Goal: Contribute content: Add original content to the website for others to see

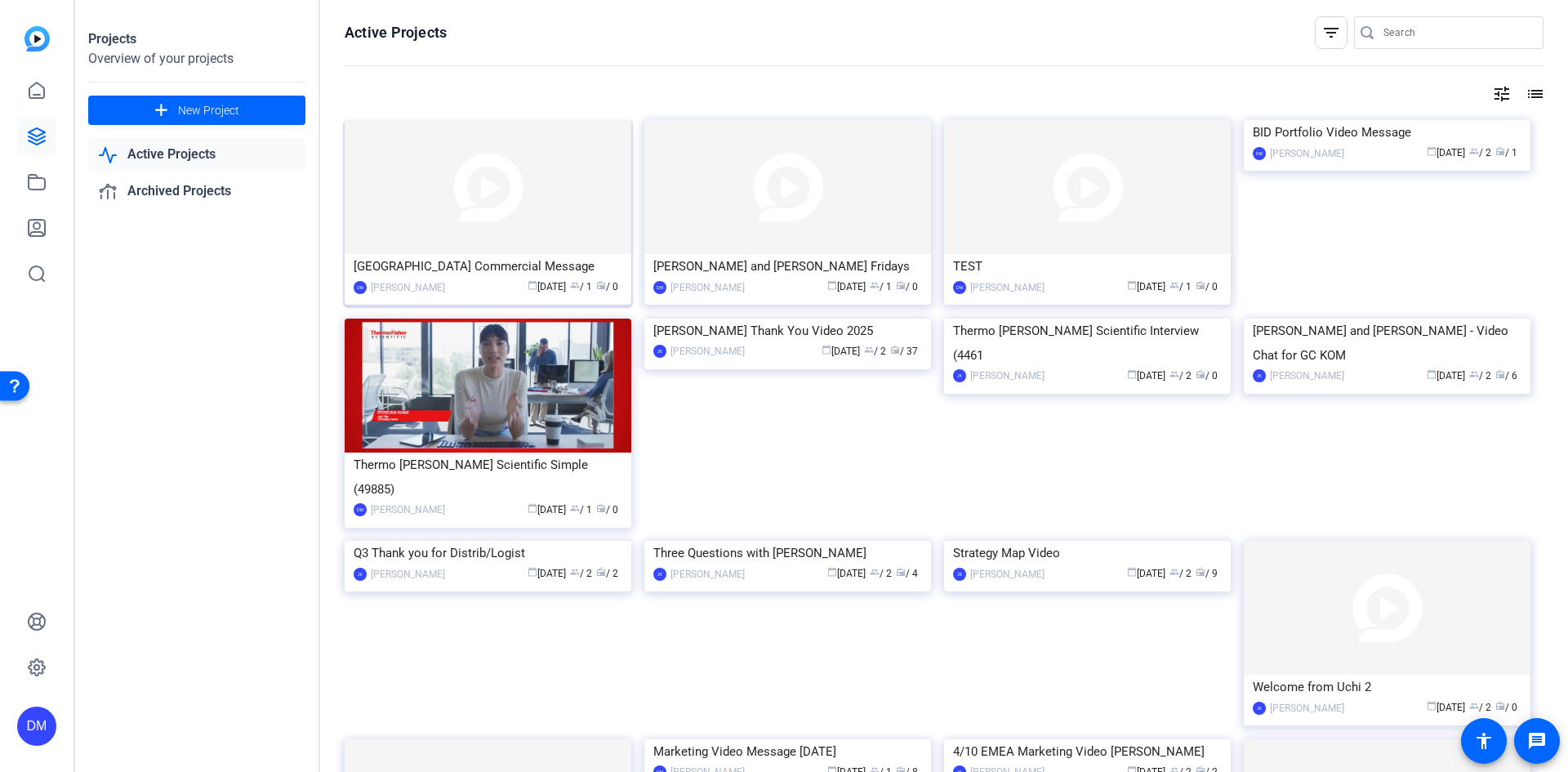
click at [478, 192] on img at bounding box center [488, 187] width 286 height 134
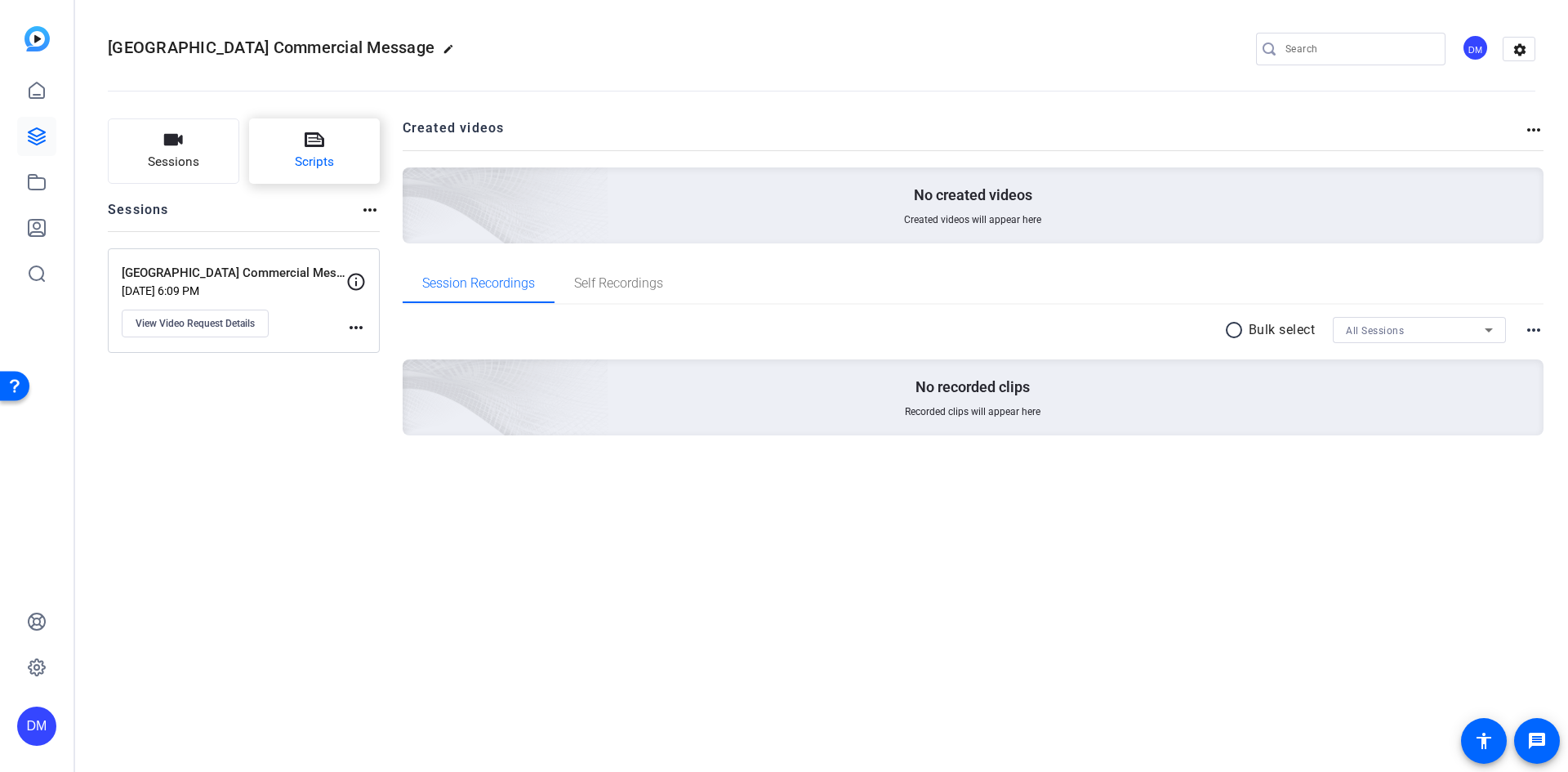
click at [343, 143] on button "Scripts" at bounding box center [314, 151] width 132 height 65
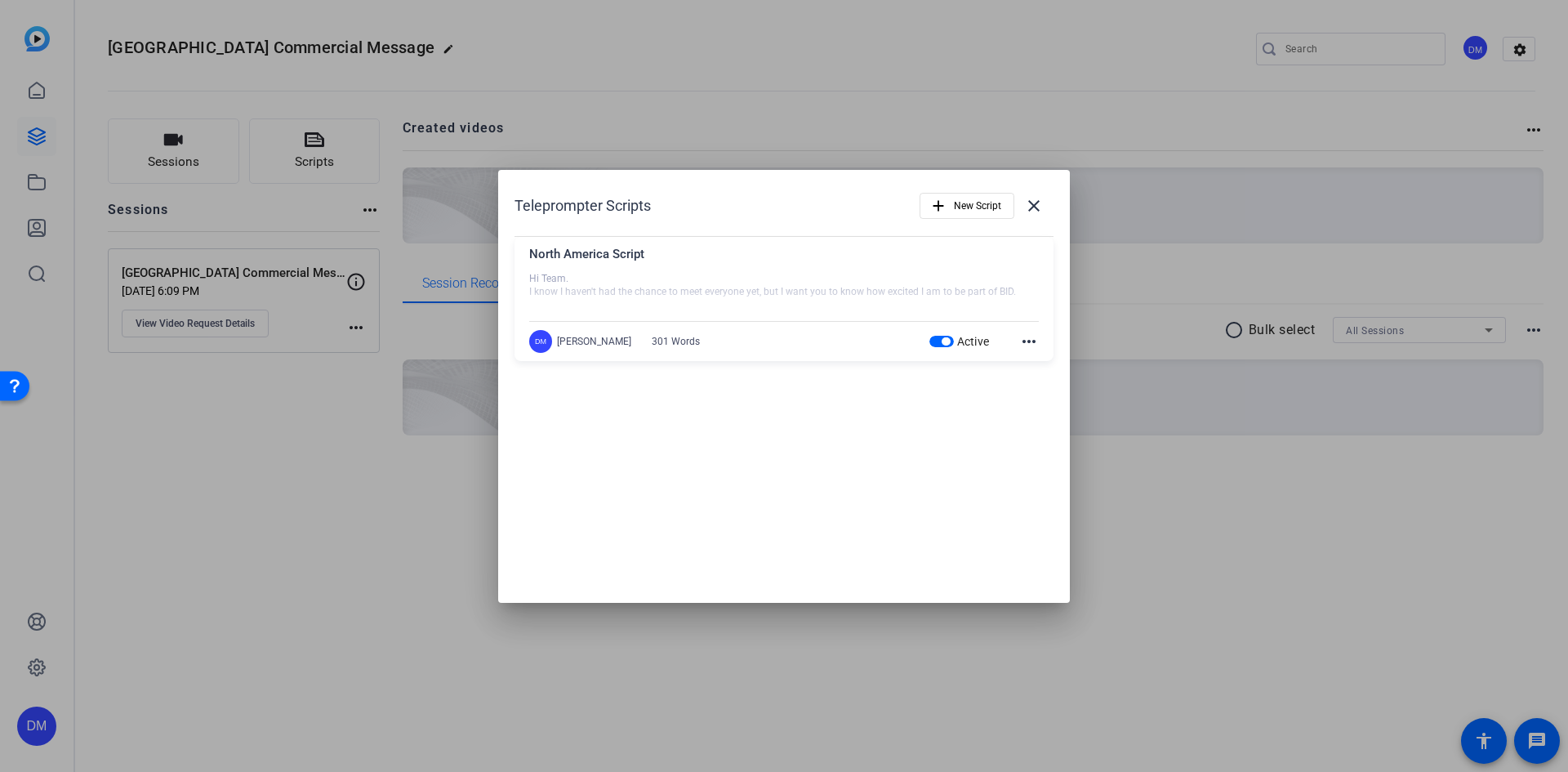
click at [595, 286] on div at bounding box center [784, 292] width 509 height 40
click at [596, 261] on div "North America Script" at bounding box center [784, 259] width 509 height 27
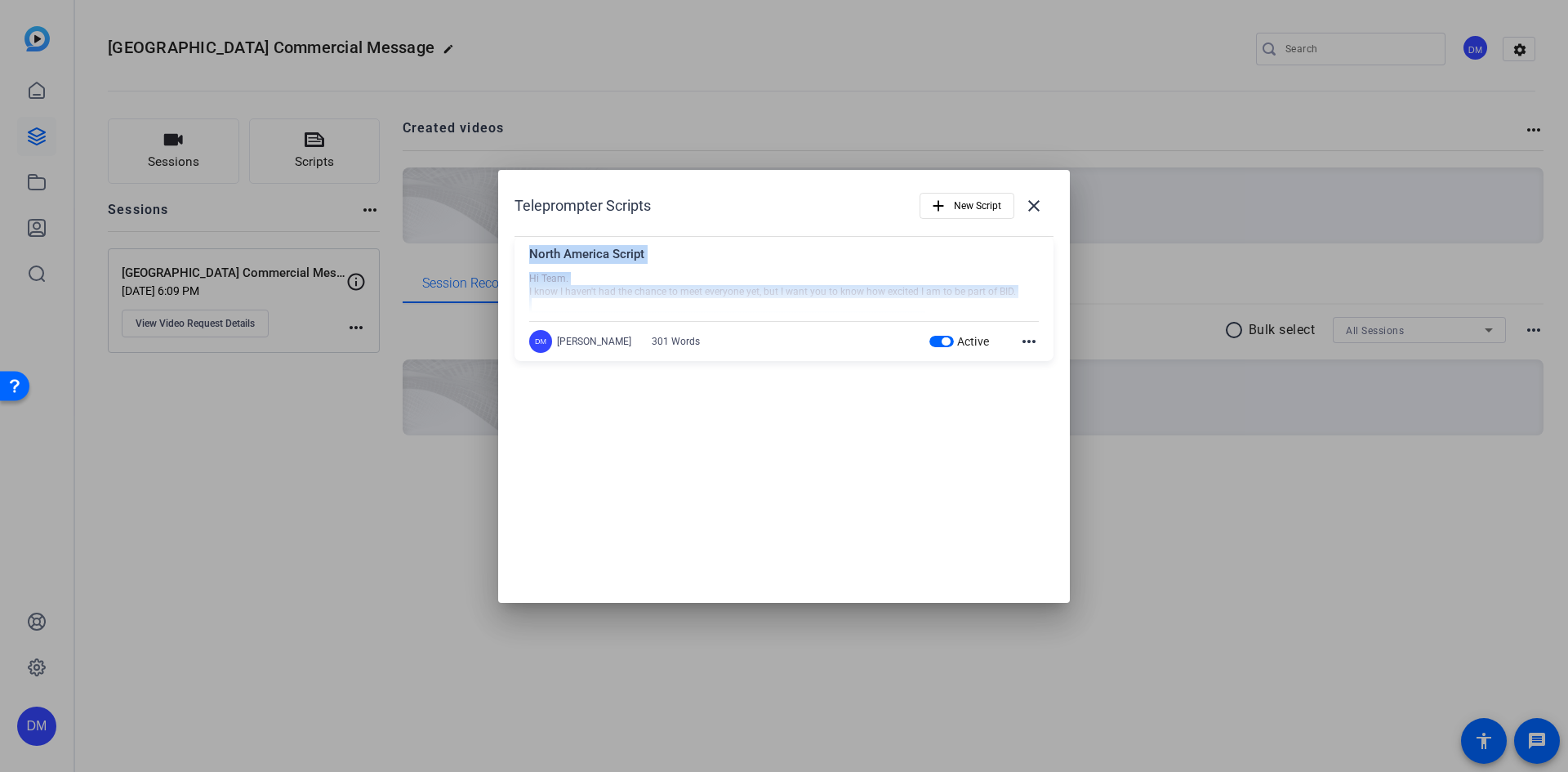
drag, startPoint x: 530, startPoint y: 254, endPoint x: 696, endPoint y: 310, distance: 175.2
click at [696, 310] on div "North America Script Hi Team. I know I haven't had the chance to meet everyone …" at bounding box center [784, 283] width 509 height 76
click at [696, 297] on div at bounding box center [784, 292] width 509 height 40
click at [1032, 342] on mat-icon "more_horiz" at bounding box center [1029, 341] width 19 height 19
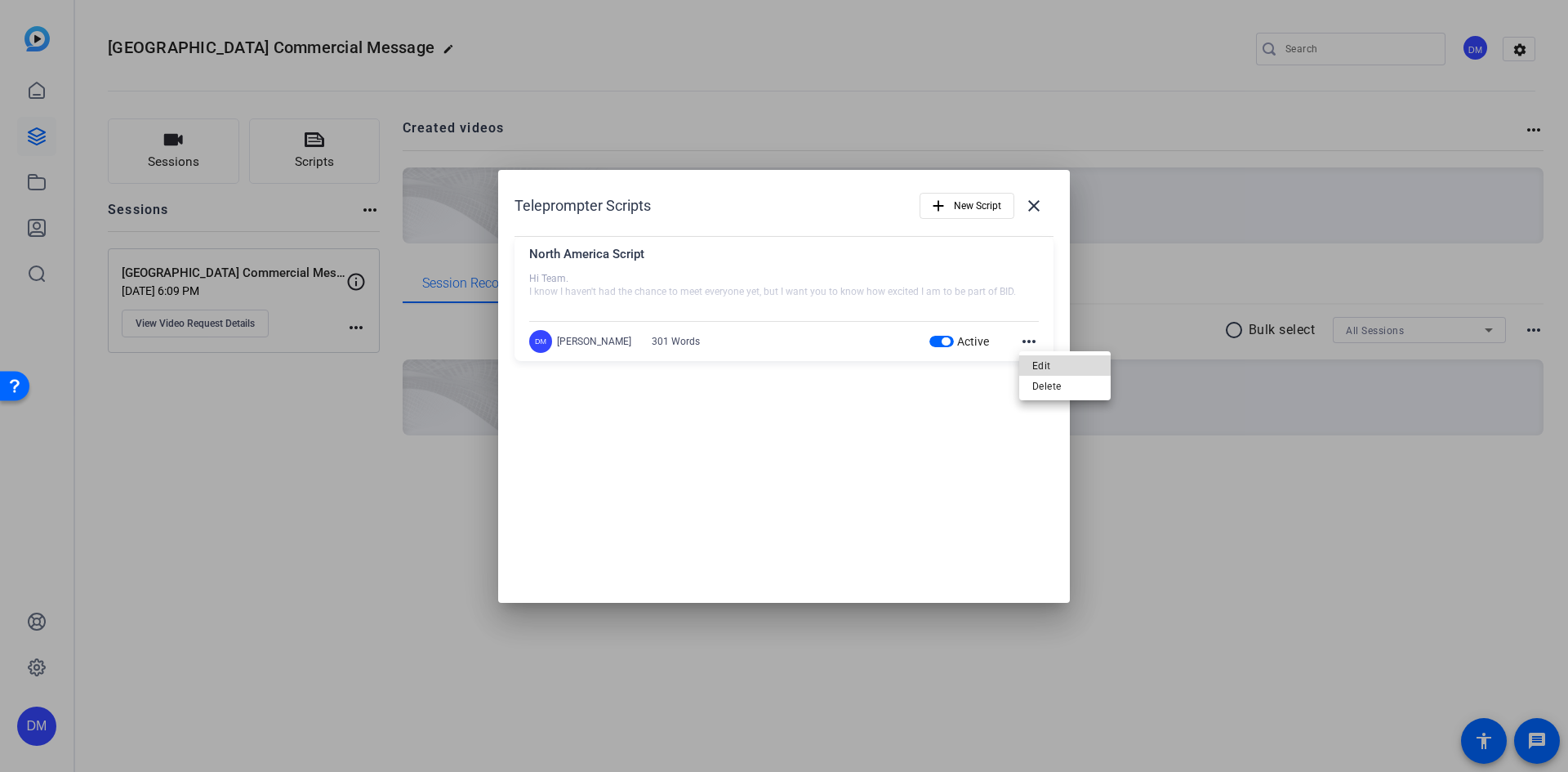
click at [1041, 364] on span "Edit" at bounding box center [1065, 365] width 65 height 19
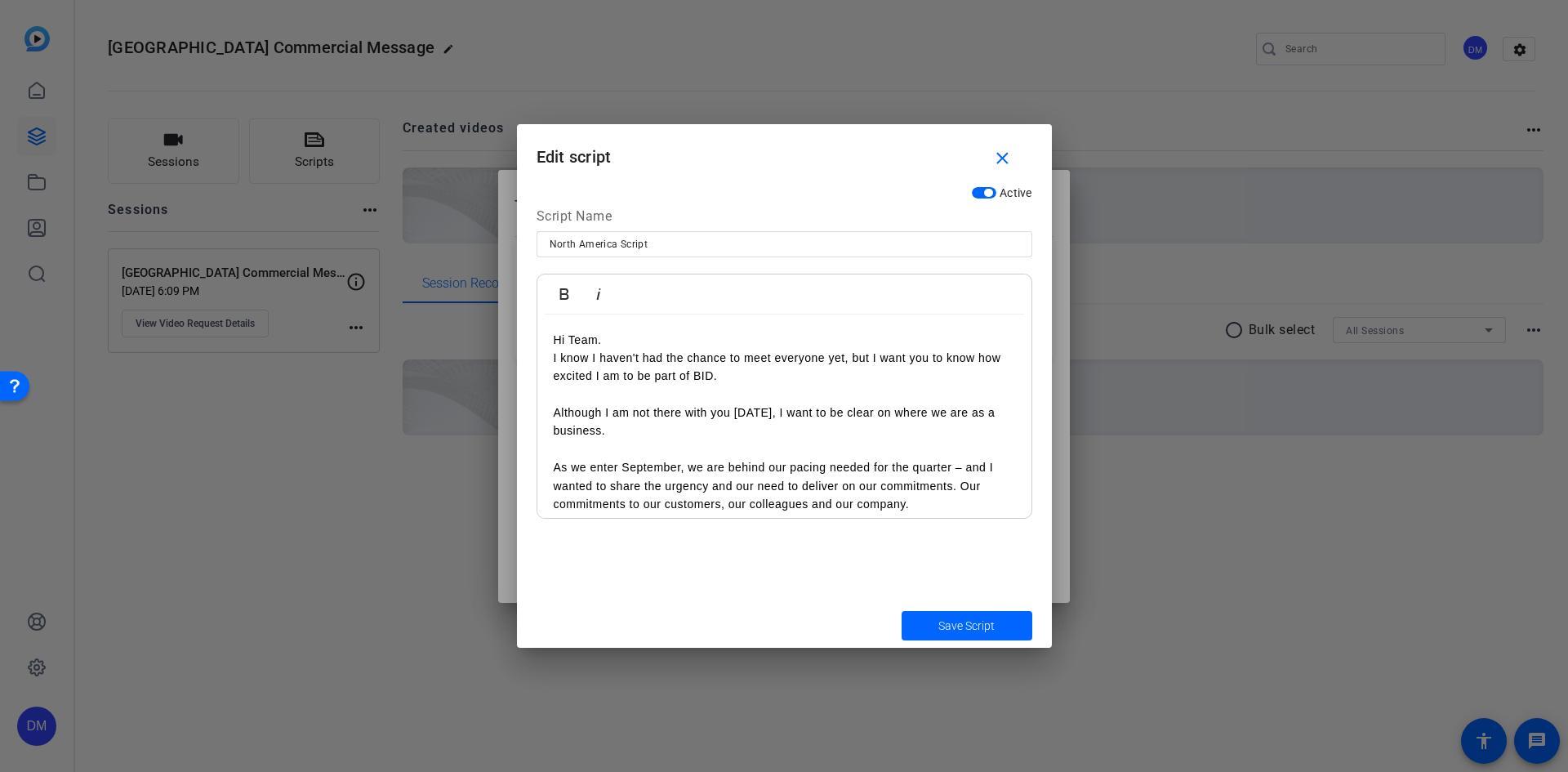
click at [634, 366] on p "I know I haven't had the chance to meet everyone yet, but I want you to know ho…" at bounding box center [784, 376] width 461 height 55
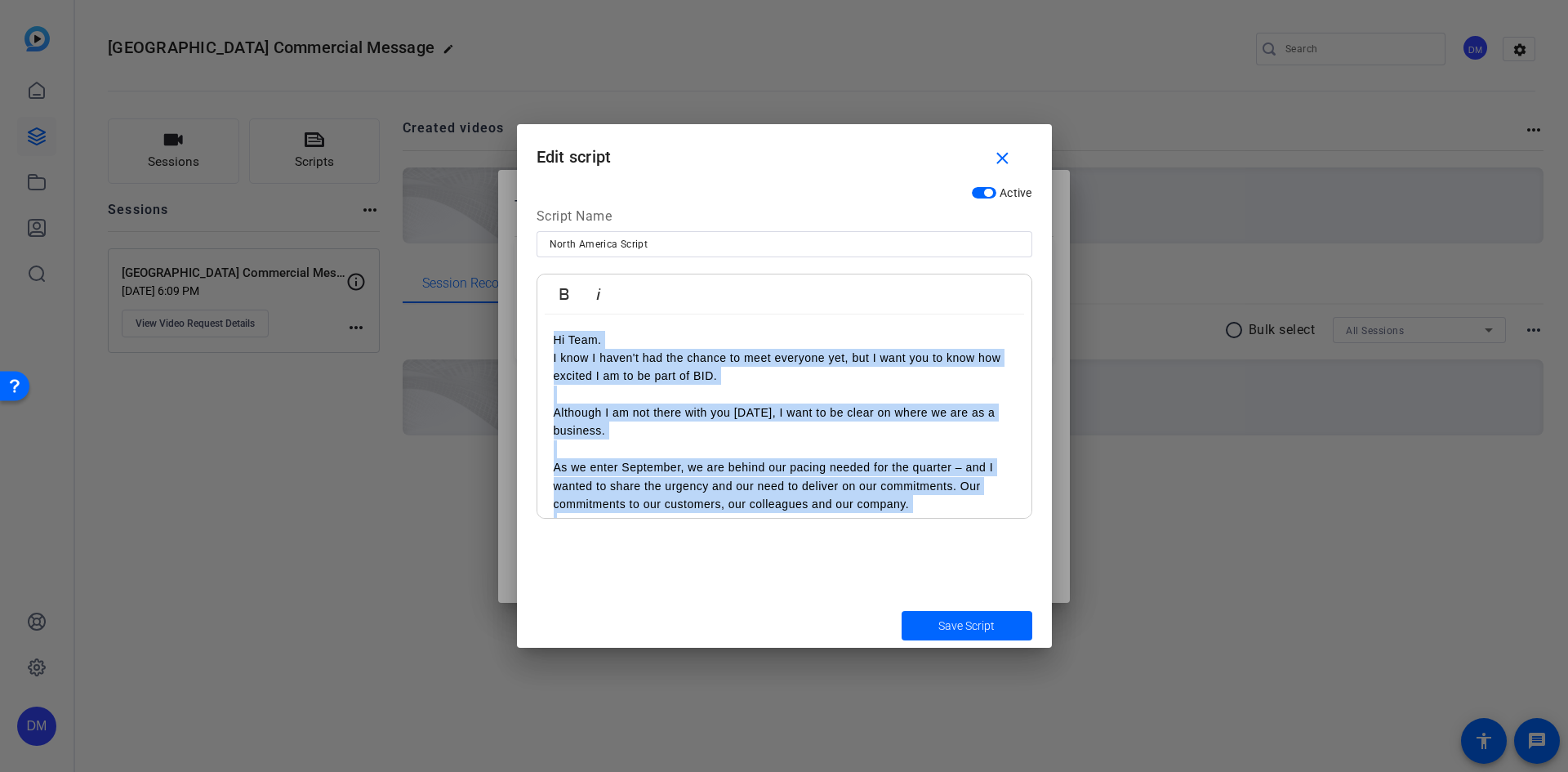
copy div "Hi Team. I know I haven't had the chance to meet everyone yet, but I want you t…"
click at [634, 366] on p "I know I haven't had the chance to meet everyone yet, but I want you to know ho…" at bounding box center [784, 376] width 461 height 55
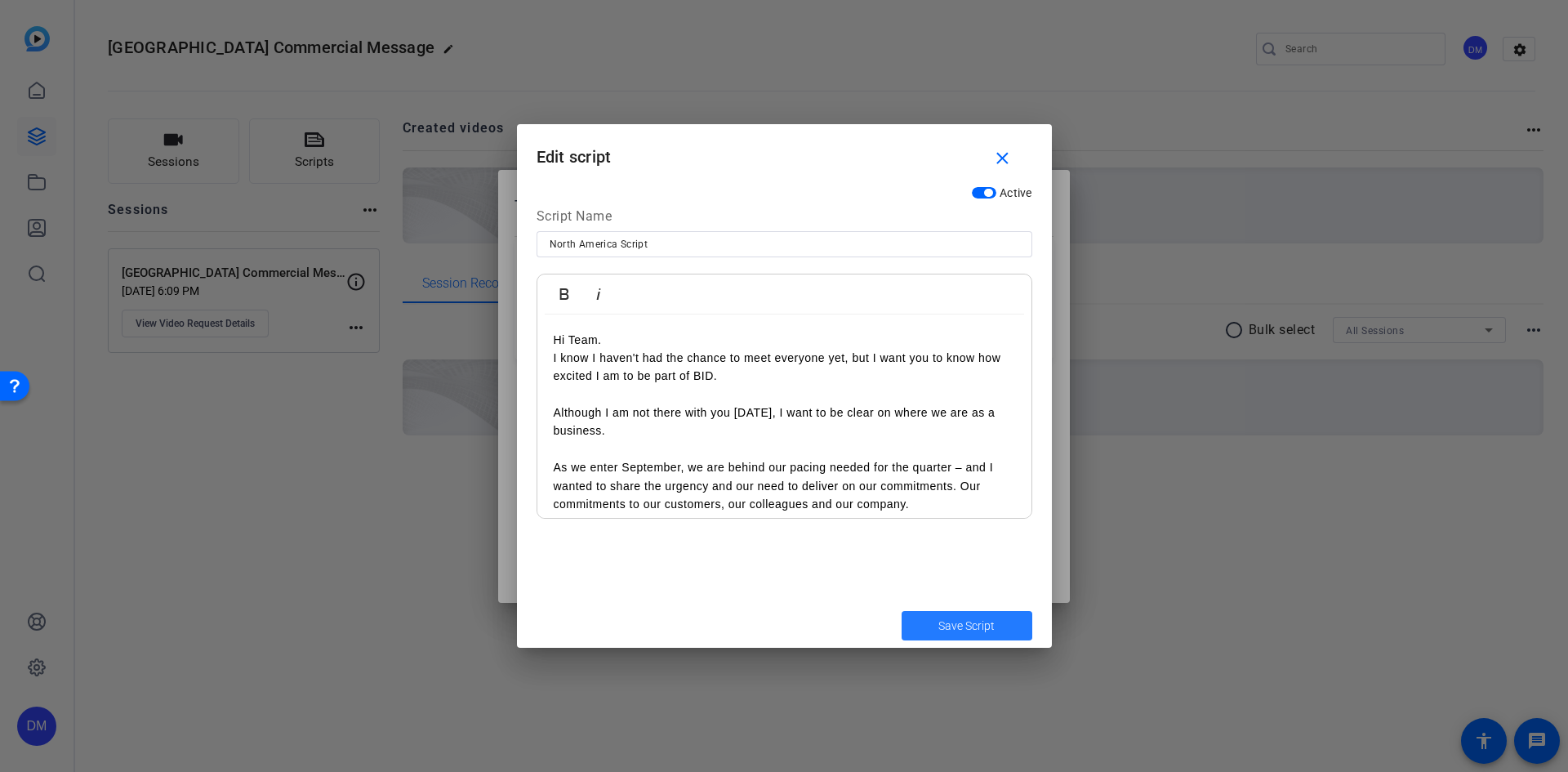
click at [949, 621] on span "Save Script" at bounding box center [967, 627] width 57 height 17
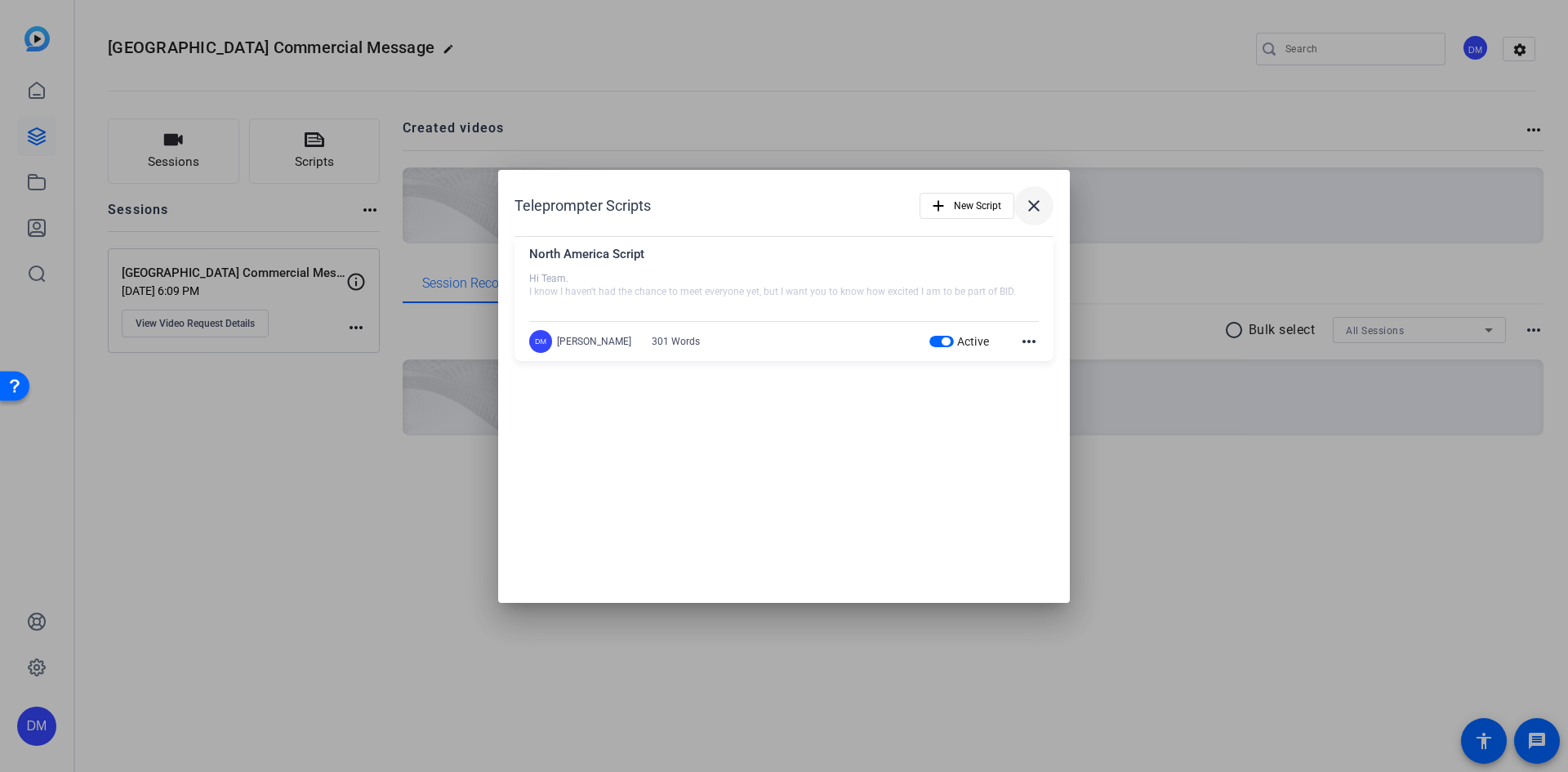
click at [1034, 209] on mat-icon "close" at bounding box center [1034, 206] width 19 height 19
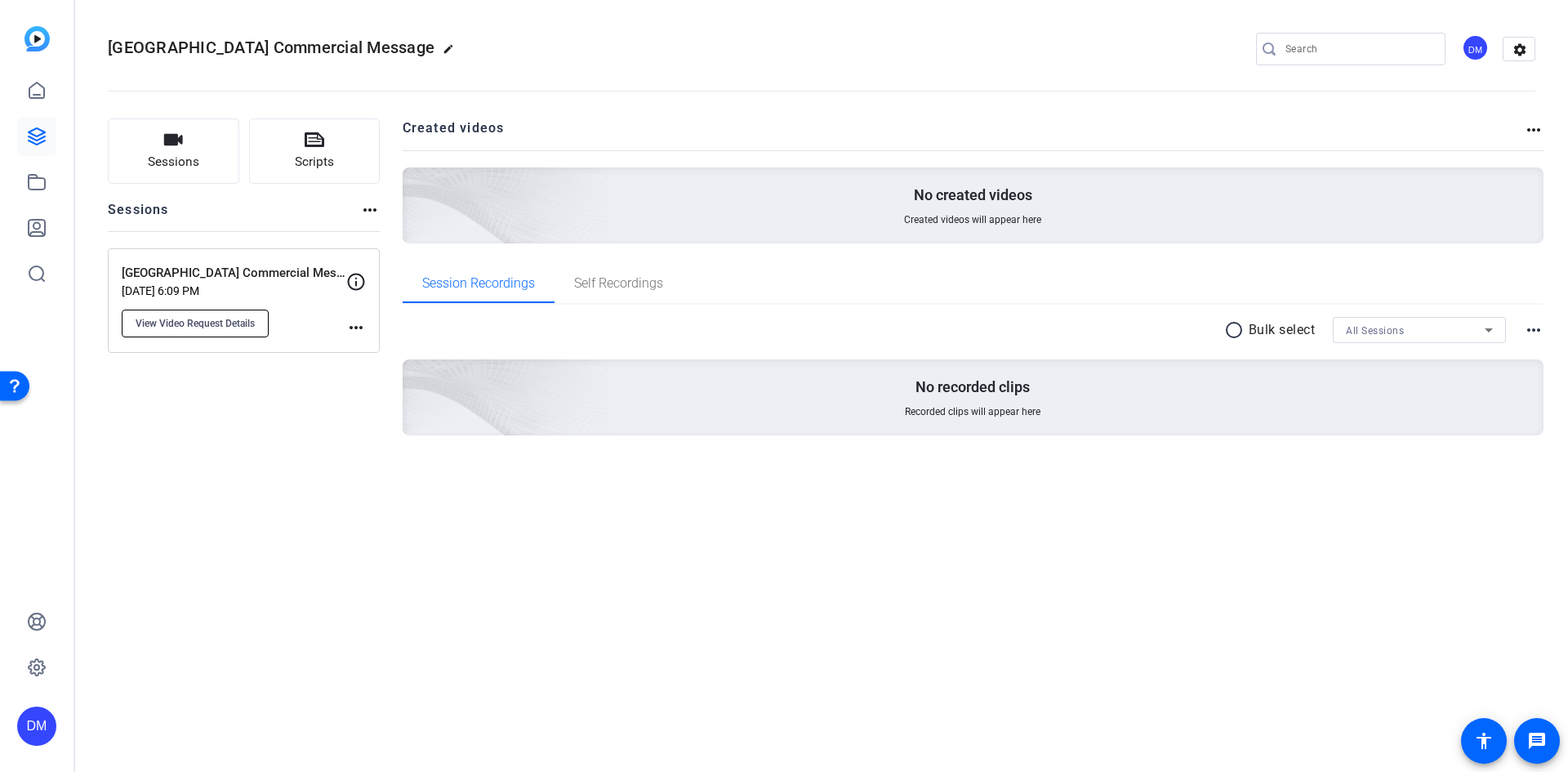
click at [200, 321] on span "View Video Request Details" at bounding box center [195, 324] width 119 height 13
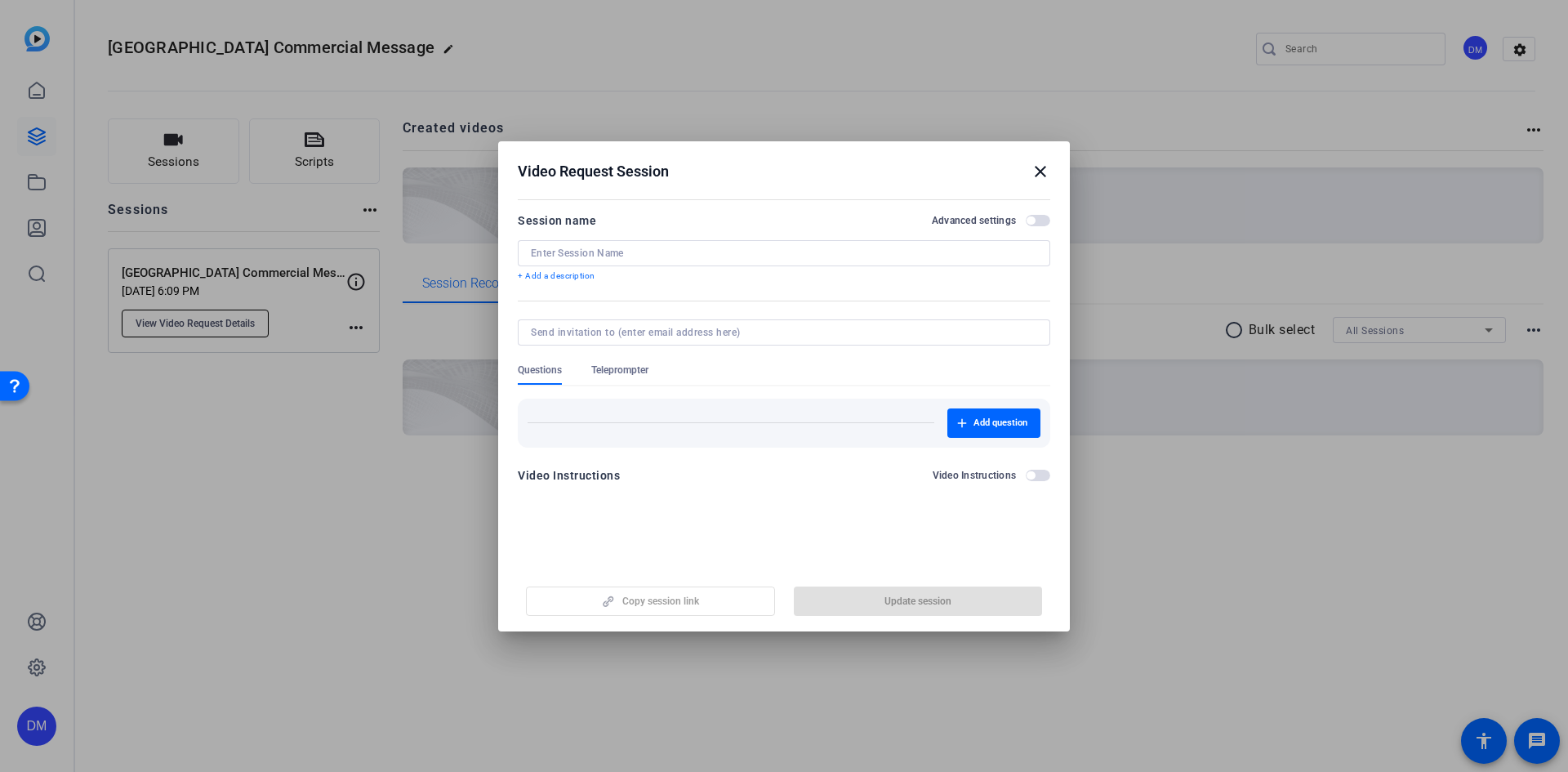
type input "[GEOGRAPHIC_DATA] Commercial Message"
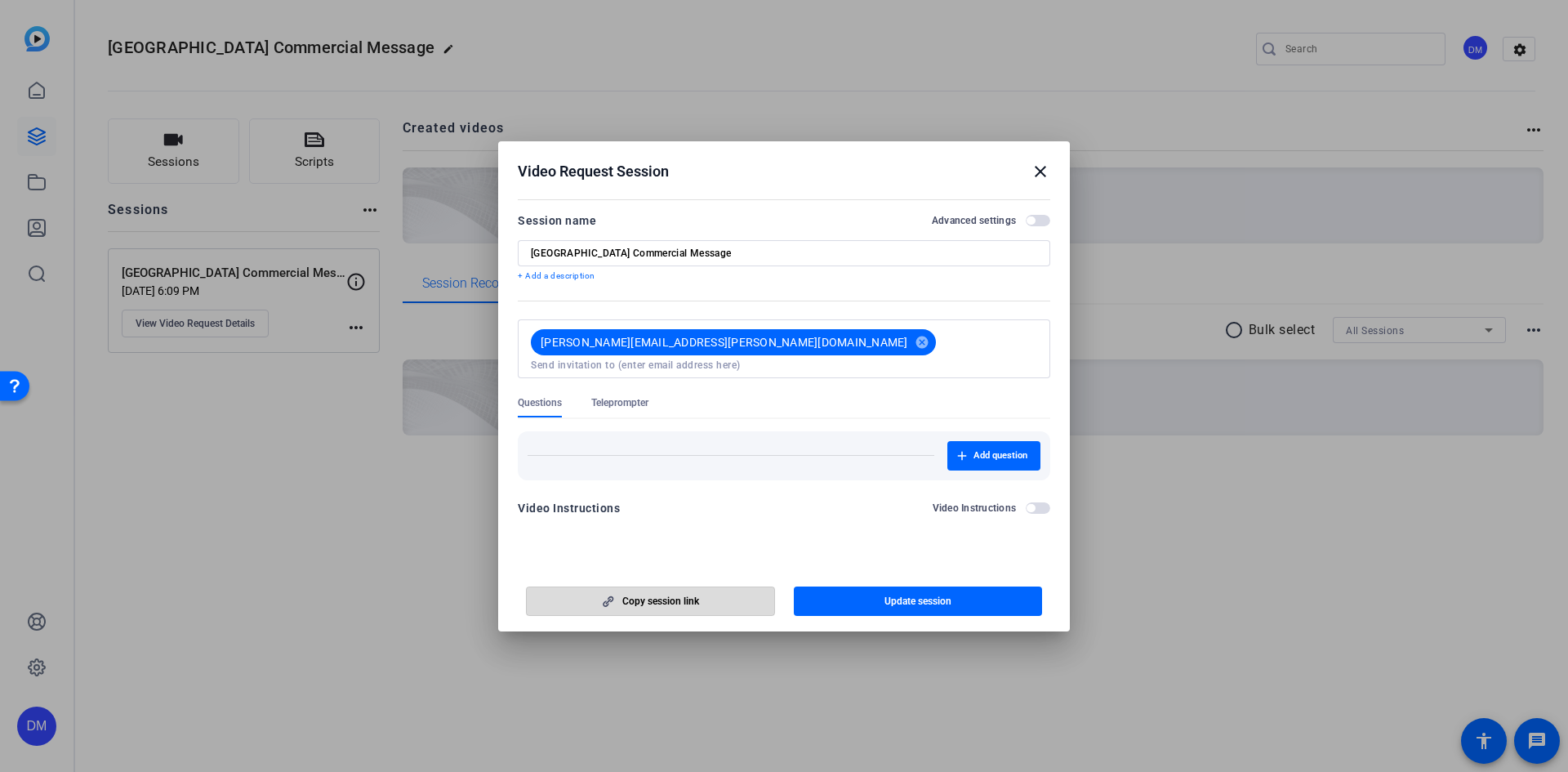
click at [634, 599] on span "Copy session link" at bounding box center [661, 602] width 77 height 13
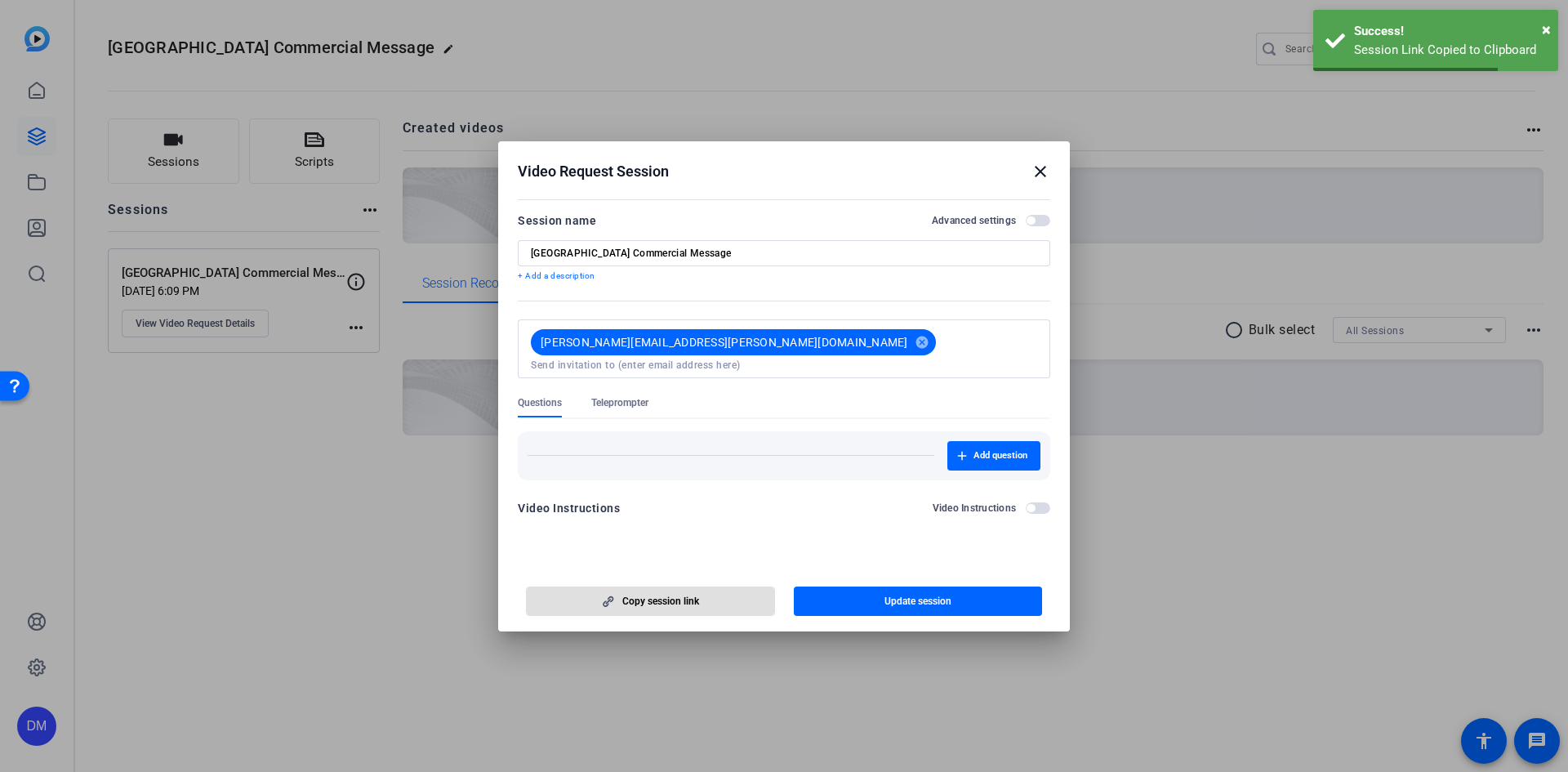
click at [1041, 173] on mat-icon "close" at bounding box center [1041, 171] width 19 height 19
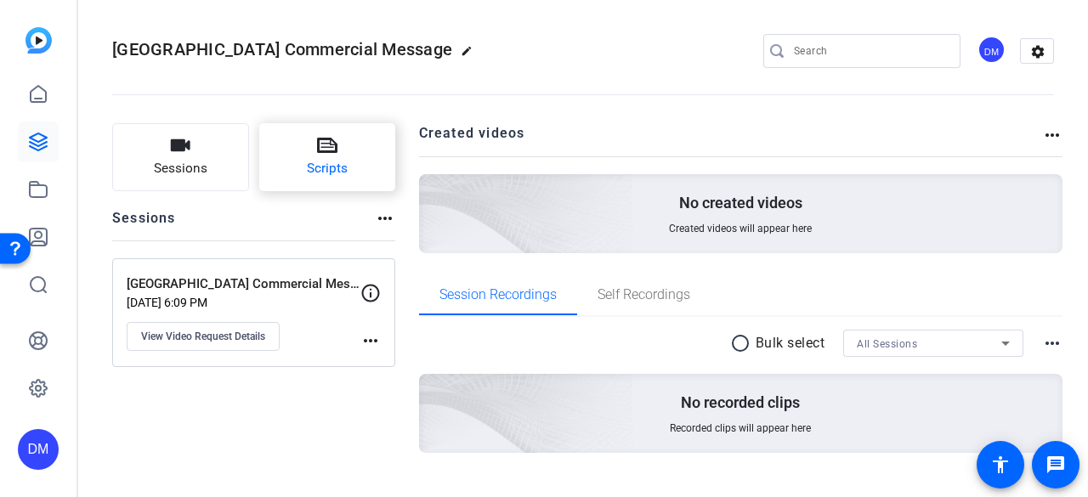
click at [354, 157] on button "Scripts" at bounding box center [327, 157] width 137 height 68
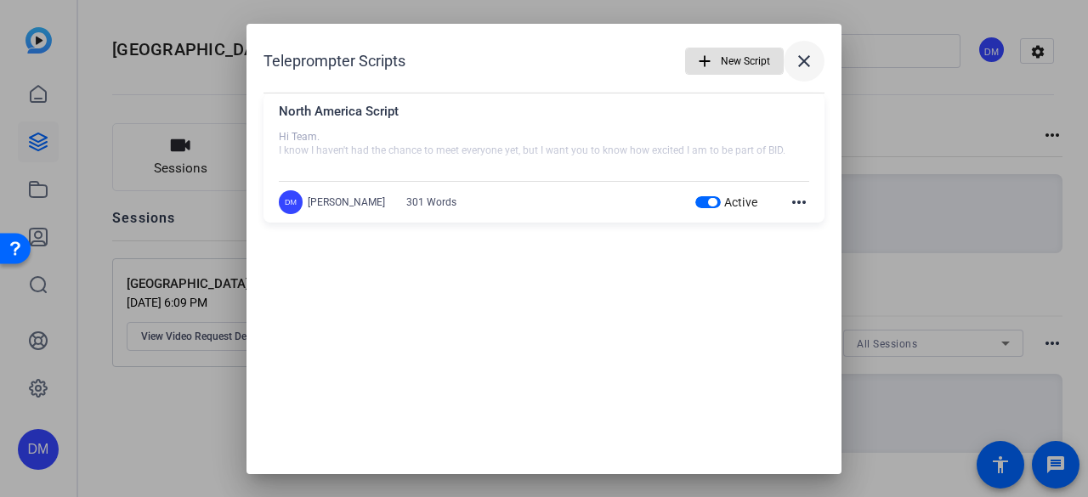
click at [801, 63] on mat-icon "close" at bounding box center [804, 61] width 20 height 20
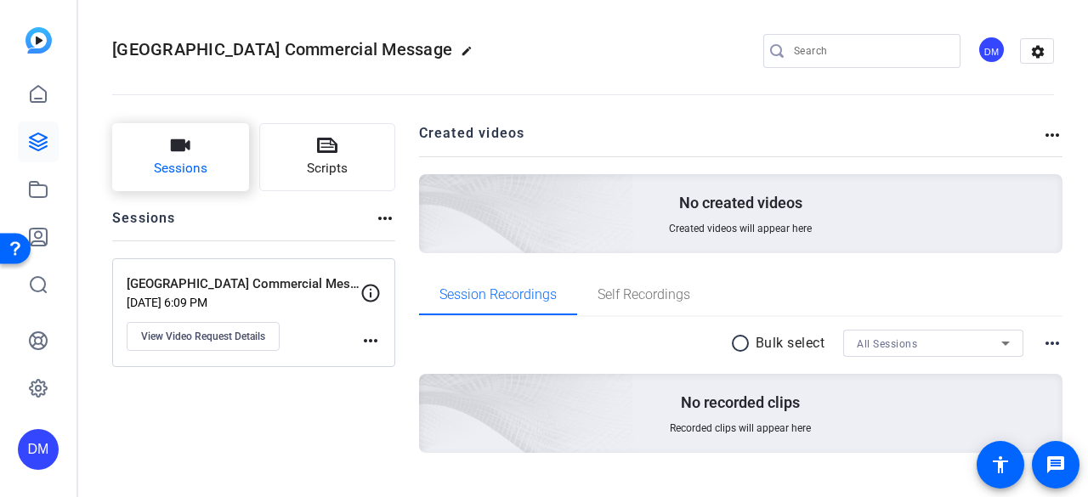
click at [207, 164] on button "Sessions" at bounding box center [180, 157] width 137 height 68
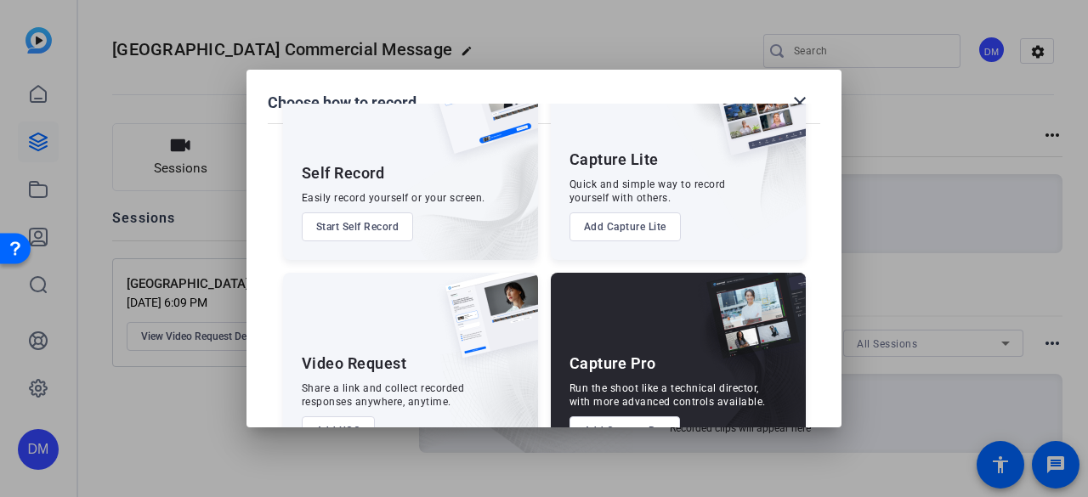
scroll to position [122, 0]
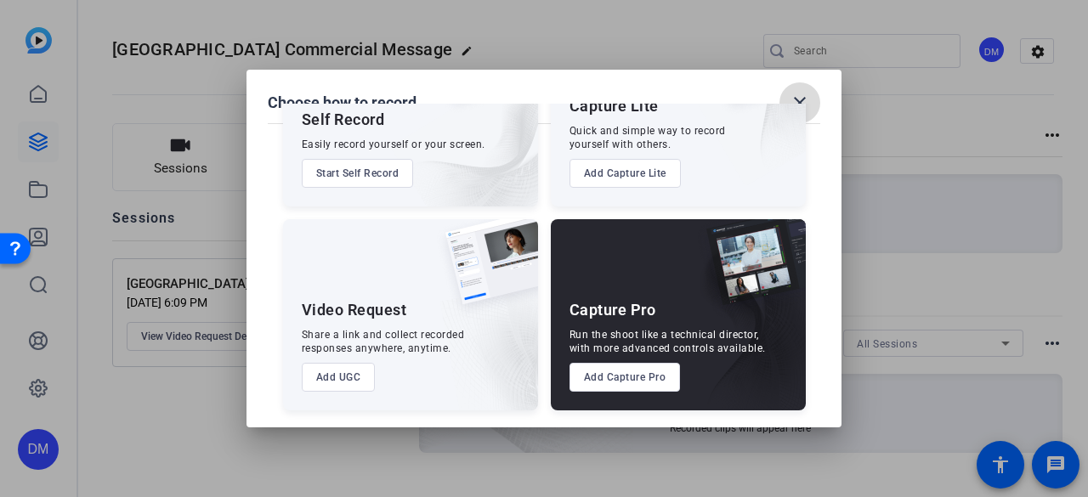
click at [807, 103] on mat-icon "close" at bounding box center [800, 103] width 20 height 20
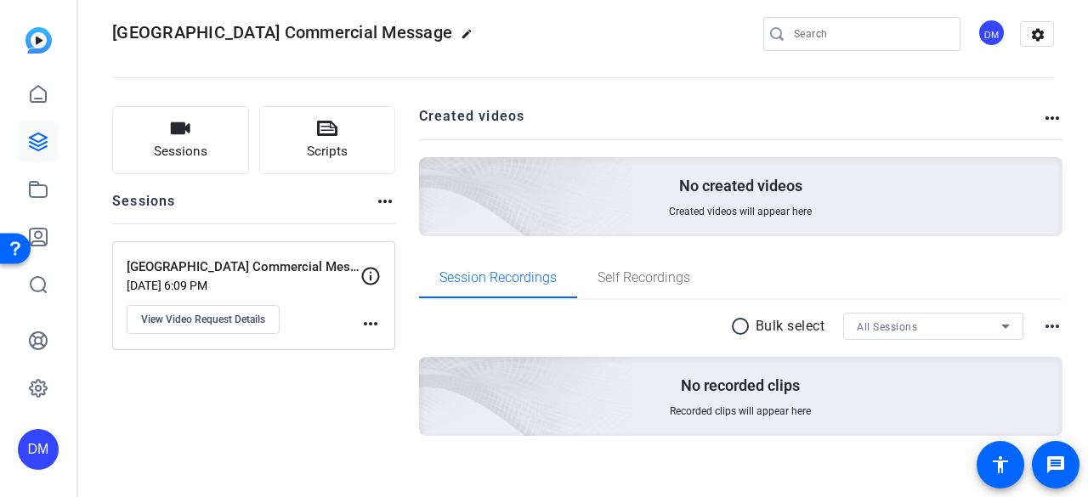
scroll to position [31, 0]
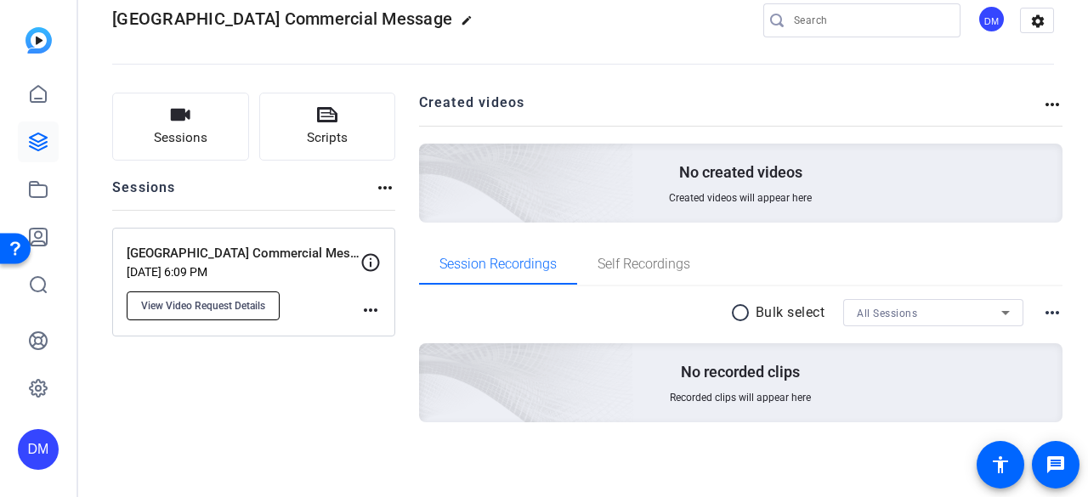
click at [220, 307] on span "View Video Request Details" at bounding box center [203, 306] width 124 height 14
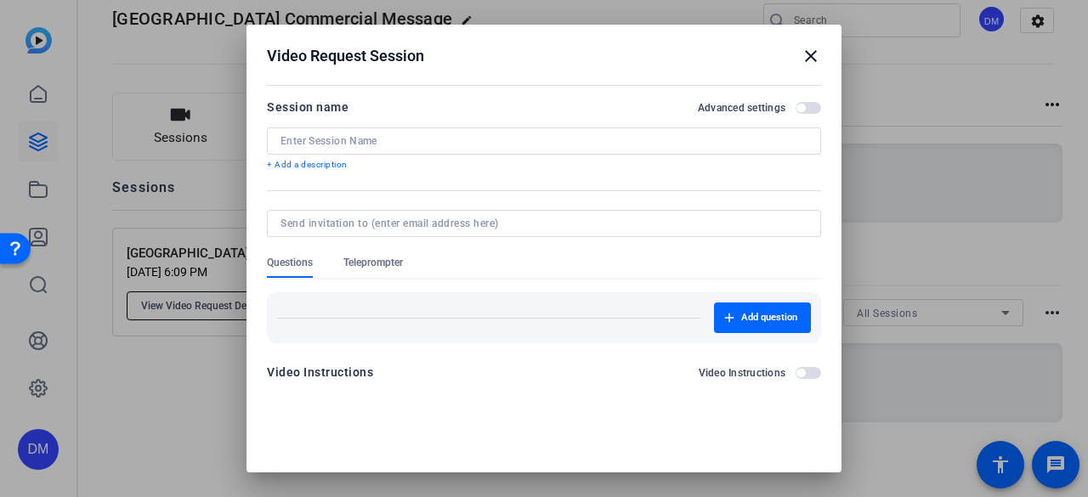
type input "[GEOGRAPHIC_DATA] Commercial Message"
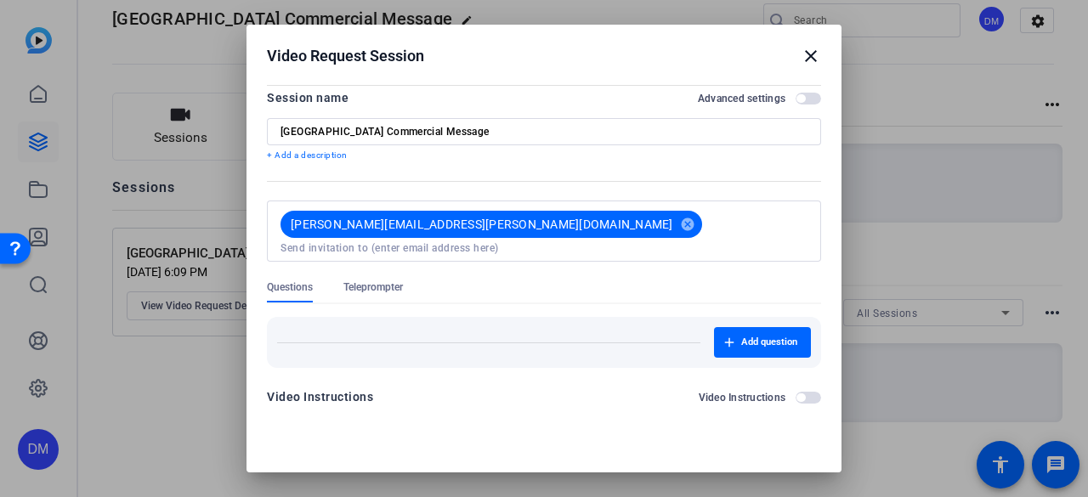
scroll to position [0, 0]
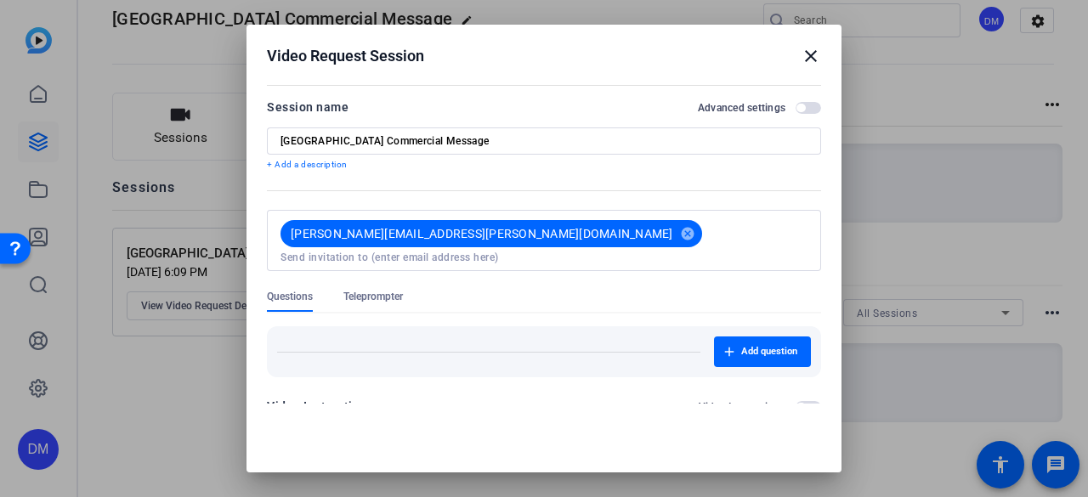
click at [795, 109] on span "button" at bounding box center [807, 108] width 25 height 12
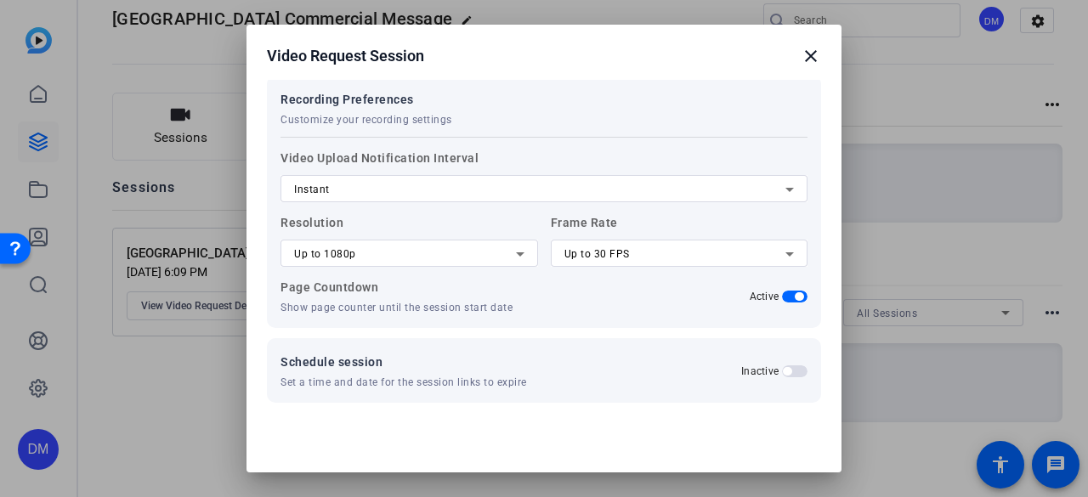
scroll to position [374, 0]
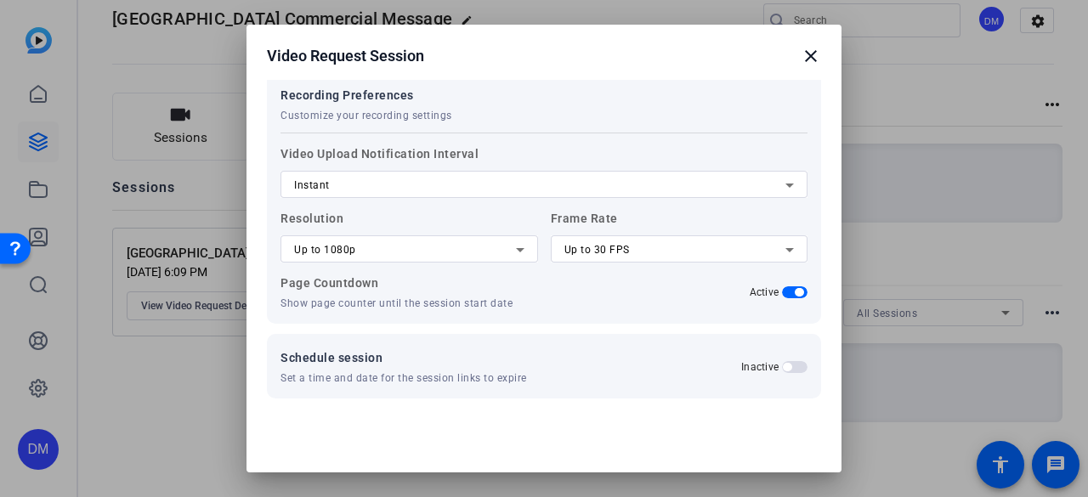
click at [802, 57] on mat-icon "close" at bounding box center [811, 56] width 20 height 20
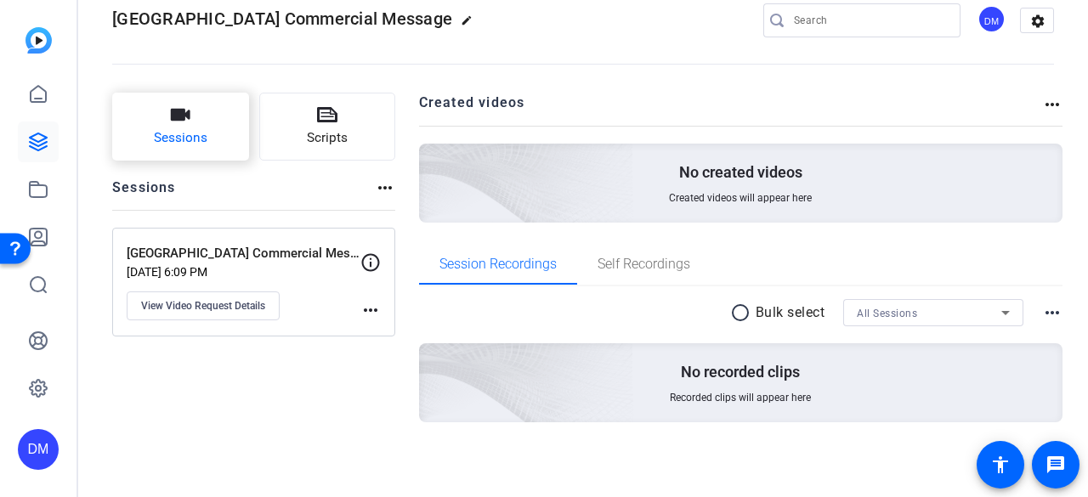
click at [172, 126] on button "Sessions" at bounding box center [180, 127] width 137 height 68
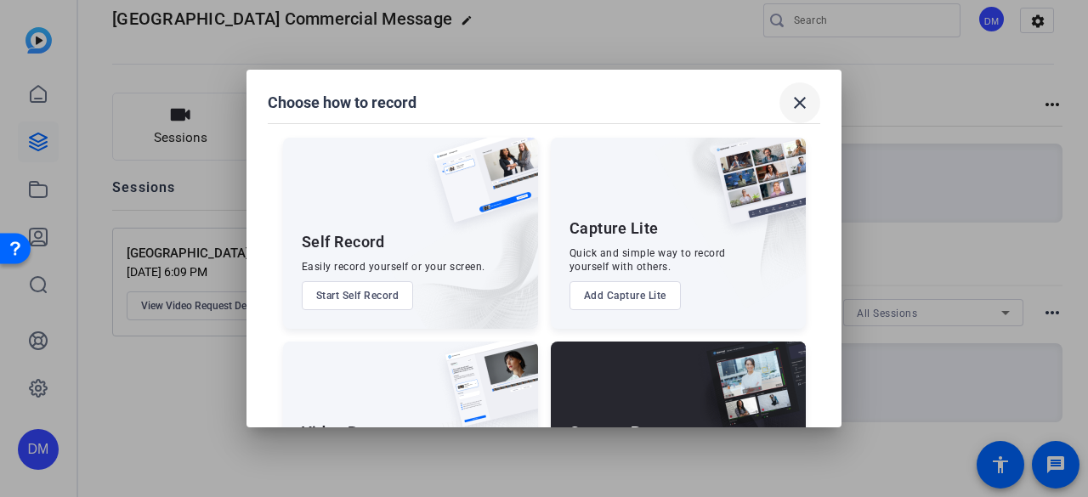
click at [790, 105] on mat-icon "close" at bounding box center [800, 103] width 20 height 20
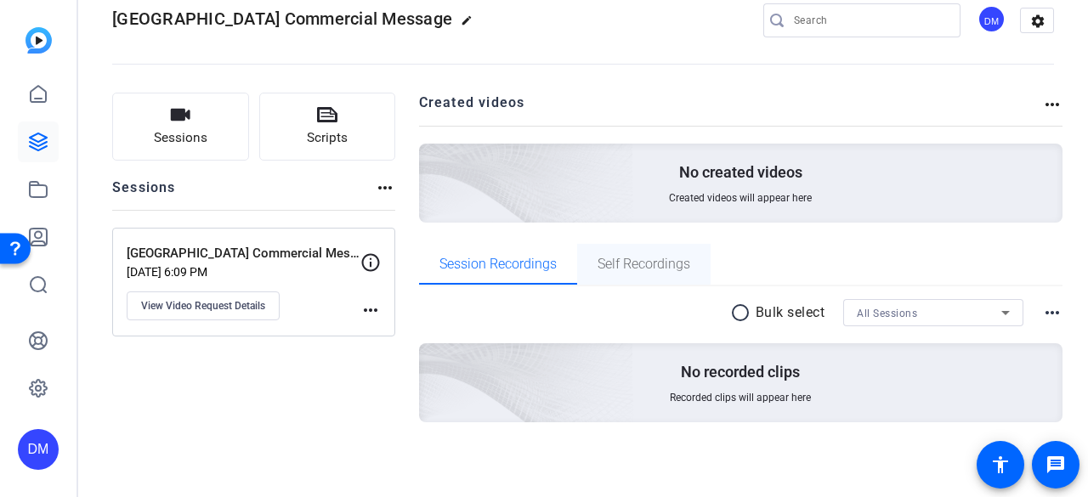
click at [658, 261] on span "Self Recordings" at bounding box center [643, 265] width 93 height 14
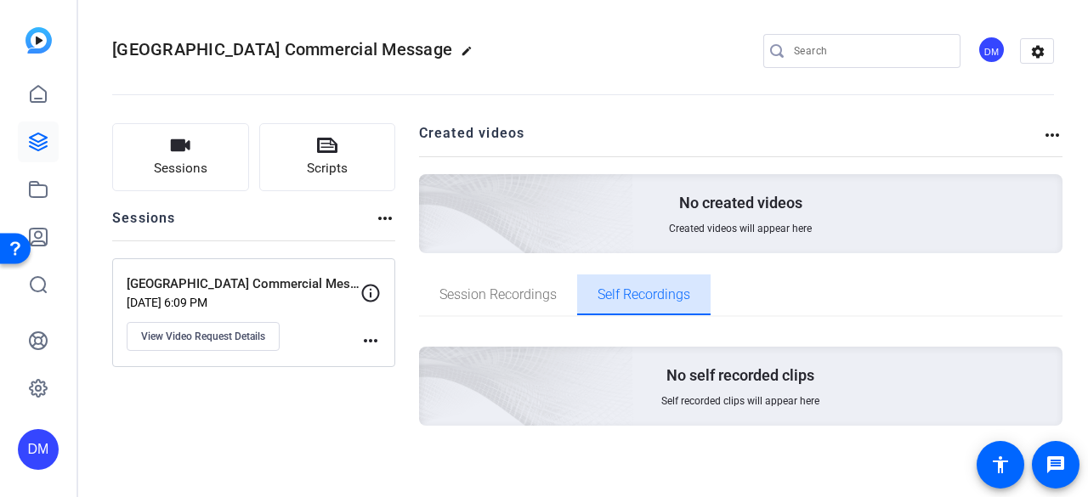
scroll to position [0, 0]
click at [1053, 133] on mat-icon "more_horiz" at bounding box center [1052, 135] width 20 height 20
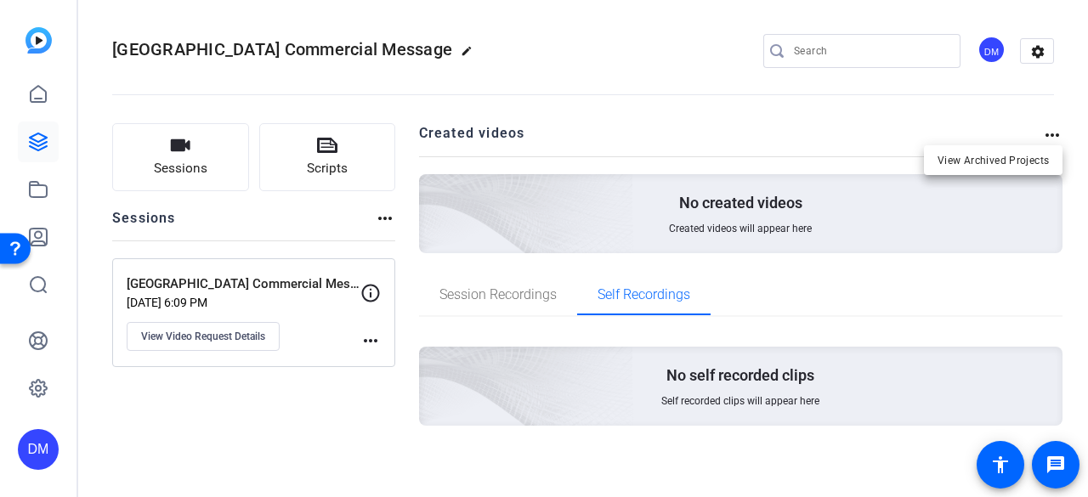
click at [1053, 133] on div at bounding box center [544, 248] width 1088 height 497
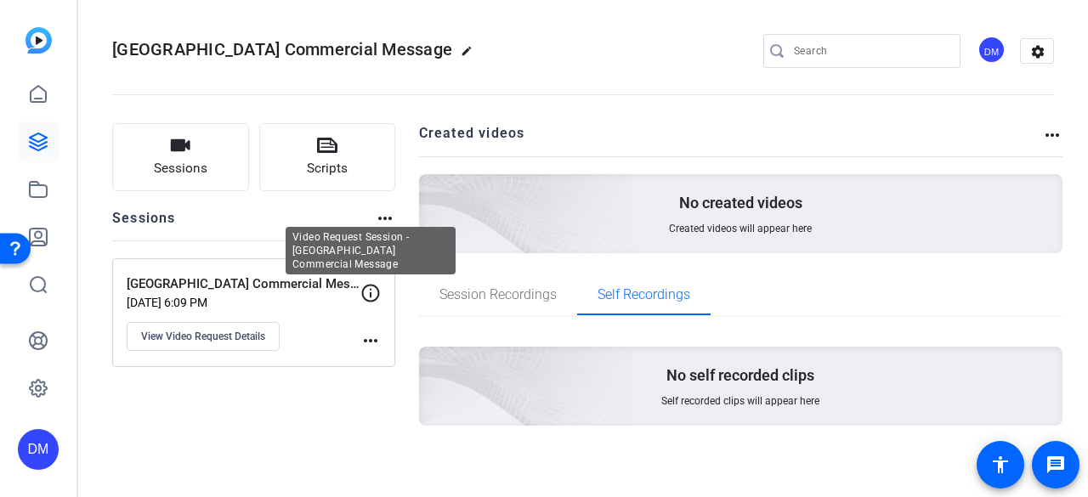
click at [371, 294] on icon at bounding box center [371, 293] width 18 height 18
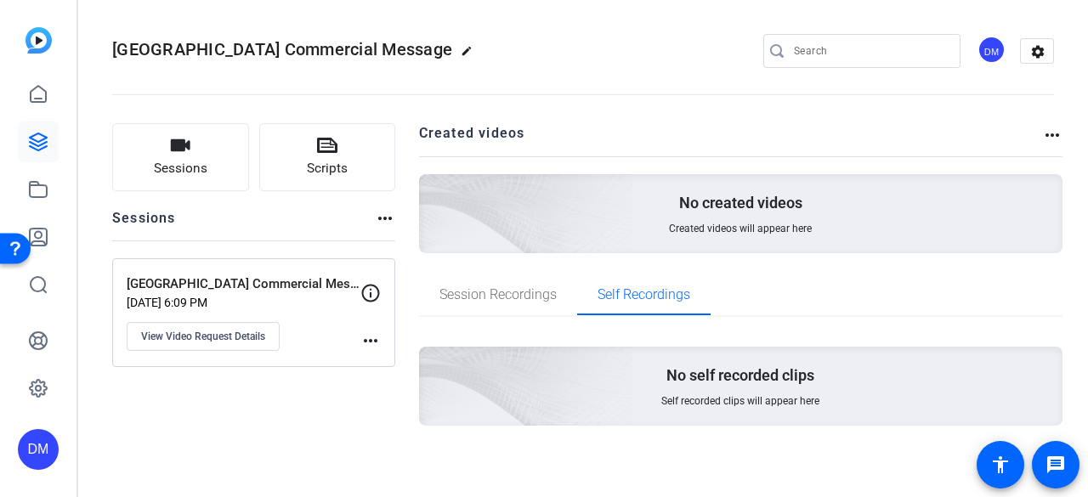
click at [377, 336] on mat-icon "more_horiz" at bounding box center [370, 341] width 20 height 20
click at [185, 331] on div at bounding box center [544, 248] width 1088 height 497
click at [185, 331] on span "View Video Request Details" at bounding box center [203, 337] width 124 height 14
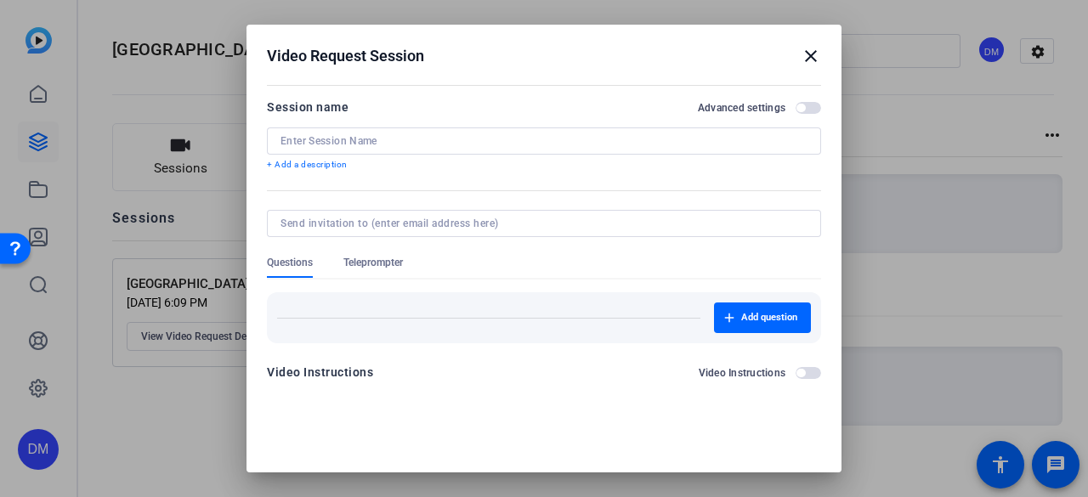
type input "[GEOGRAPHIC_DATA] Commercial Message"
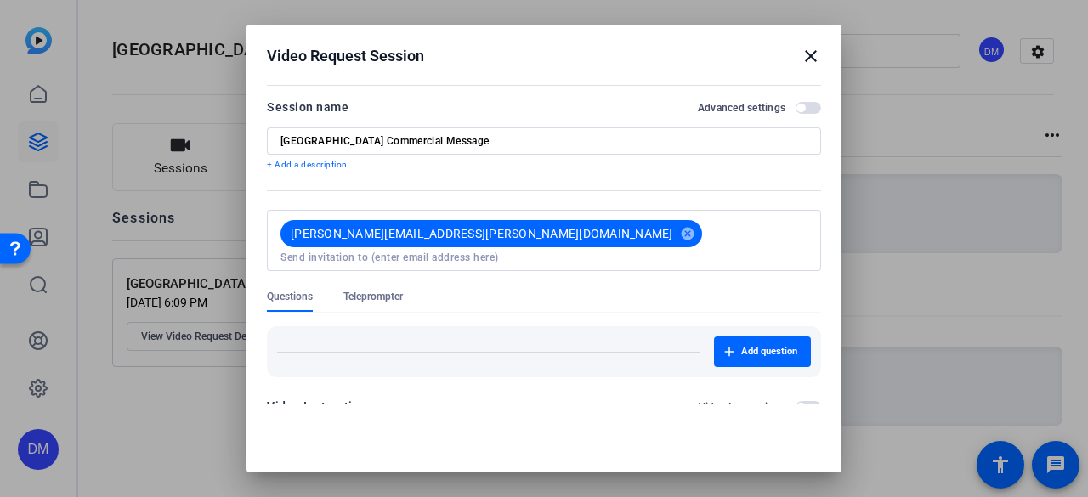
click at [390, 290] on span "Teleprompter" at bounding box center [372, 297] width 59 height 14
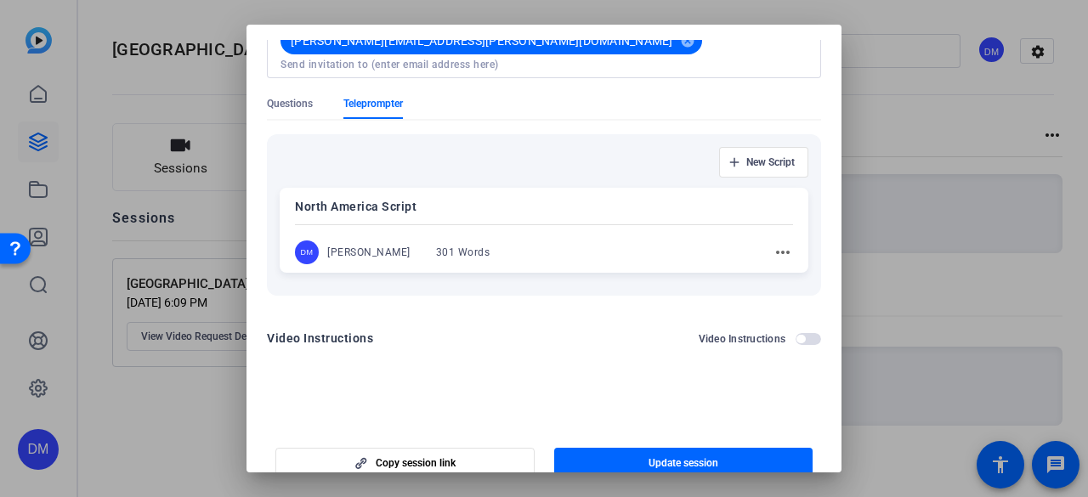
scroll to position [62, 0]
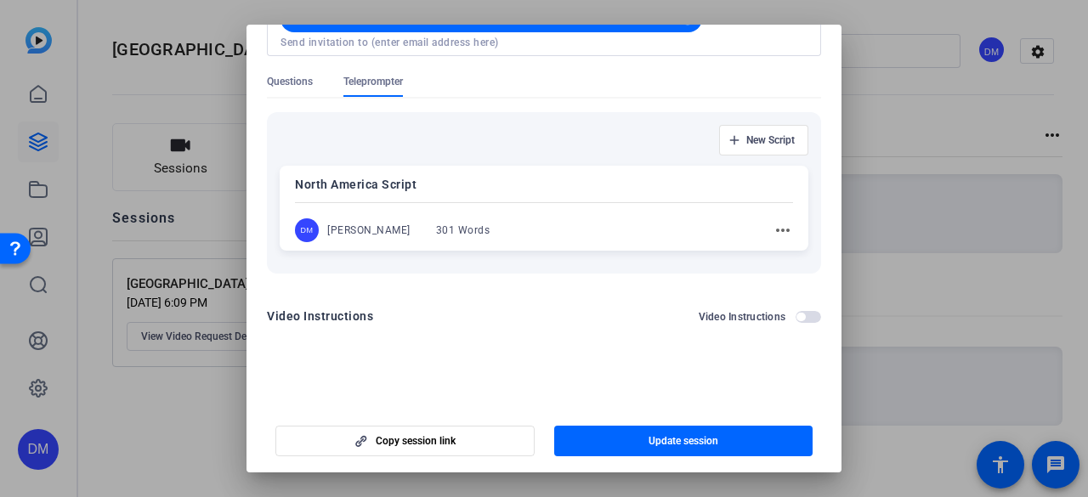
click at [773, 220] on mat-icon "more_horiz" at bounding box center [783, 230] width 20 height 20
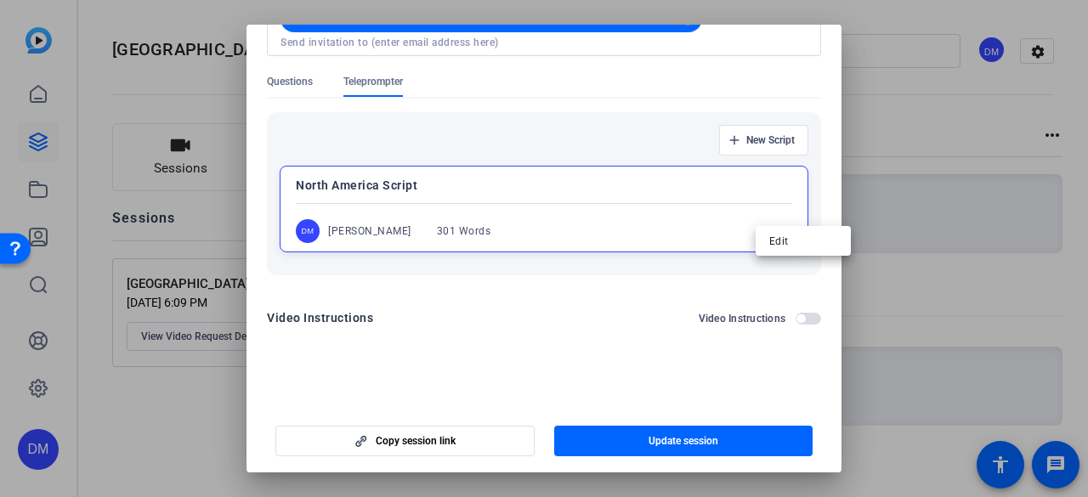
click at [583, 224] on div at bounding box center [544, 248] width 1088 height 497
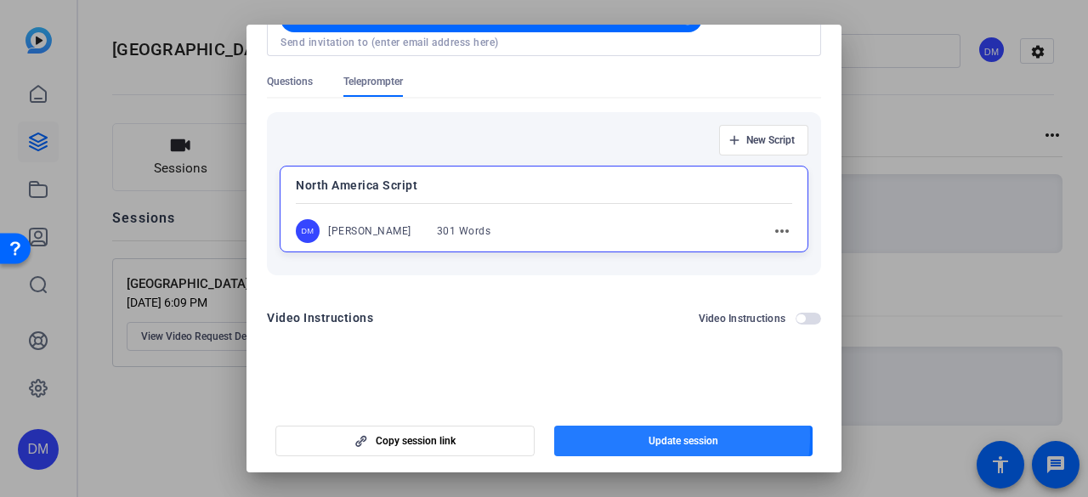
click at [636, 435] on span "button" at bounding box center [683, 441] width 259 height 41
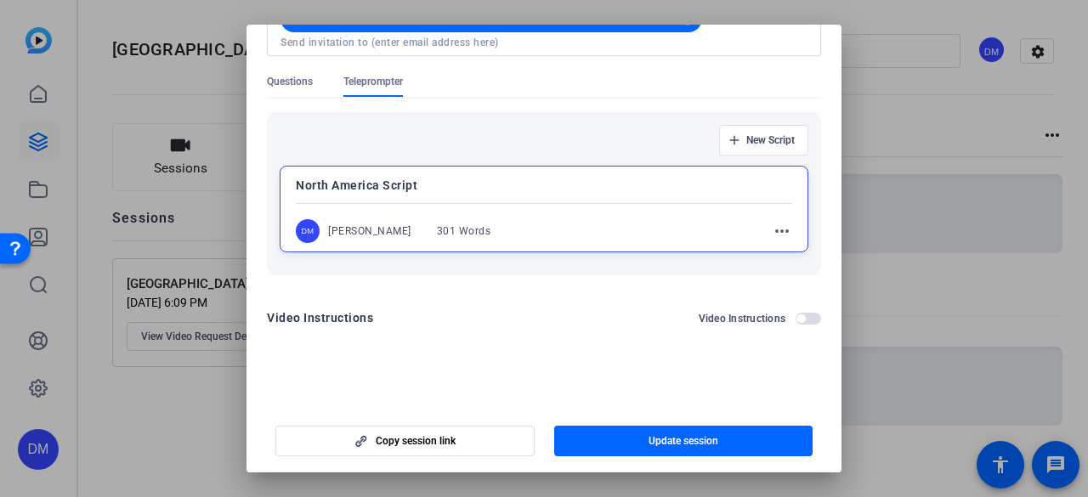
click at [906, 130] on div at bounding box center [544, 248] width 1088 height 497
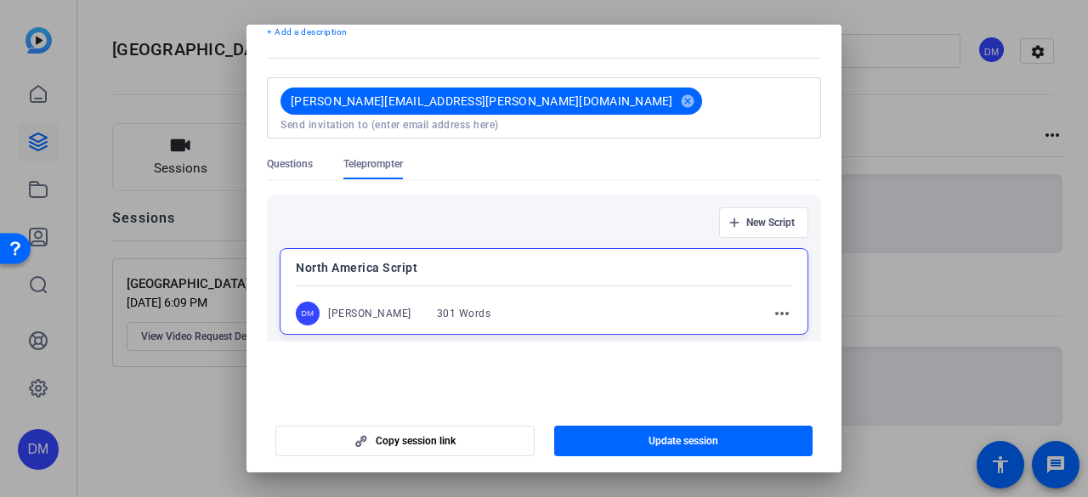
scroll to position [154, 0]
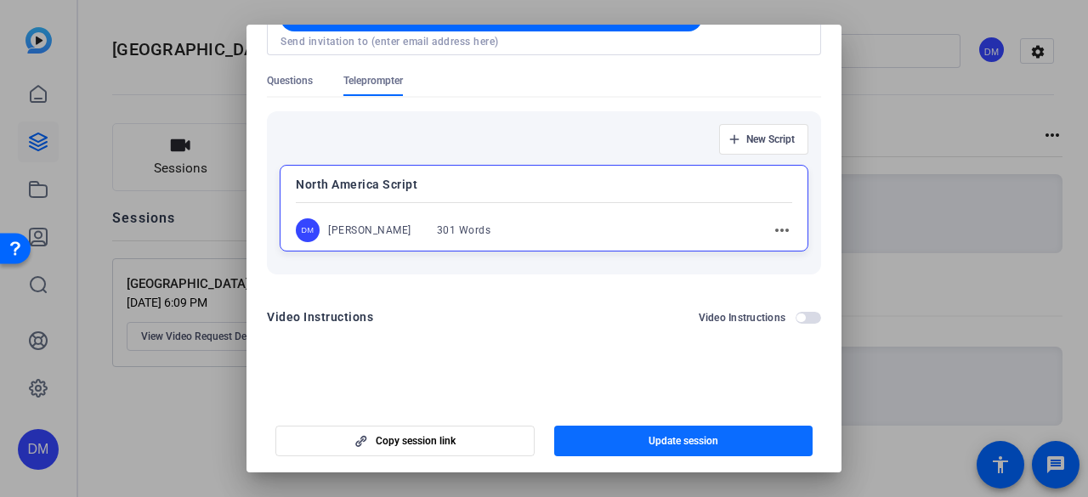
click at [673, 439] on span "Update session" at bounding box center [683, 441] width 70 height 14
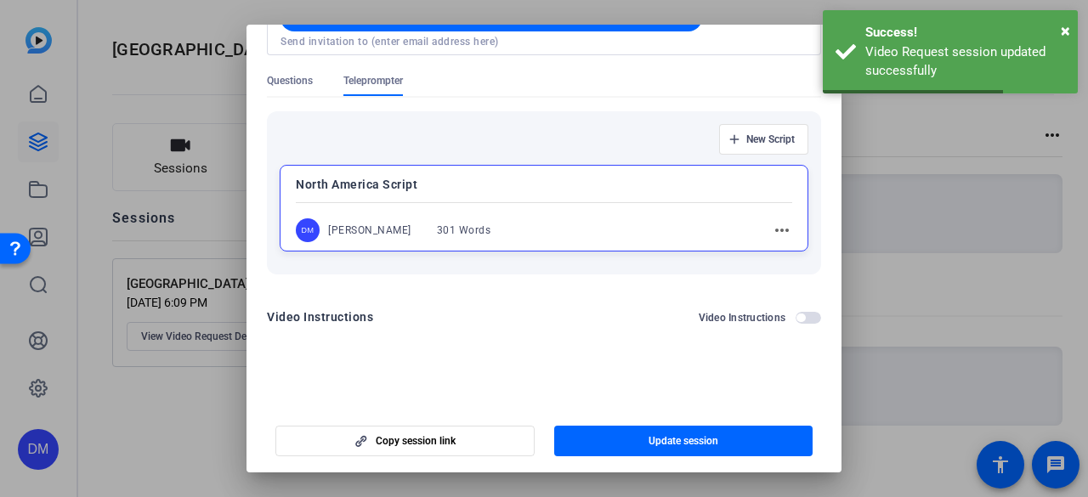
click at [909, 152] on div at bounding box center [544, 248] width 1088 height 497
click at [147, 397] on div at bounding box center [544, 248] width 1088 height 497
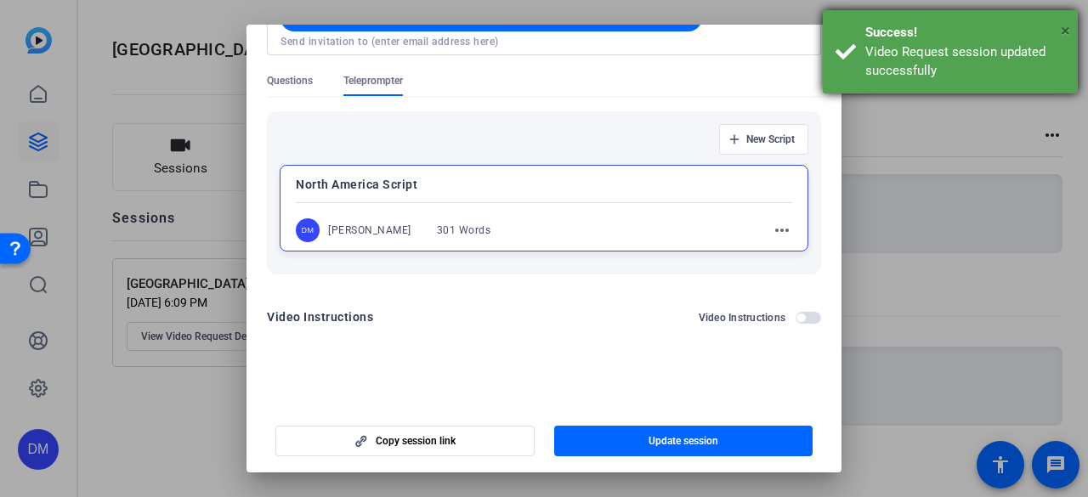
click at [1067, 32] on span "×" at bounding box center [1065, 30] width 9 height 20
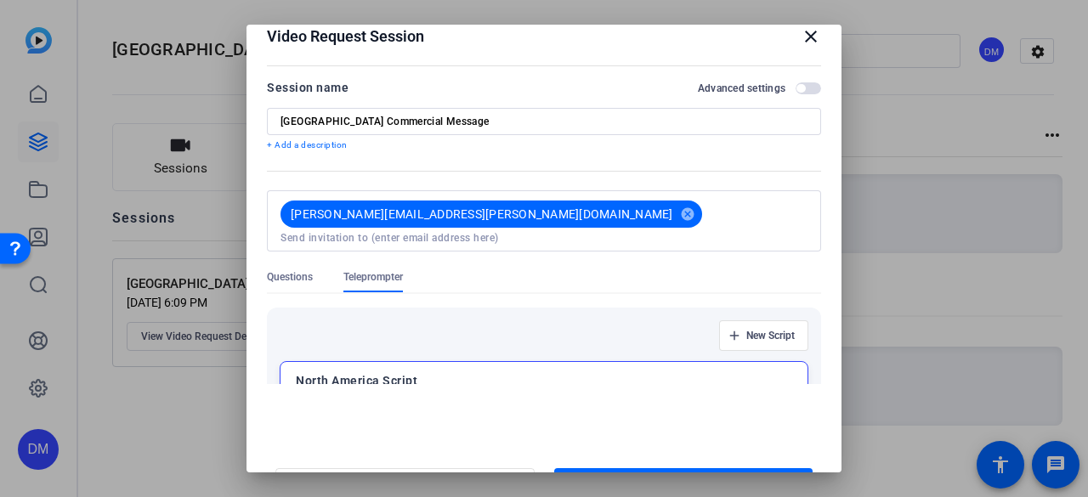
scroll to position [0, 0]
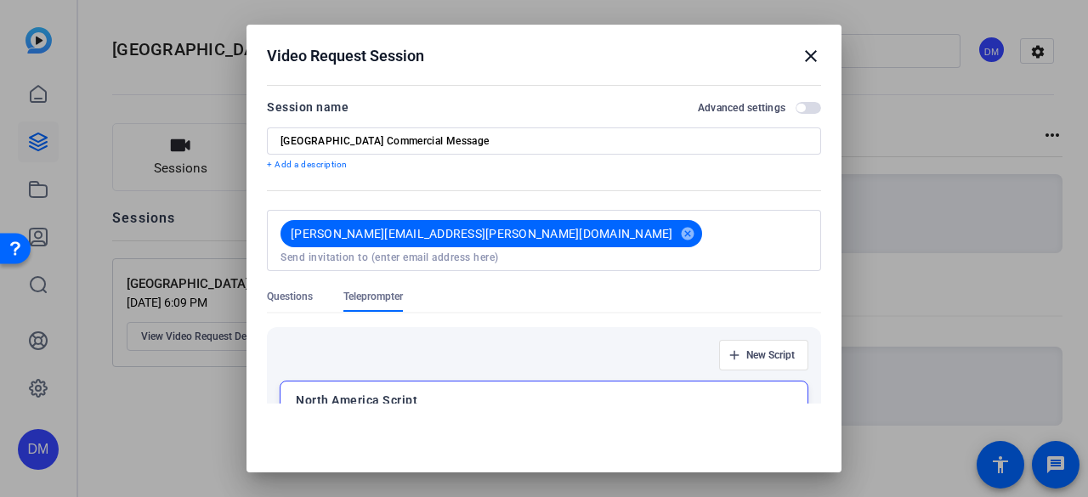
click at [801, 54] on mat-icon "close" at bounding box center [811, 56] width 20 height 20
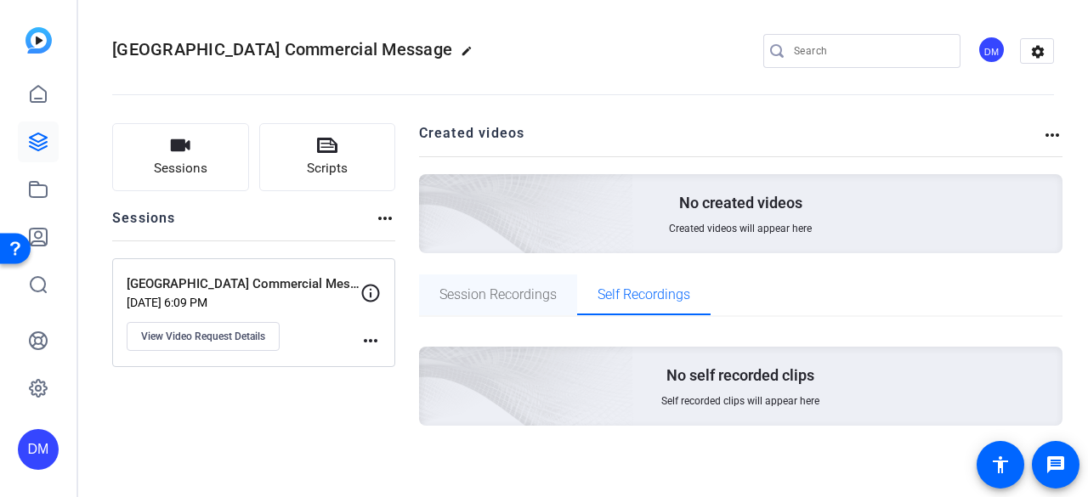
click at [474, 296] on span "Session Recordings" at bounding box center [497, 295] width 117 height 14
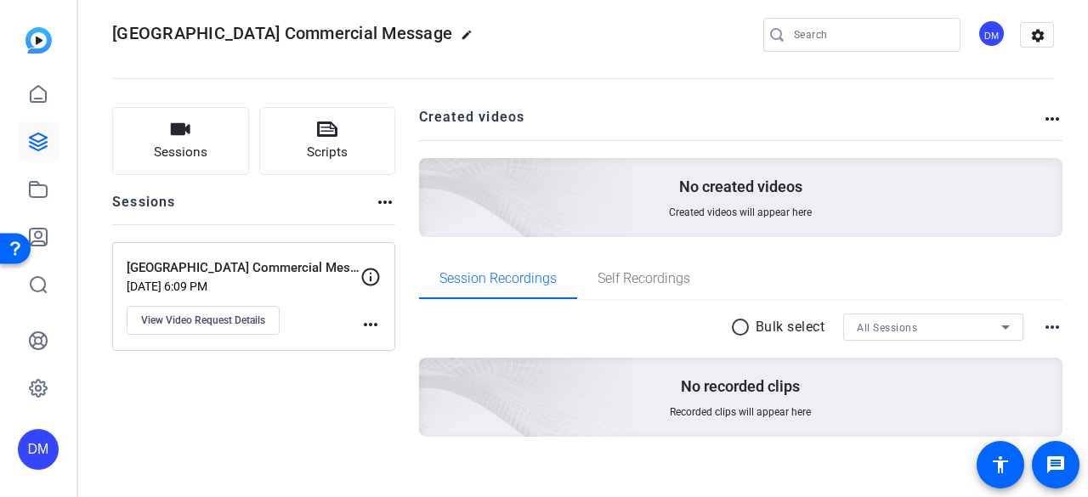
scroll to position [31, 0]
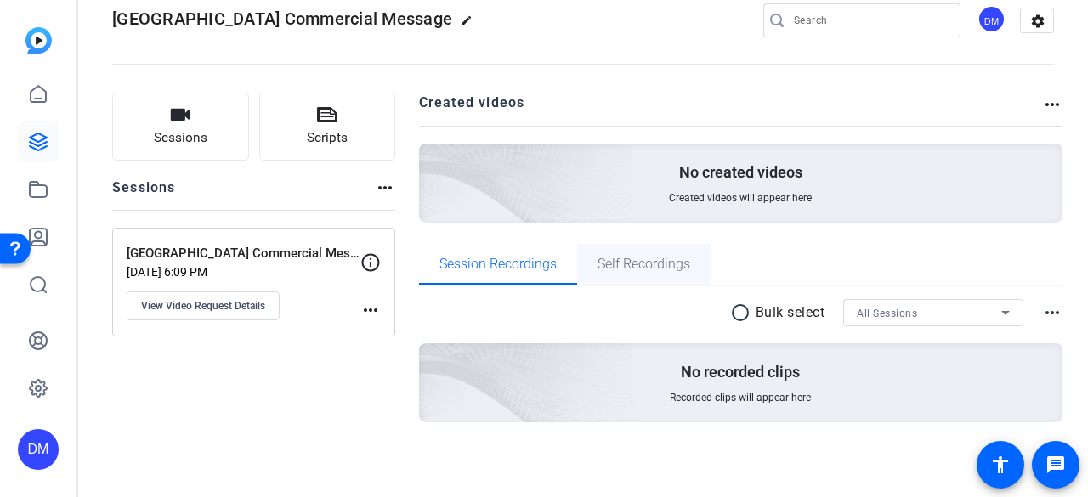
click at [649, 264] on span "Self Recordings" at bounding box center [643, 265] width 93 height 14
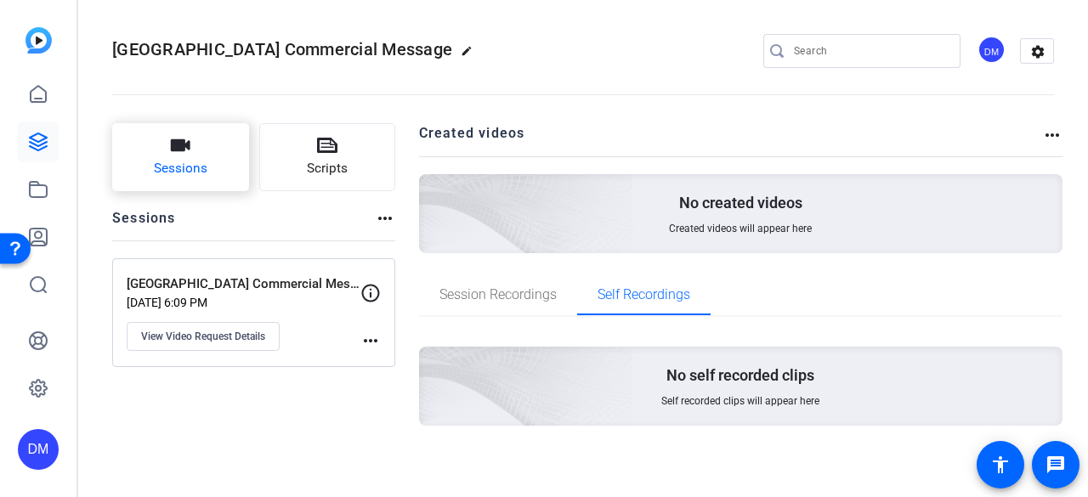
click at [183, 159] on span "Sessions" at bounding box center [181, 169] width 54 height 20
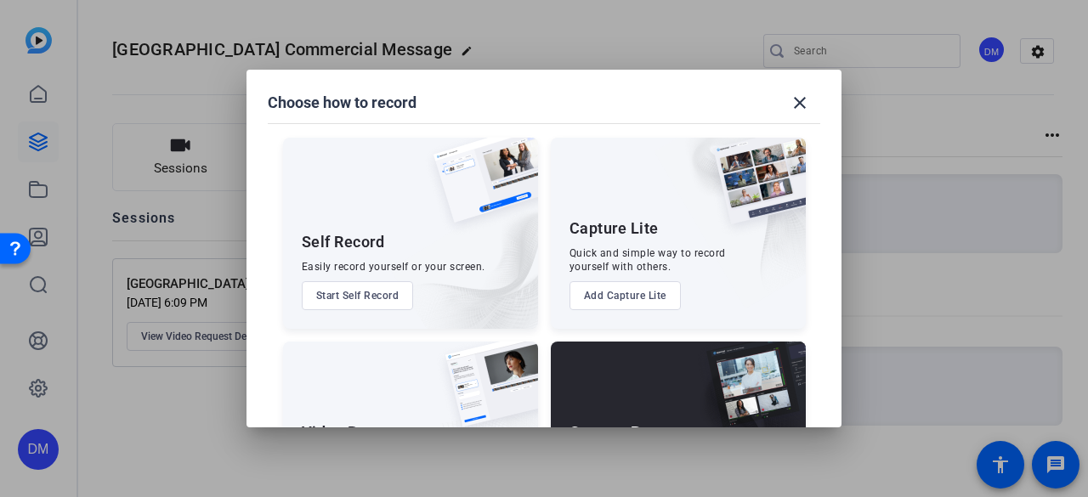
click at [375, 296] on button "Start Self Record" at bounding box center [358, 295] width 112 height 29
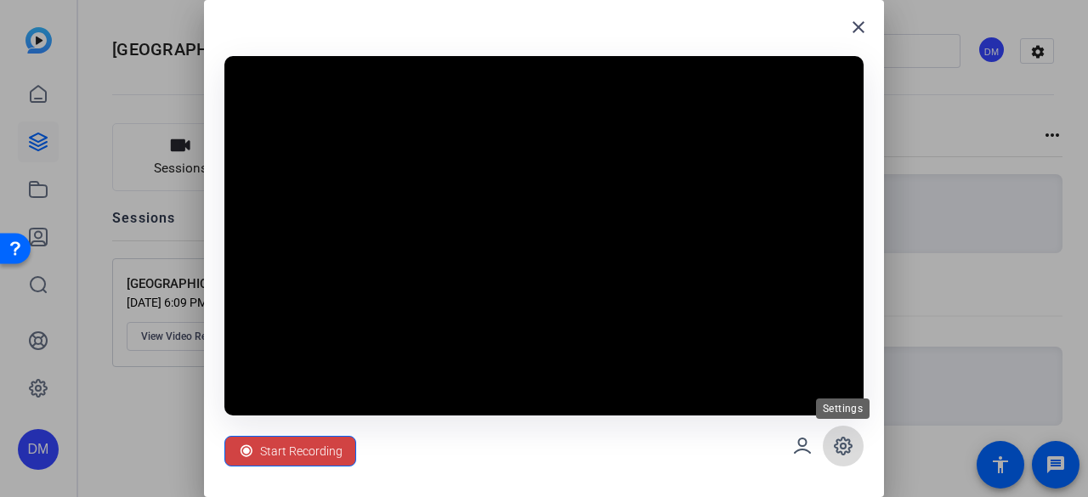
click at [846, 448] on icon at bounding box center [843, 446] width 20 height 20
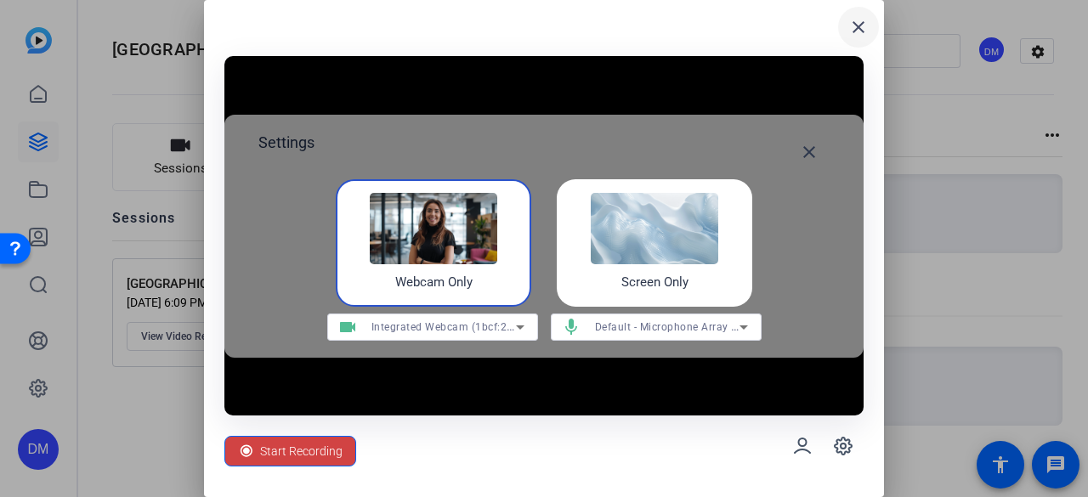
click at [866, 28] on mat-icon "close" at bounding box center [858, 27] width 20 height 20
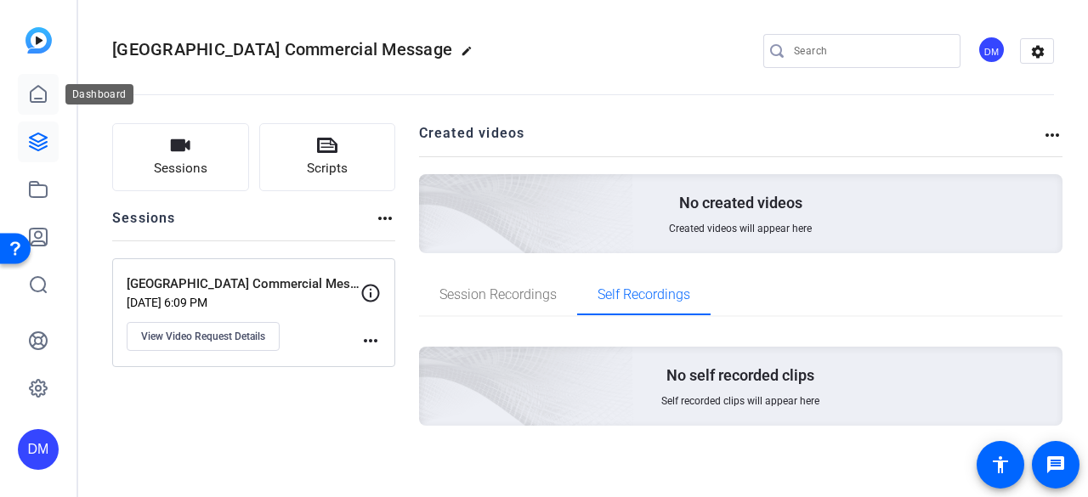
click at [22, 93] on link at bounding box center [38, 94] width 41 height 41
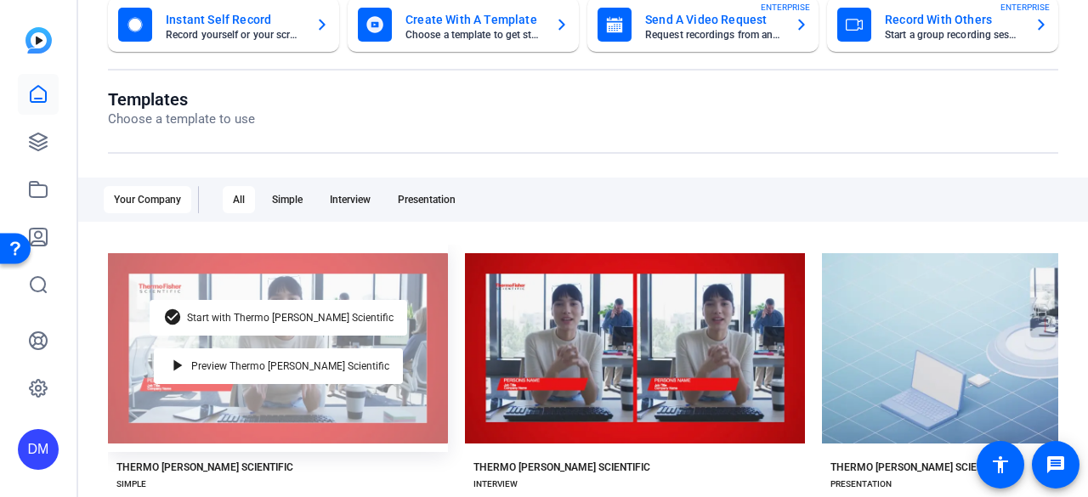
scroll to position [170, 0]
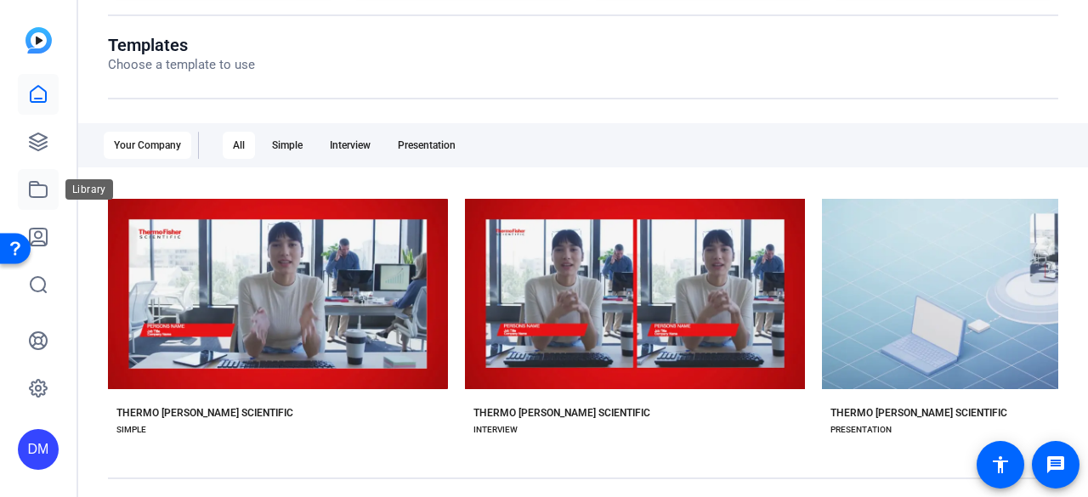
click at [52, 195] on link at bounding box center [38, 189] width 41 height 41
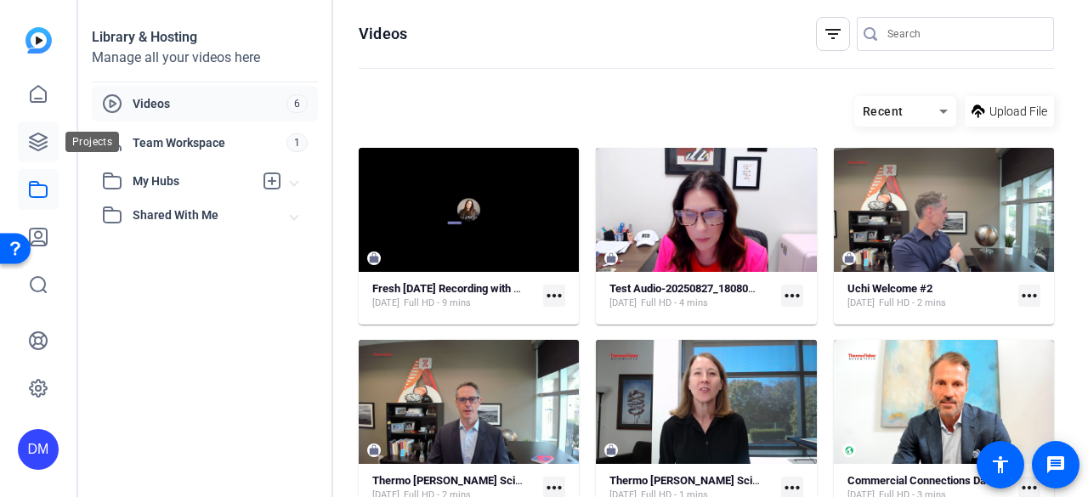
click at [43, 139] on icon at bounding box center [38, 141] width 17 height 17
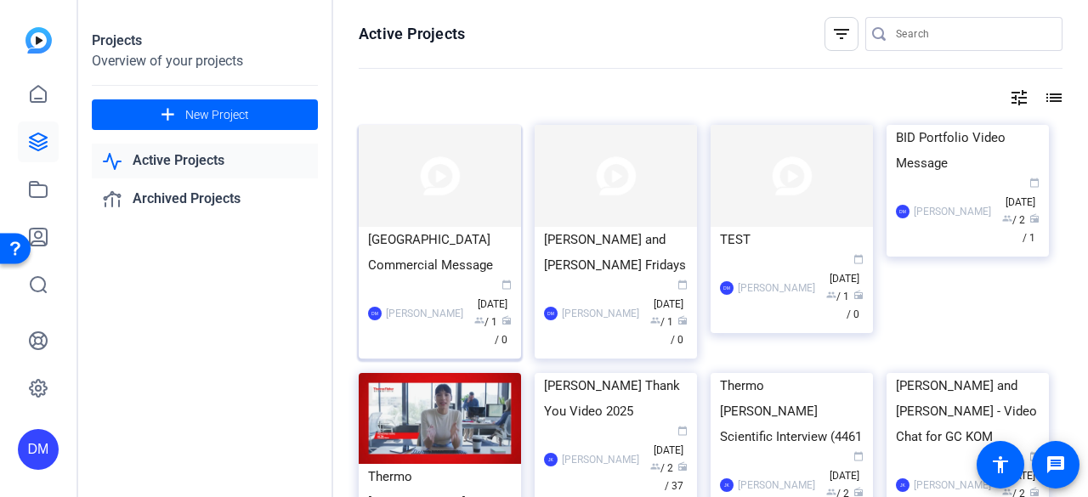
click at [451, 166] on img at bounding box center [440, 176] width 162 height 102
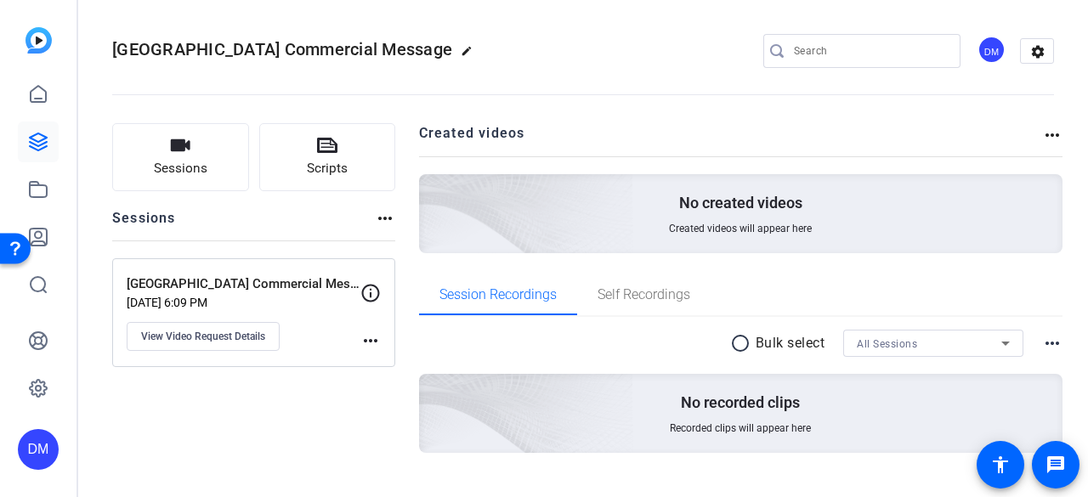
scroll to position [31, 0]
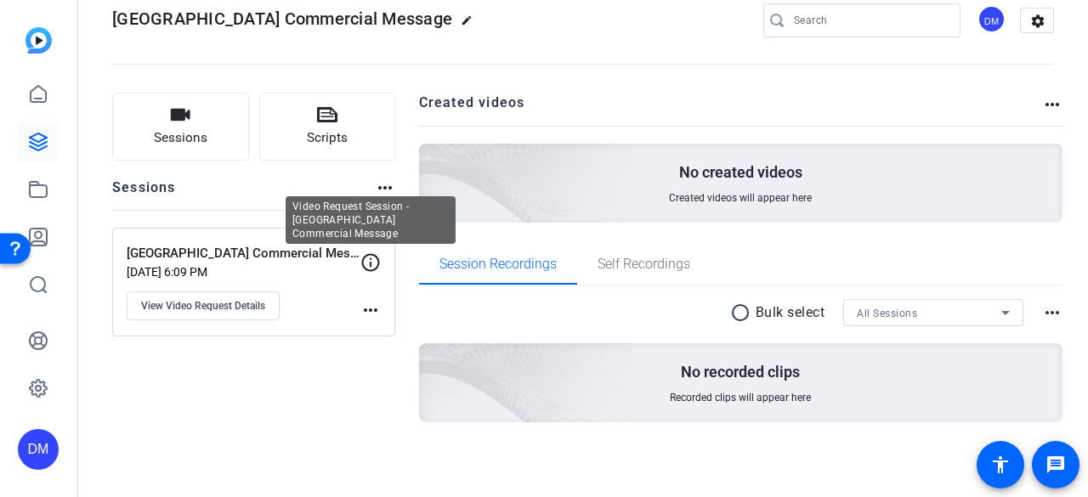
click at [371, 260] on icon at bounding box center [371, 262] width 18 height 18
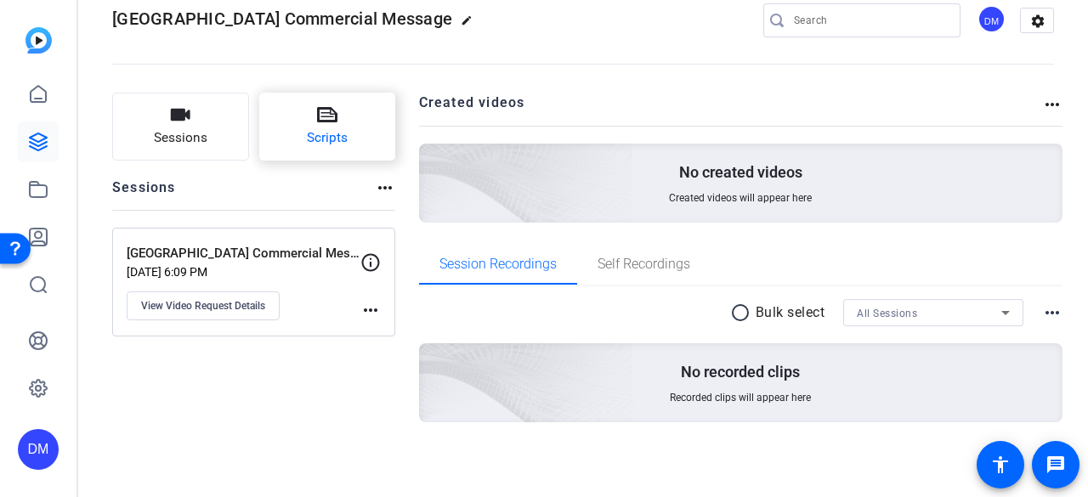
click at [319, 110] on icon at bounding box center [327, 115] width 20 height 20
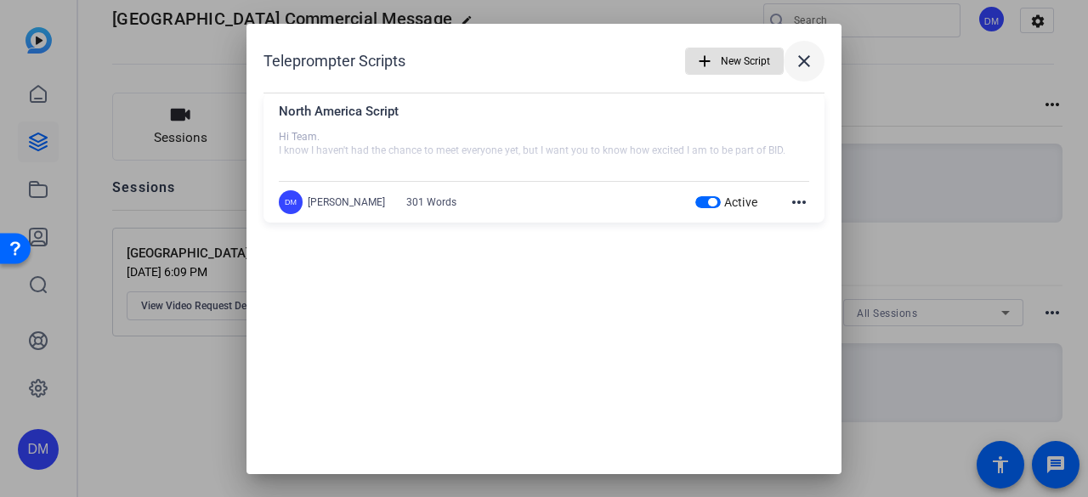
click at [801, 65] on mat-icon "close" at bounding box center [804, 61] width 20 height 20
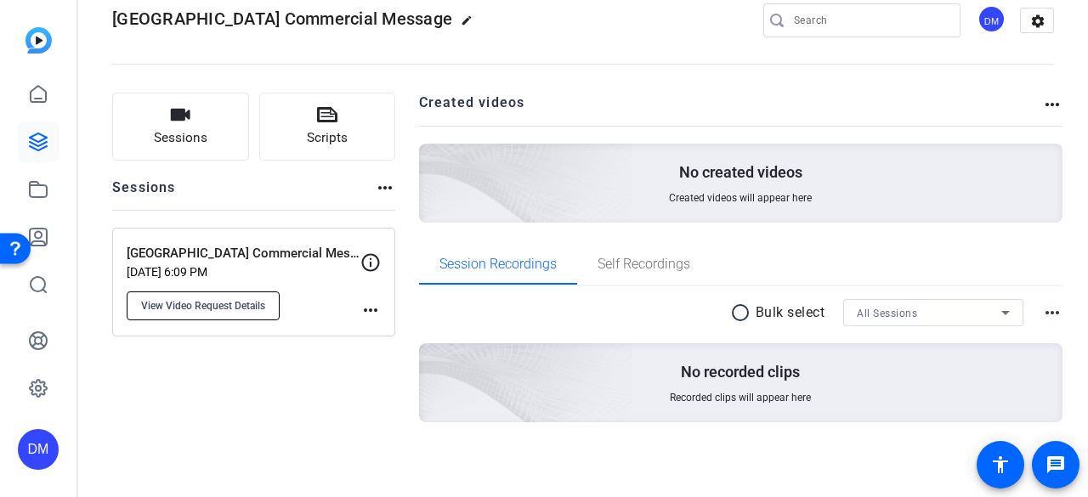
click at [218, 307] on span "View Video Request Details" at bounding box center [203, 306] width 124 height 14
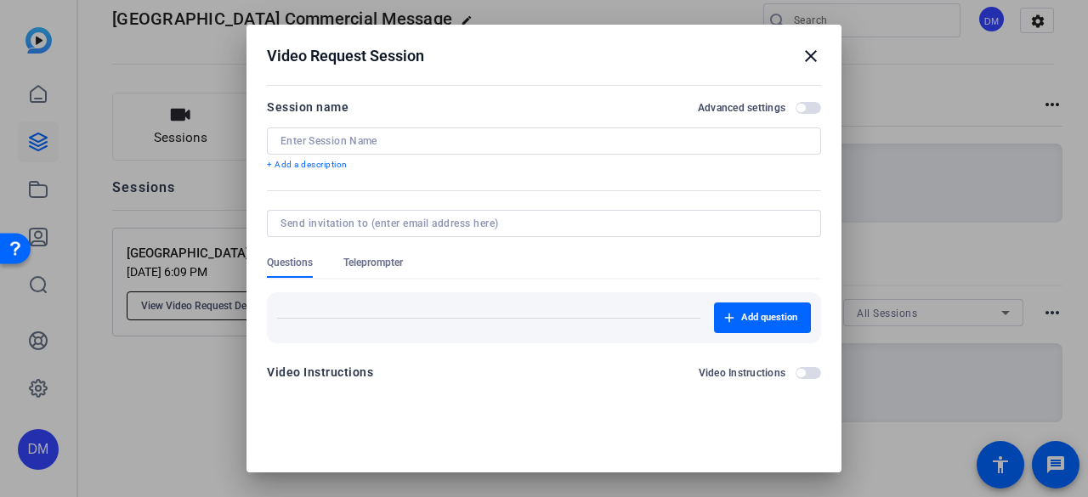
type input "[GEOGRAPHIC_DATA] Commercial Message"
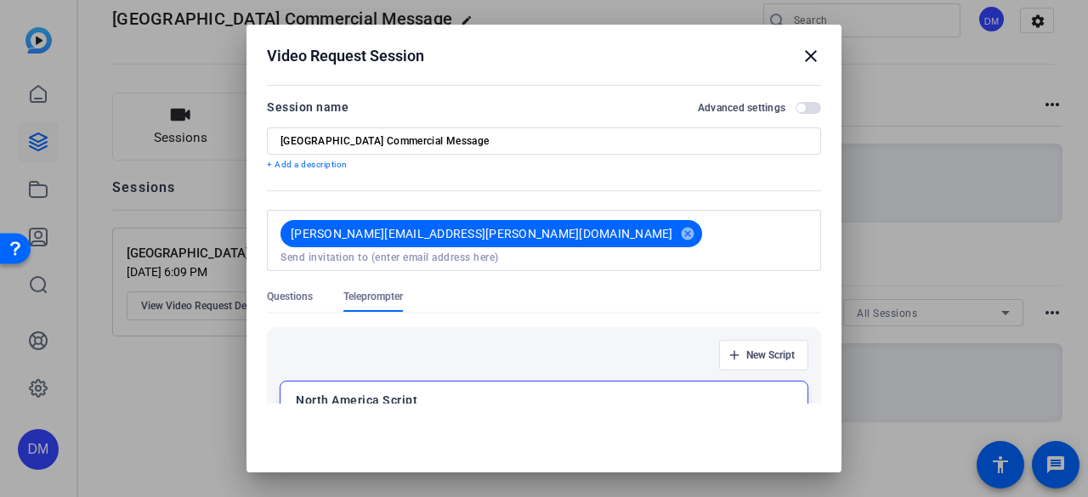
click at [564, 251] on input at bounding box center [543, 258] width 527 height 14
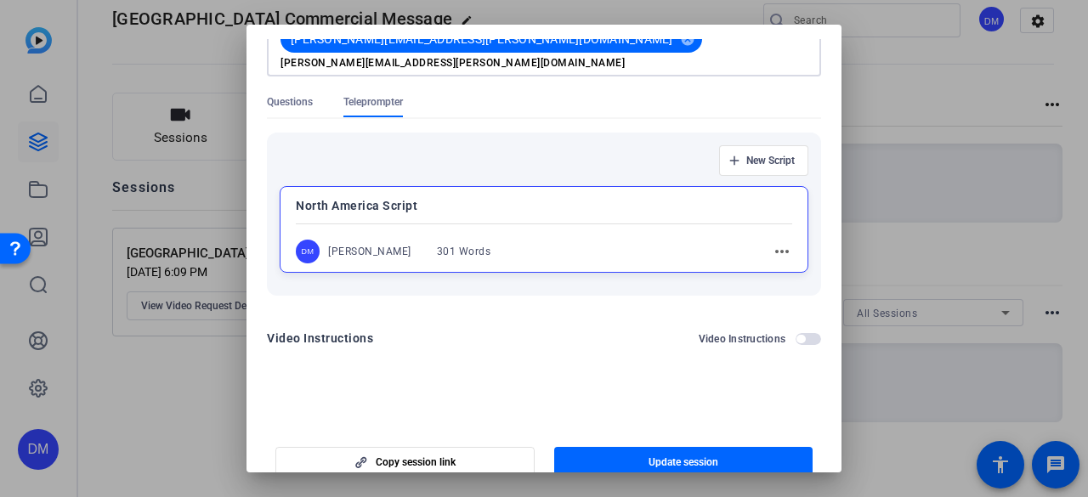
scroll to position [62, 0]
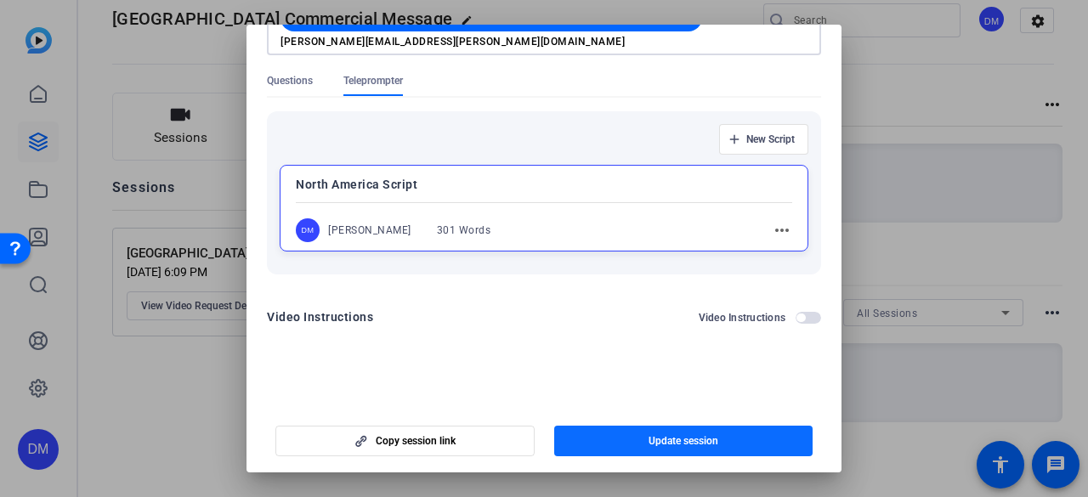
type input "dana.maxwell@thermofisher.com"
click at [668, 443] on span "Update session" at bounding box center [683, 441] width 70 height 14
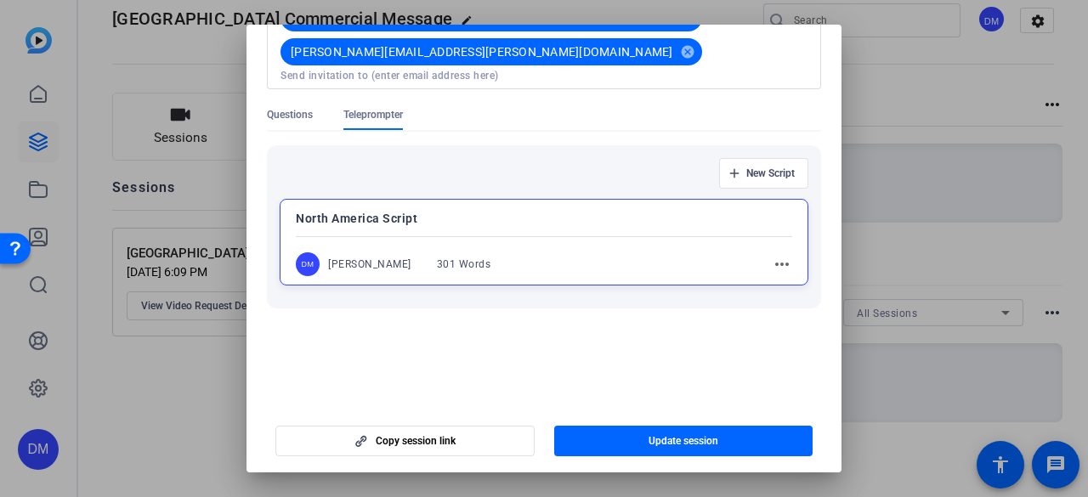
scroll to position [154, 0]
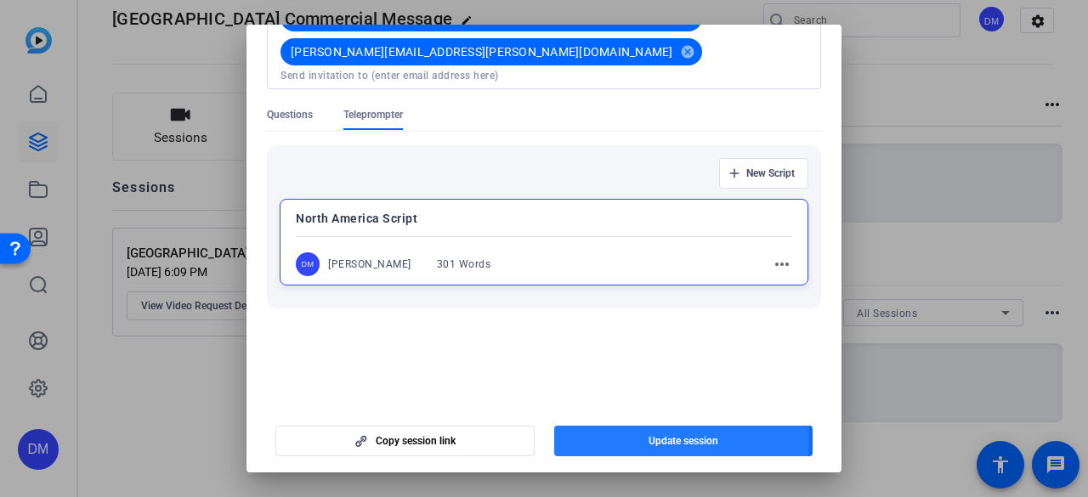
click at [665, 439] on span "Update session" at bounding box center [683, 441] width 70 height 14
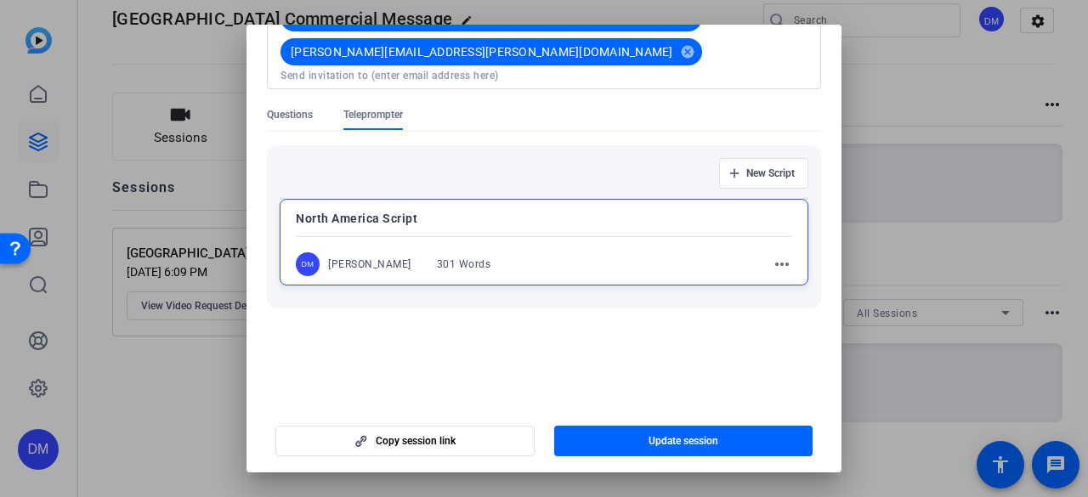
click at [911, 81] on div at bounding box center [544, 248] width 1088 height 497
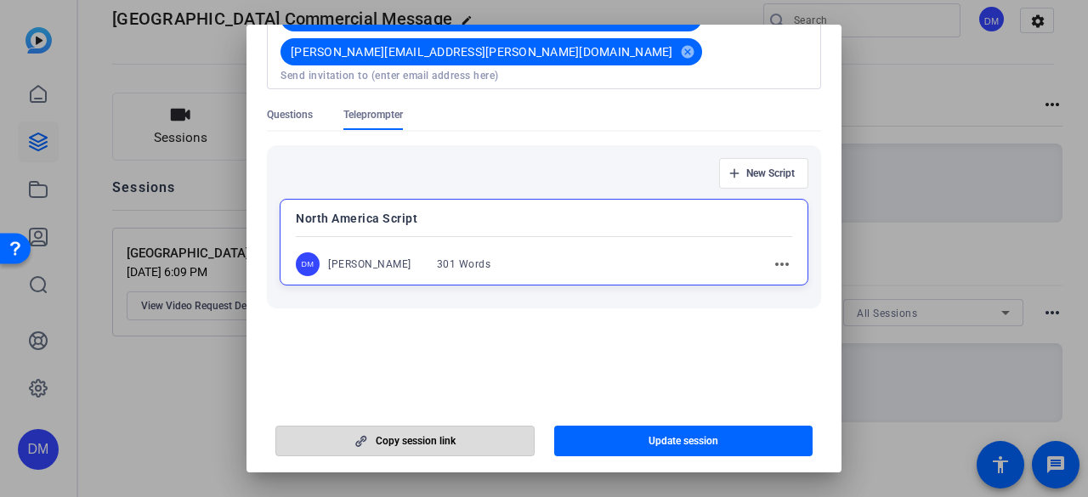
click at [428, 443] on span "Copy session link" at bounding box center [416, 441] width 80 height 14
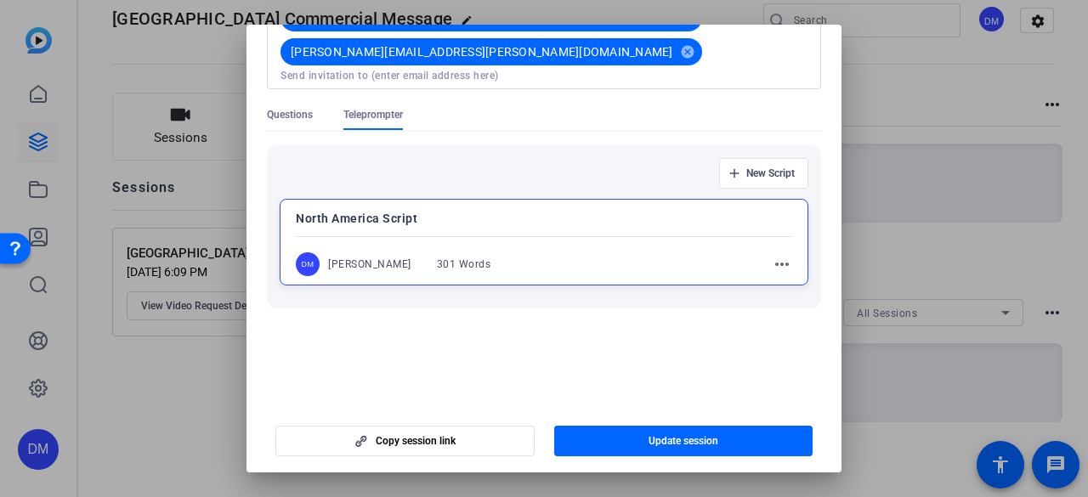
click at [926, 77] on div at bounding box center [544, 248] width 1088 height 497
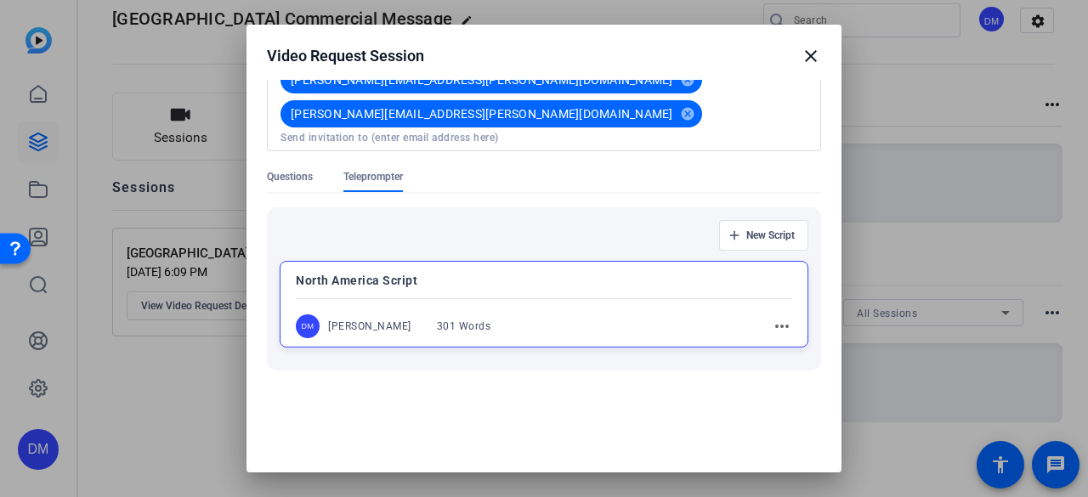
click at [802, 54] on mat-icon "close" at bounding box center [811, 56] width 20 height 20
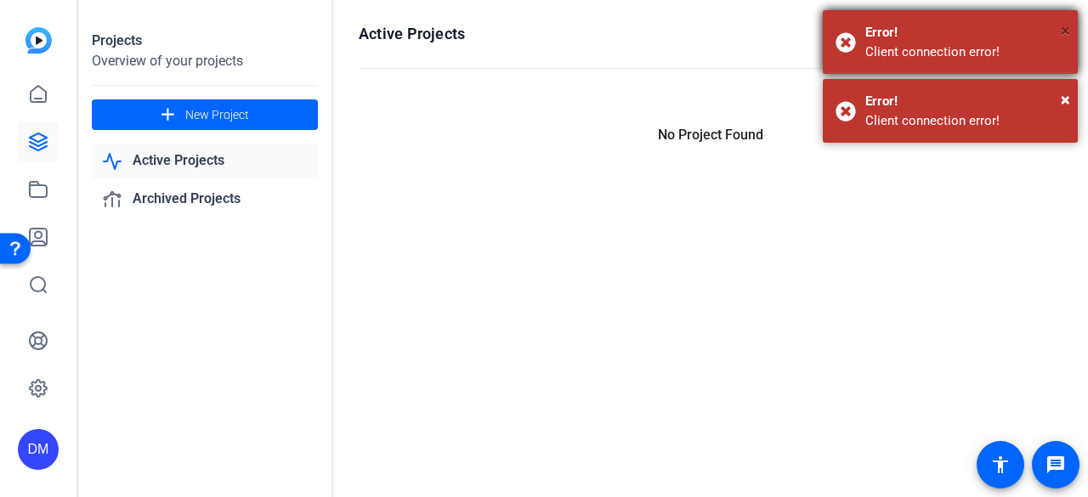
click at [1065, 31] on span "×" at bounding box center [1065, 30] width 9 height 20
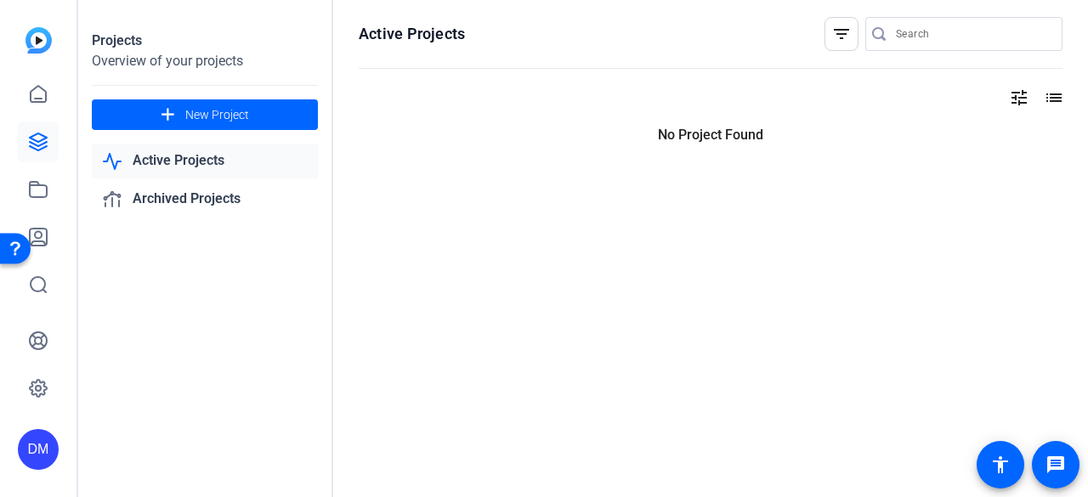
click at [154, 158] on link "Active Projects" at bounding box center [205, 161] width 226 height 35
click at [31, 136] on icon at bounding box center [38, 141] width 17 height 17
click at [212, 150] on link "Active Projects" at bounding box center [205, 161] width 226 height 35
click at [45, 96] on icon at bounding box center [38, 94] width 15 height 16
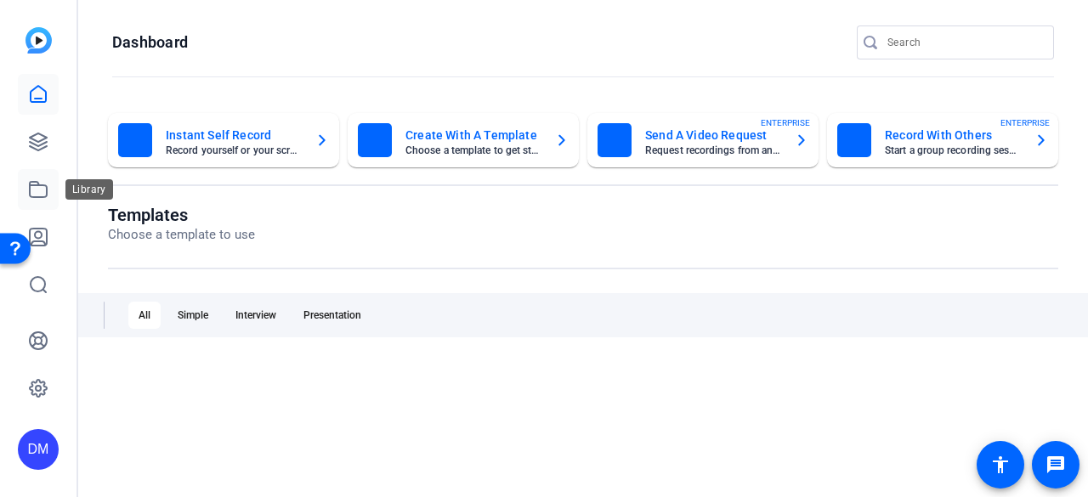
click at [34, 183] on icon at bounding box center [38, 189] width 17 height 15
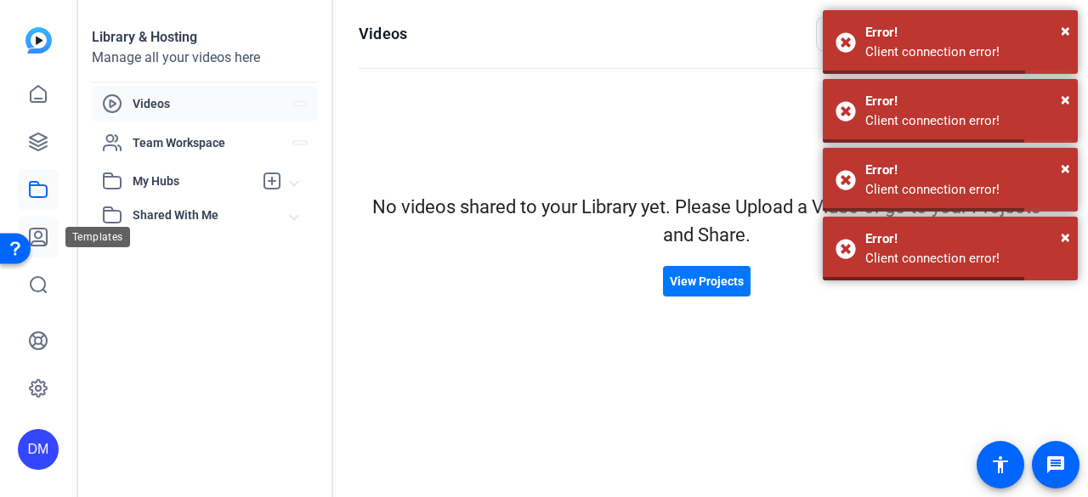
click at [43, 249] on link at bounding box center [38, 237] width 41 height 41
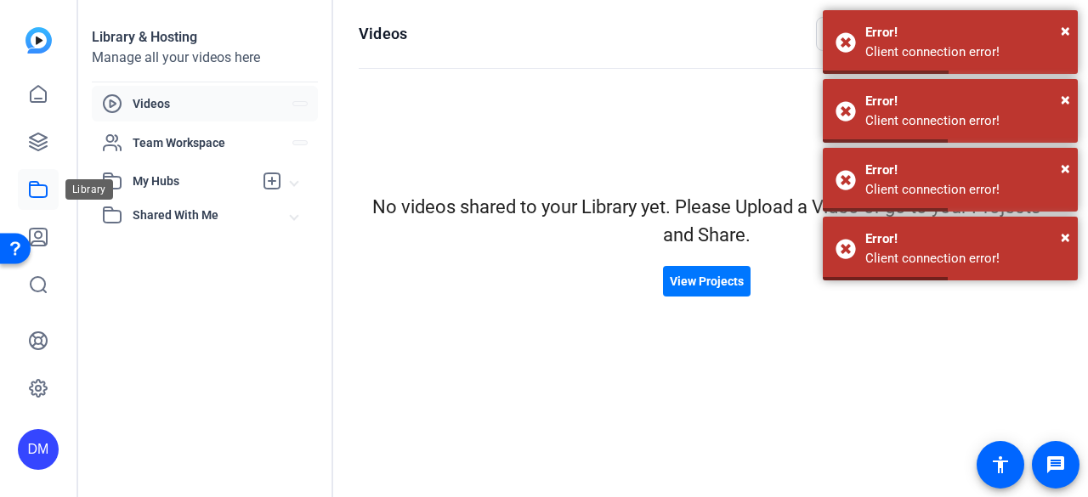
click at [48, 189] on link at bounding box center [38, 189] width 41 height 41
click at [47, 148] on icon at bounding box center [38, 142] width 20 height 20
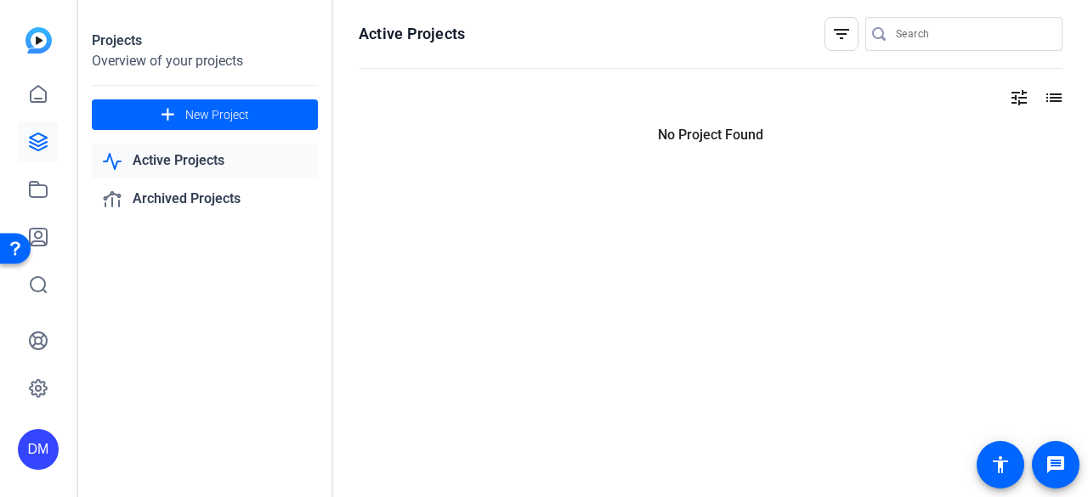
click at [204, 167] on link "Active Projects" at bounding box center [205, 161] width 226 height 35
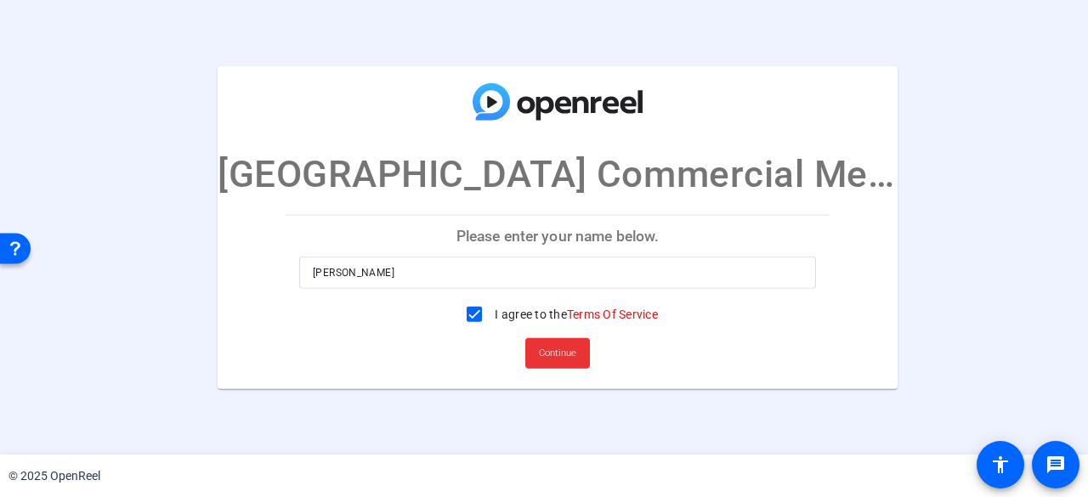
click at [540, 346] on span "Continue" at bounding box center [557, 353] width 37 height 25
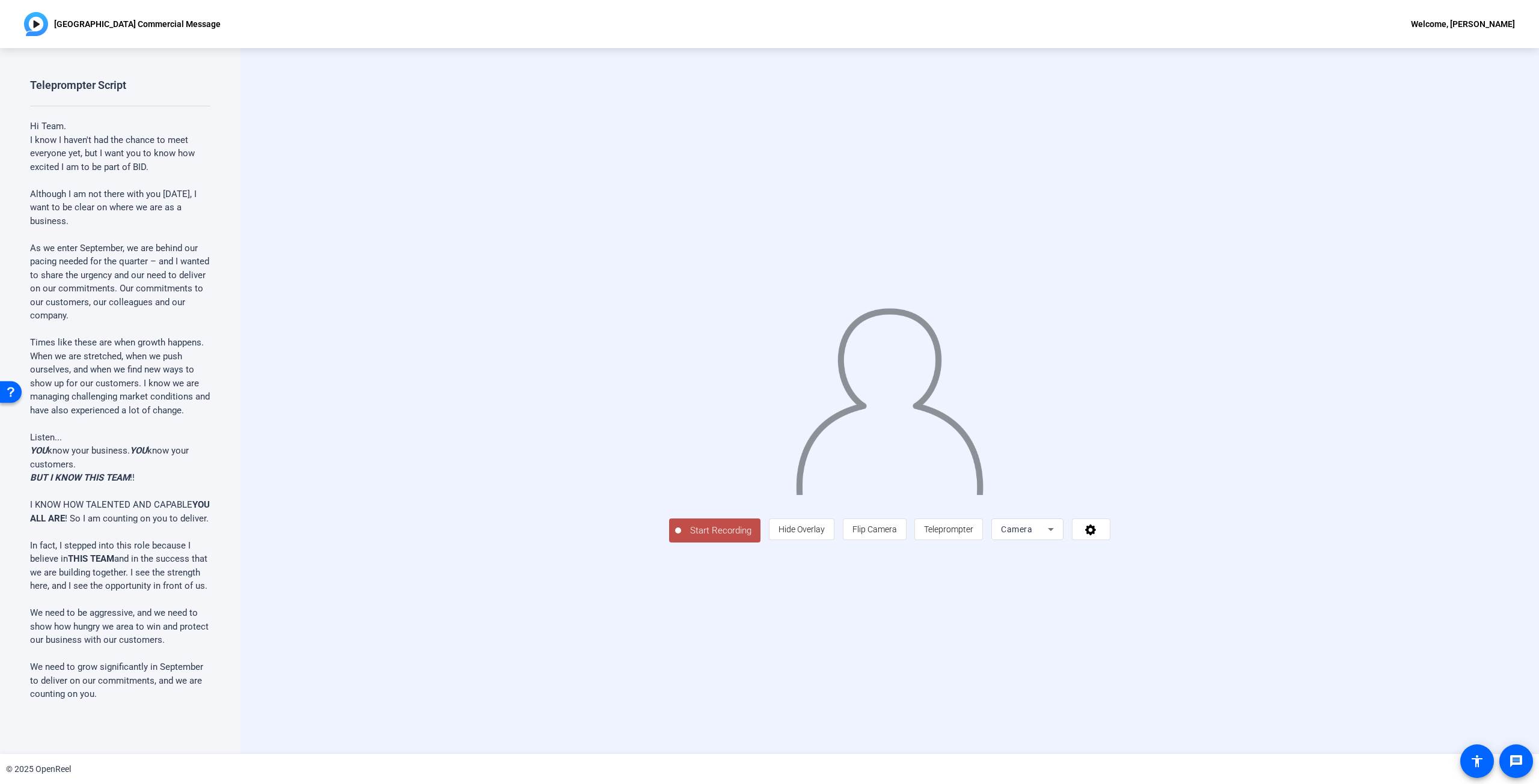
click at [769, 351] on div "Camera" at bounding box center [1027, 529] width 53 height 22
click at [769, 351] on div at bounding box center [770, 392] width 1539 height 784
click at [769, 351] on span at bounding box center [1091, 529] width 37 height 29
click at [0, 0] on span "Integrated Webcam (1bcf:2ba5)" at bounding box center [0, 0] width 0 height 0
click at [0, 0] on div "Integrated Webcam (1bcf:2ba5)" at bounding box center [0, 0] width 0 height 0
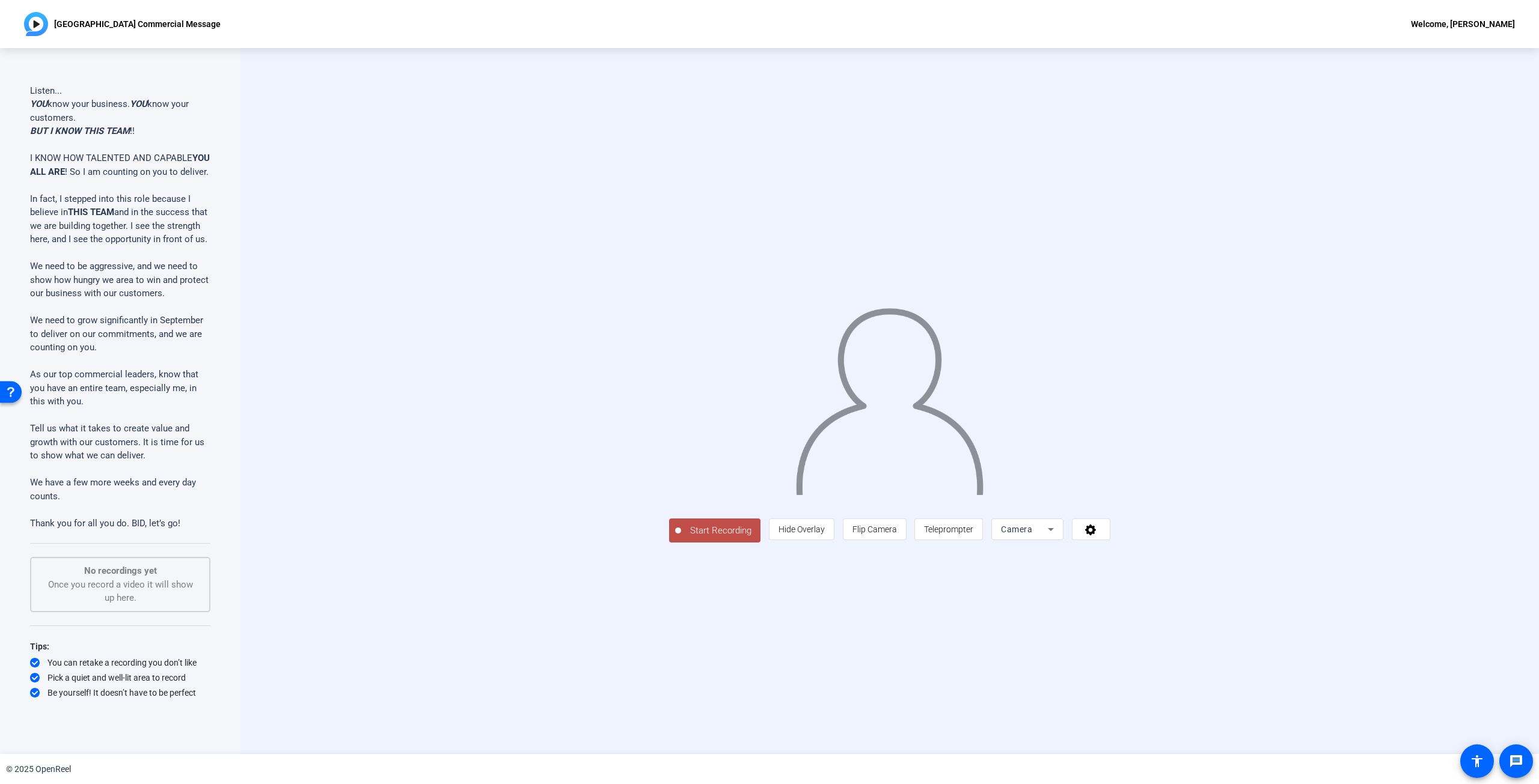
scroll to position [374, 0]
click at [769, 351] on span "Teleprompter" at bounding box center [948, 530] width 50 height 10
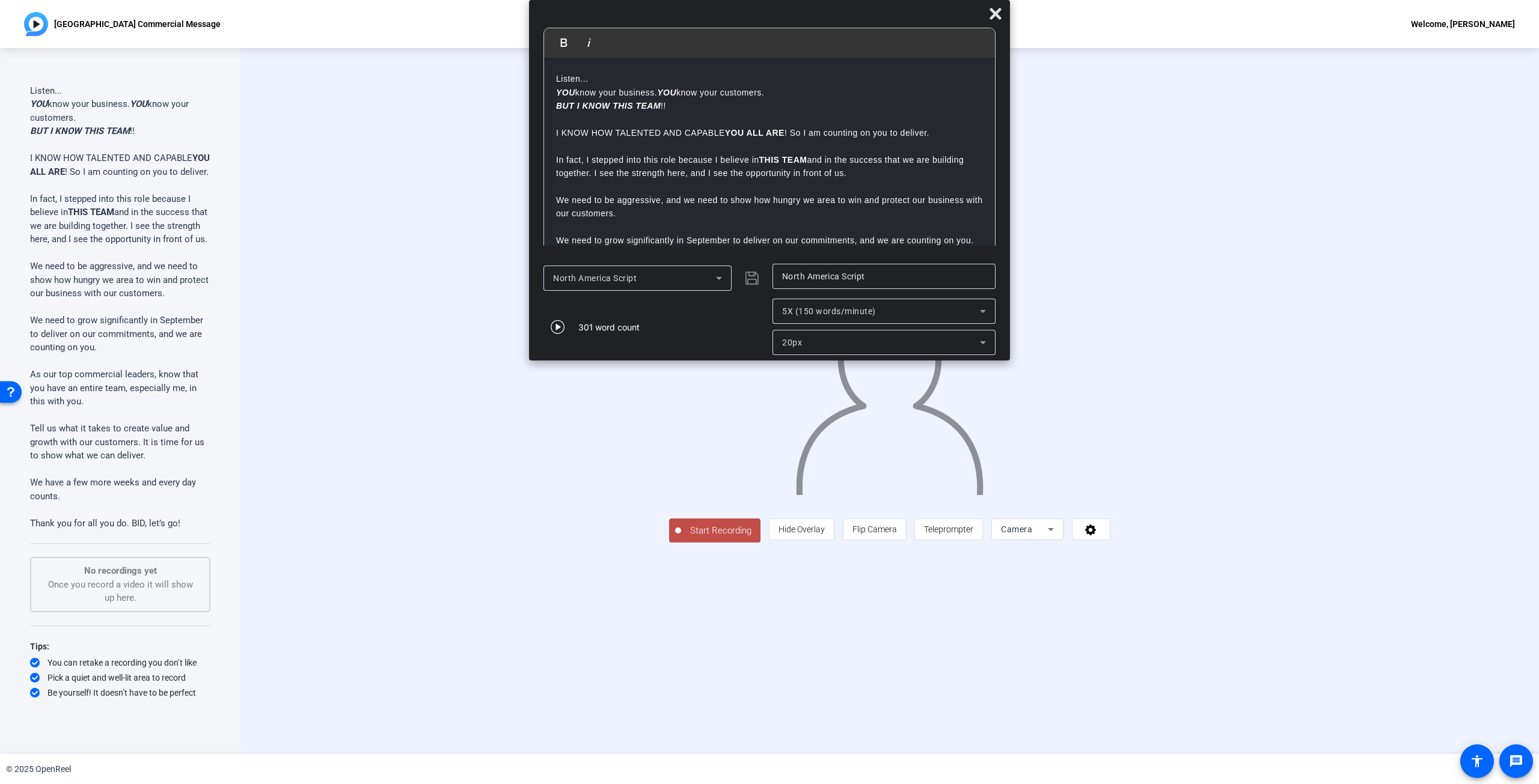
scroll to position [161, 0]
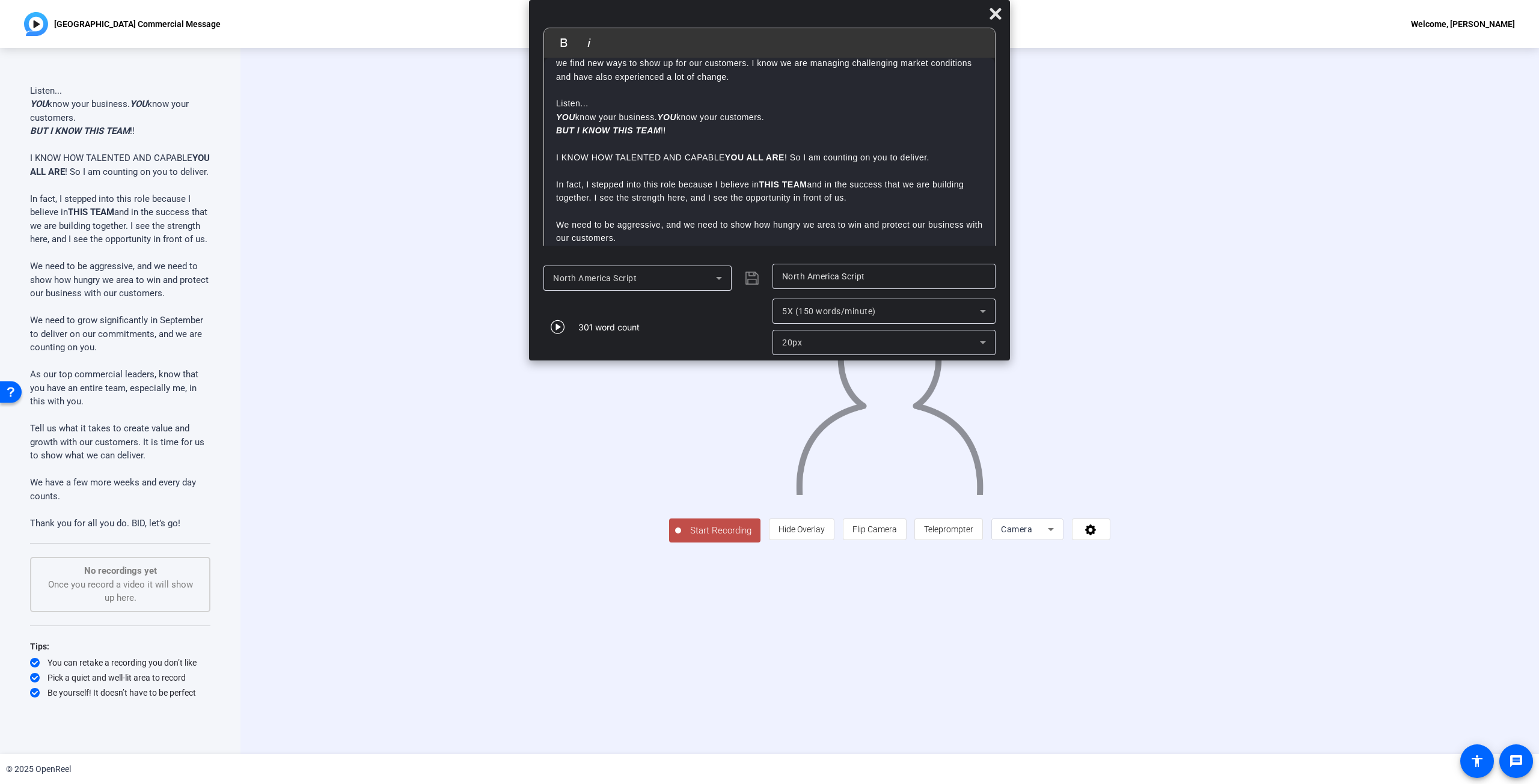
click at [567, 125] on p "BUT I KNOW THIS TEAM !!" at bounding box center [769, 137] width 426 height 27
drag, startPoint x: 560, startPoint y: 115, endPoint x: 669, endPoint y: 120, distance: 109.1
click at [669, 120] on p "YOU know your business. YOU know your customers." at bounding box center [769, 117] width 426 height 13
click at [0, 0] on em "YOU" at bounding box center [0, 0] width 0 height 0
click at [581, 129] on em "BUT I KNOW THIS TEAM" at bounding box center [608, 131] width 105 height 10
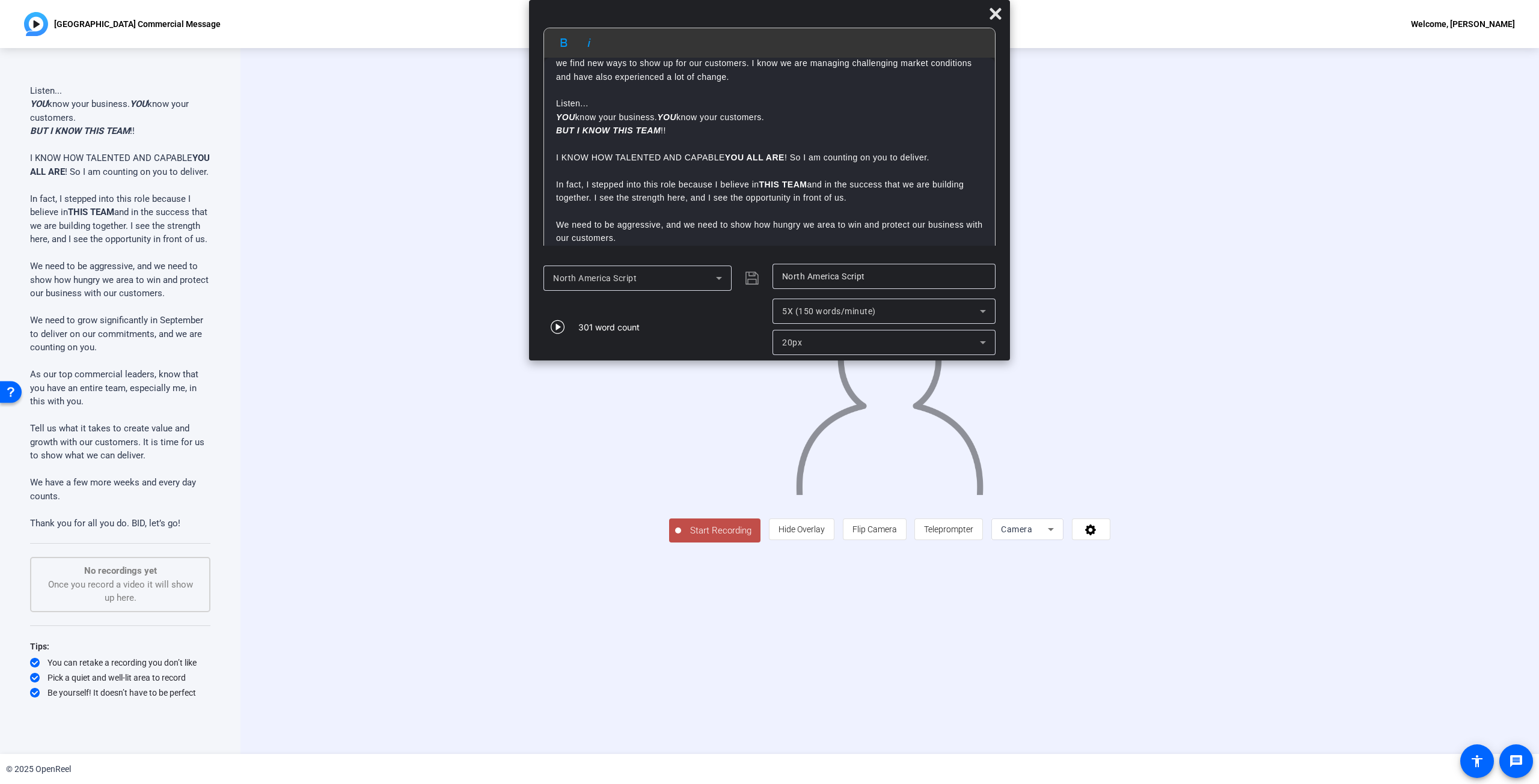
click at [583, 129] on em "BUT I KNOW THIS TEAM" at bounding box center [608, 131] width 105 height 10
click at [613, 129] on em "BUT I KNOW THIS TEAM" at bounding box center [608, 131] width 105 height 10
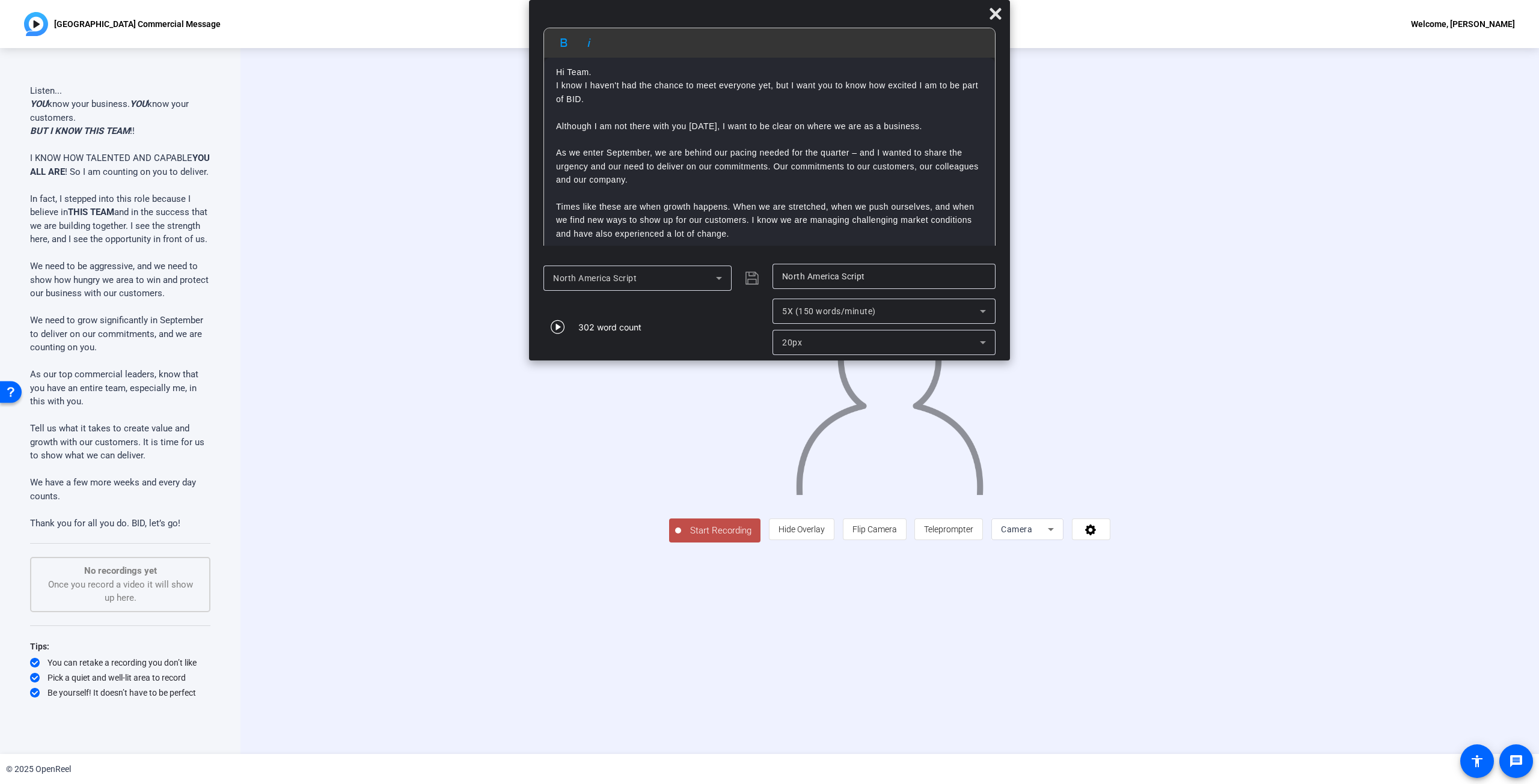
scroll to position [0, 0]
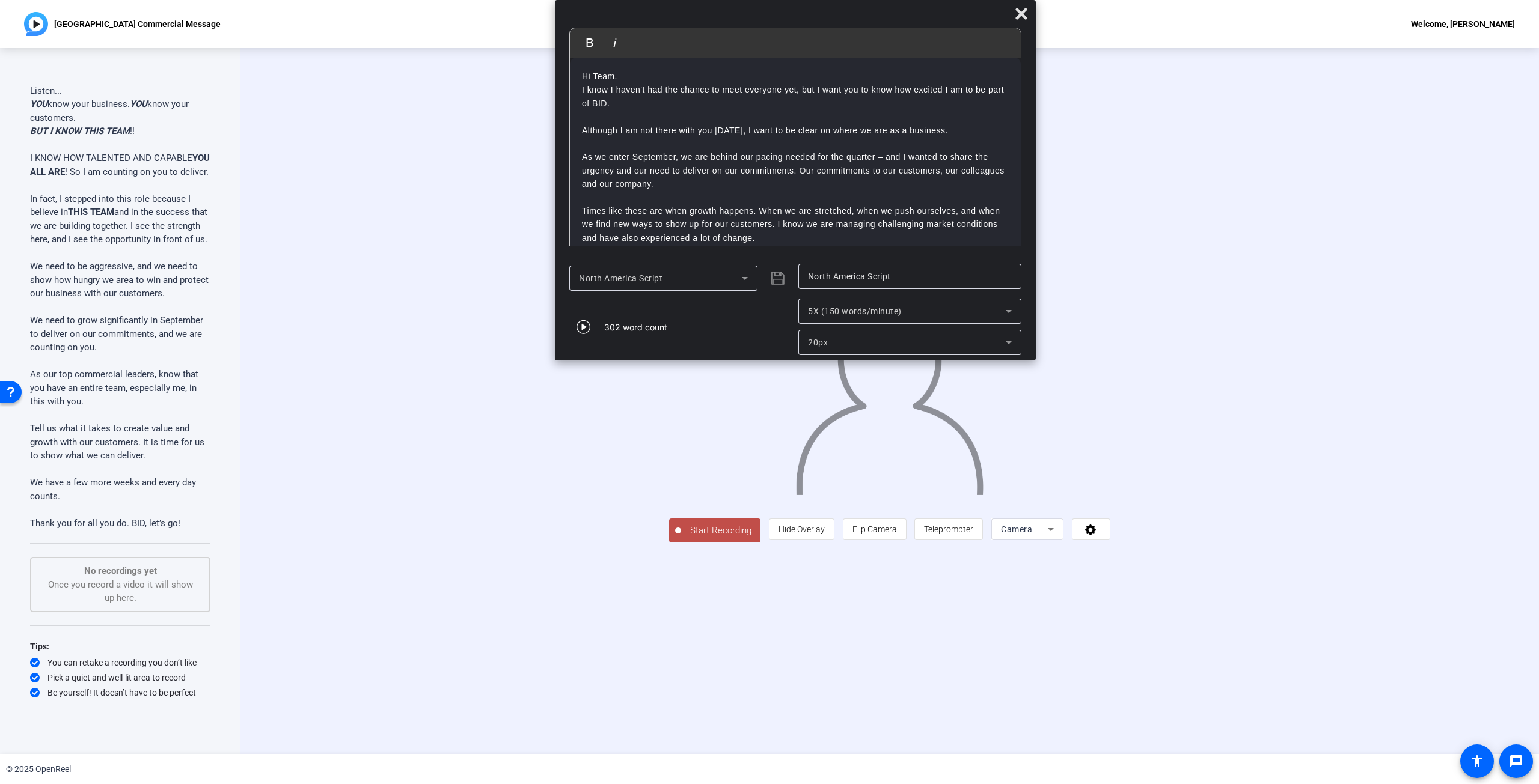
drag, startPoint x: 709, startPoint y: 14, endPoint x: 735, endPoint y: -26, distance: 47.7
click at [735, 0] on html "Accessibility Screen-Reader Guide, Feedback, and Issue Reporting | New window N…" at bounding box center [770, 392] width 1539 height 784
drag, startPoint x: 785, startPoint y: 4, endPoint x: 646, endPoint y: 18, distance: 139.7
click at [0, 0] on div "Bold Italic Hi Team. I know I haven't had the chance to meet everyone yet, but …" at bounding box center [0, 0] width 0 height 0
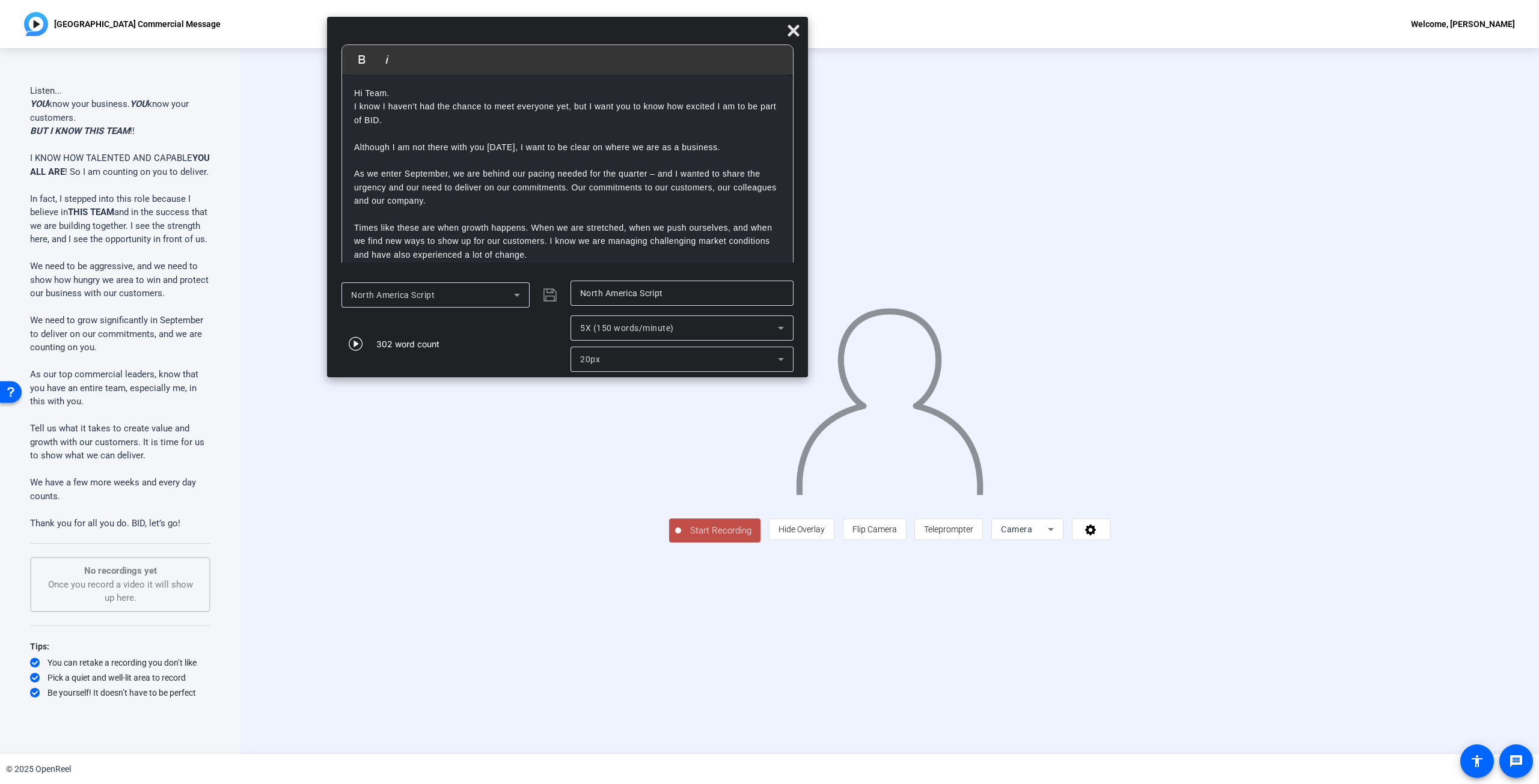
drag, startPoint x: 770, startPoint y: 13, endPoint x: 542, endPoint y: 30, distance: 228.6
click at [542, 30] on div at bounding box center [567, 33] width 481 height 21
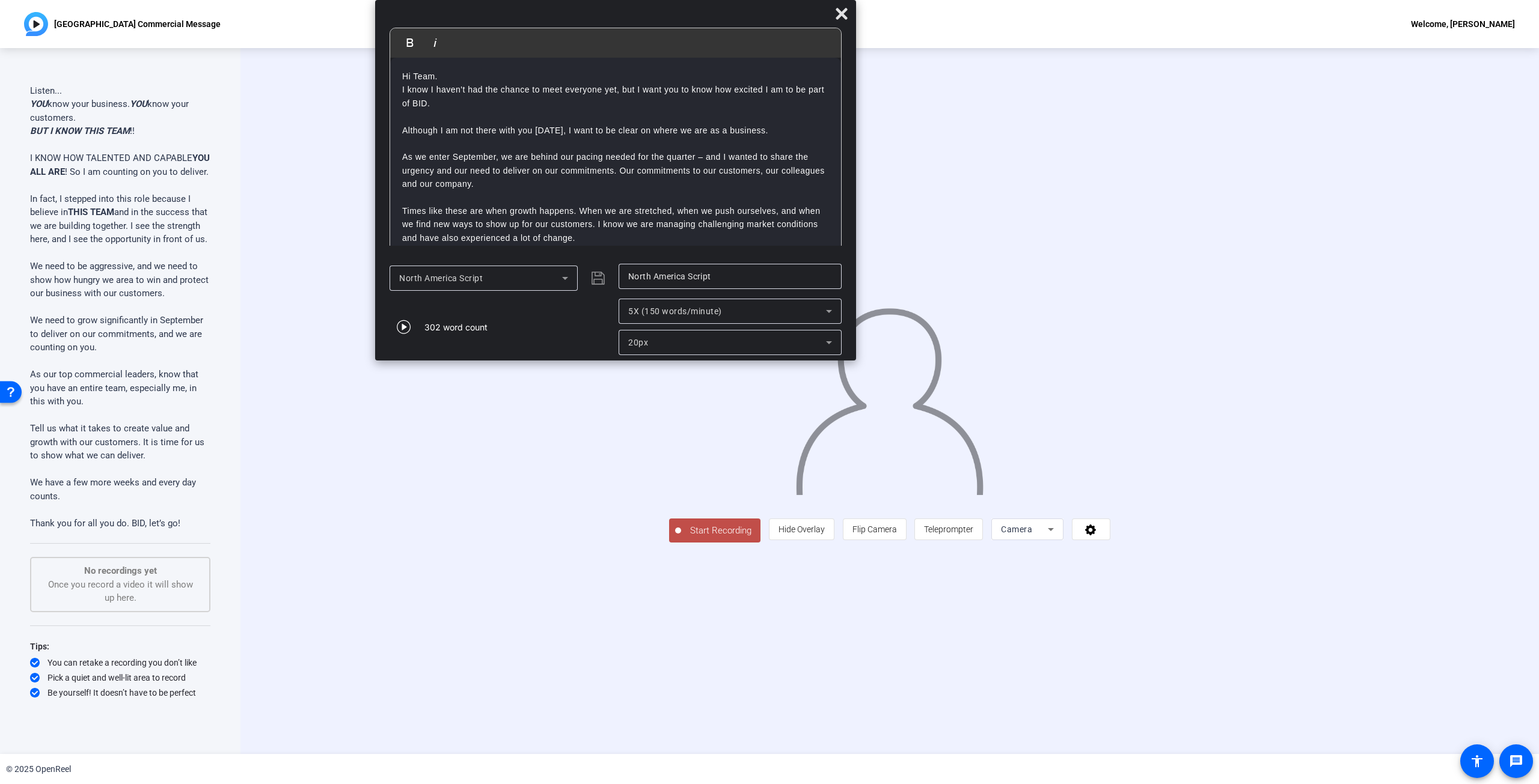
drag, startPoint x: 608, startPoint y: 34, endPoint x: 656, endPoint y: 14, distance: 52.0
click at [656, 14] on div at bounding box center [615, 16] width 481 height 21
click at [681, 351] on span "Start Recording" at bounding box center [721, 531] width 79 height 14
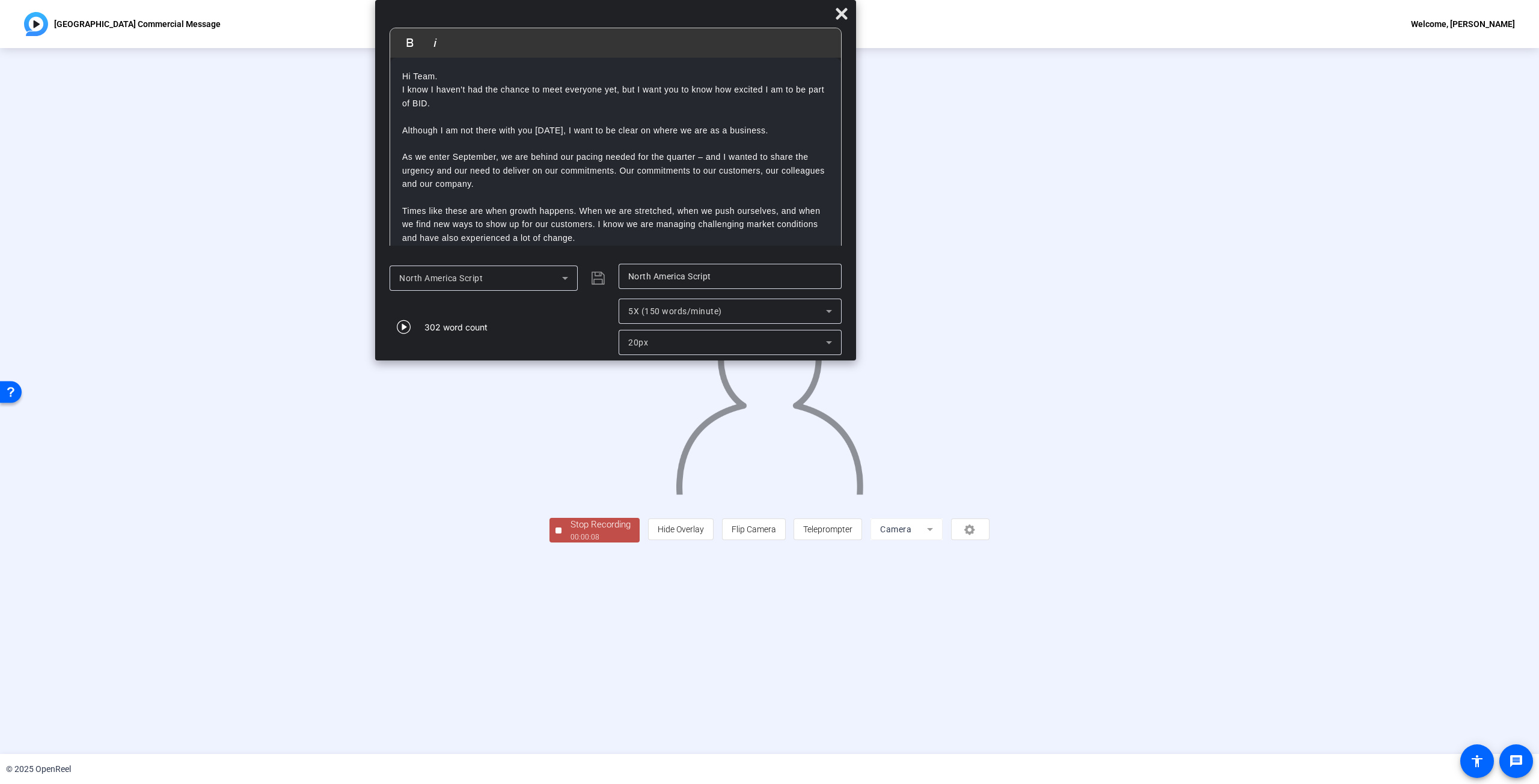
click at [571, 351] on div "00:00:08" at bounding box center [600, 537] width 60 height 11
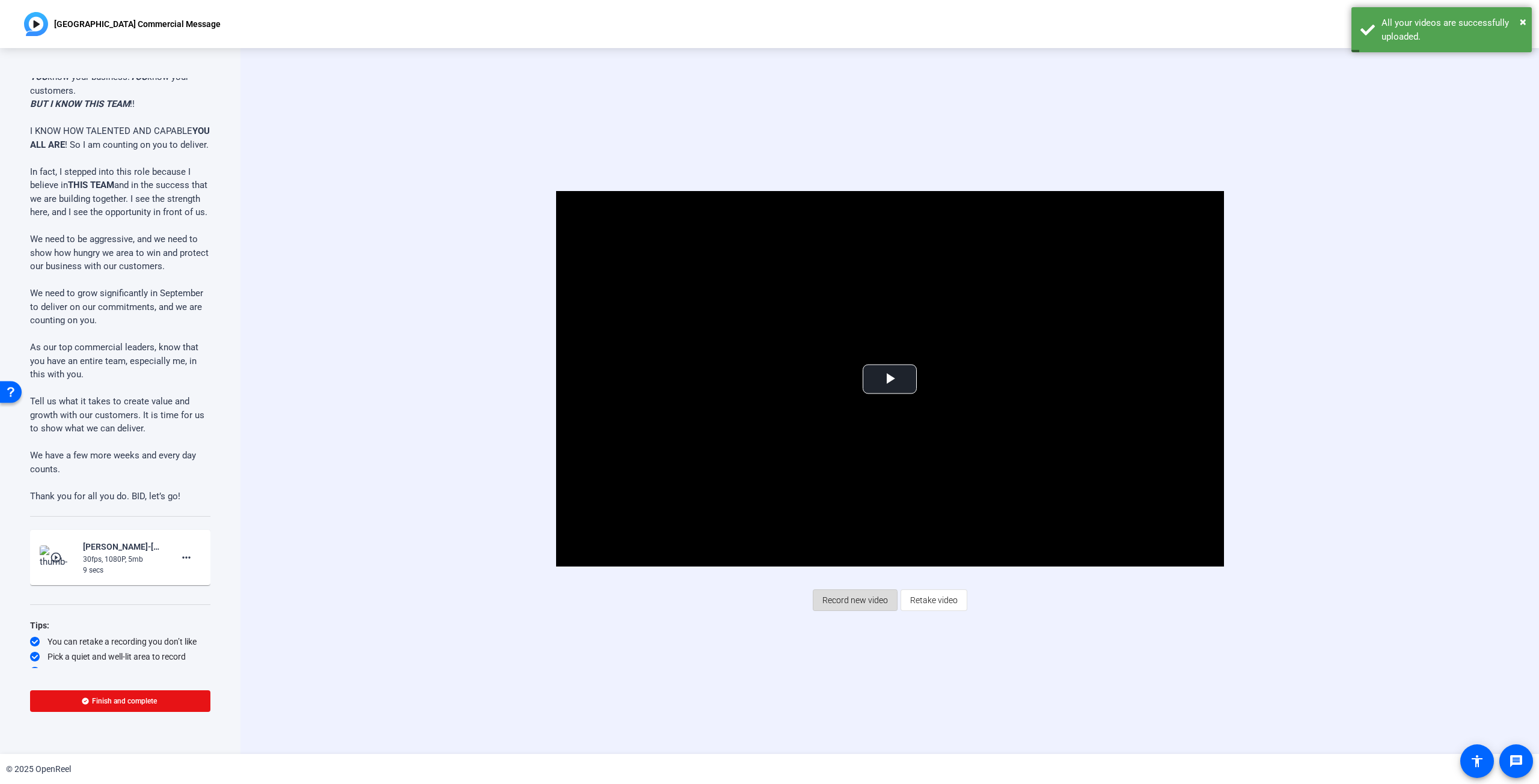
click at [769, 351] on span "Record new video" at bounding box center [855, 600] width 66 height 23
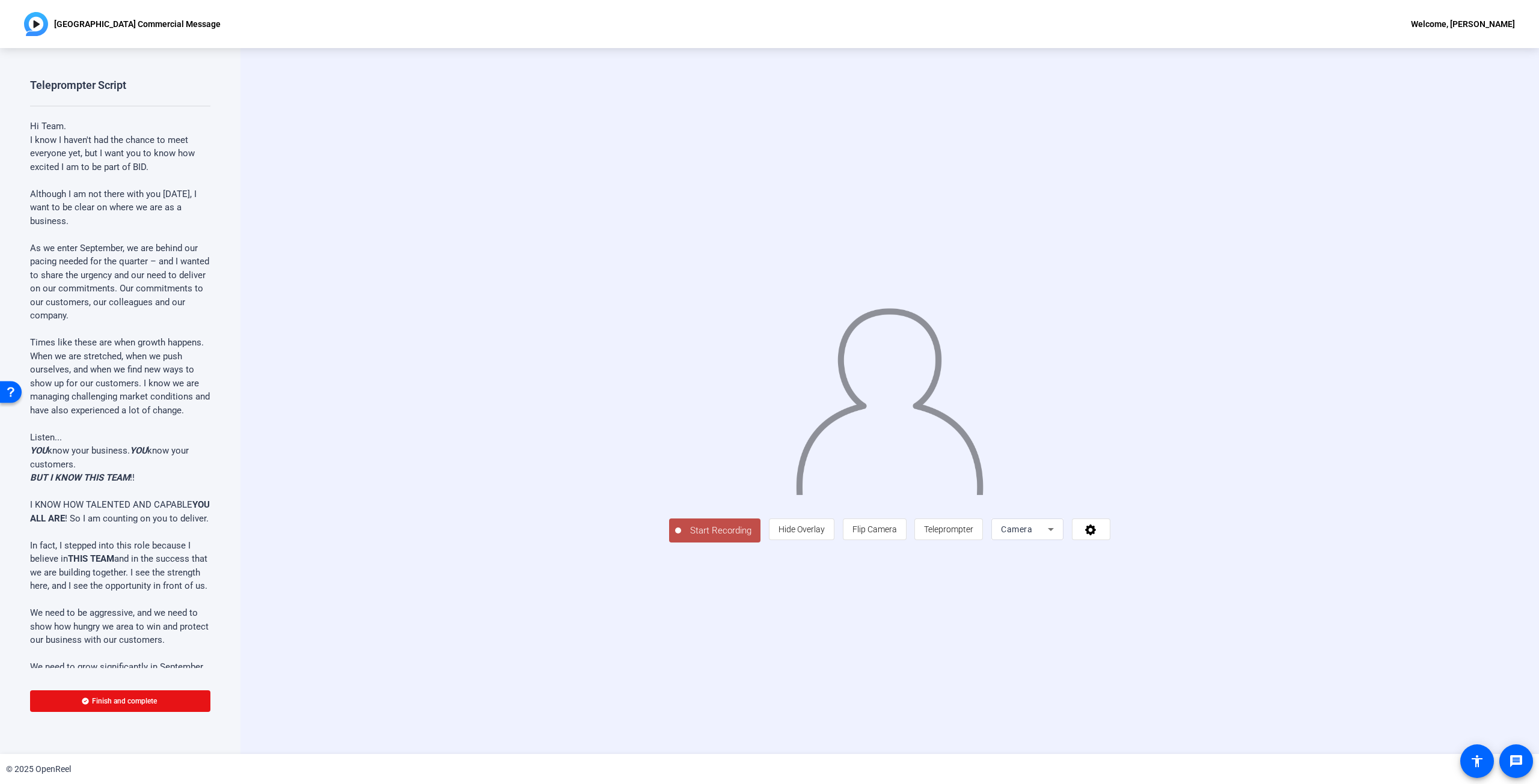
click at [769, 351] on img at bounding box center [889, 396] width 190 height 198
click at [769, 351] on span "Camera" at bounding box center [1016, 530] width 31 height 10
click at [0, 0] on div at bounding box center [0, 0] width 0 height 0
click at [769, 351] on icon at bounding box center [1091, 529] width 14 height 12
click at [0, 0] on button "Integrated Webcam (1bcf:2ba5)" at bounding box center [0, 0] width 0 height 0
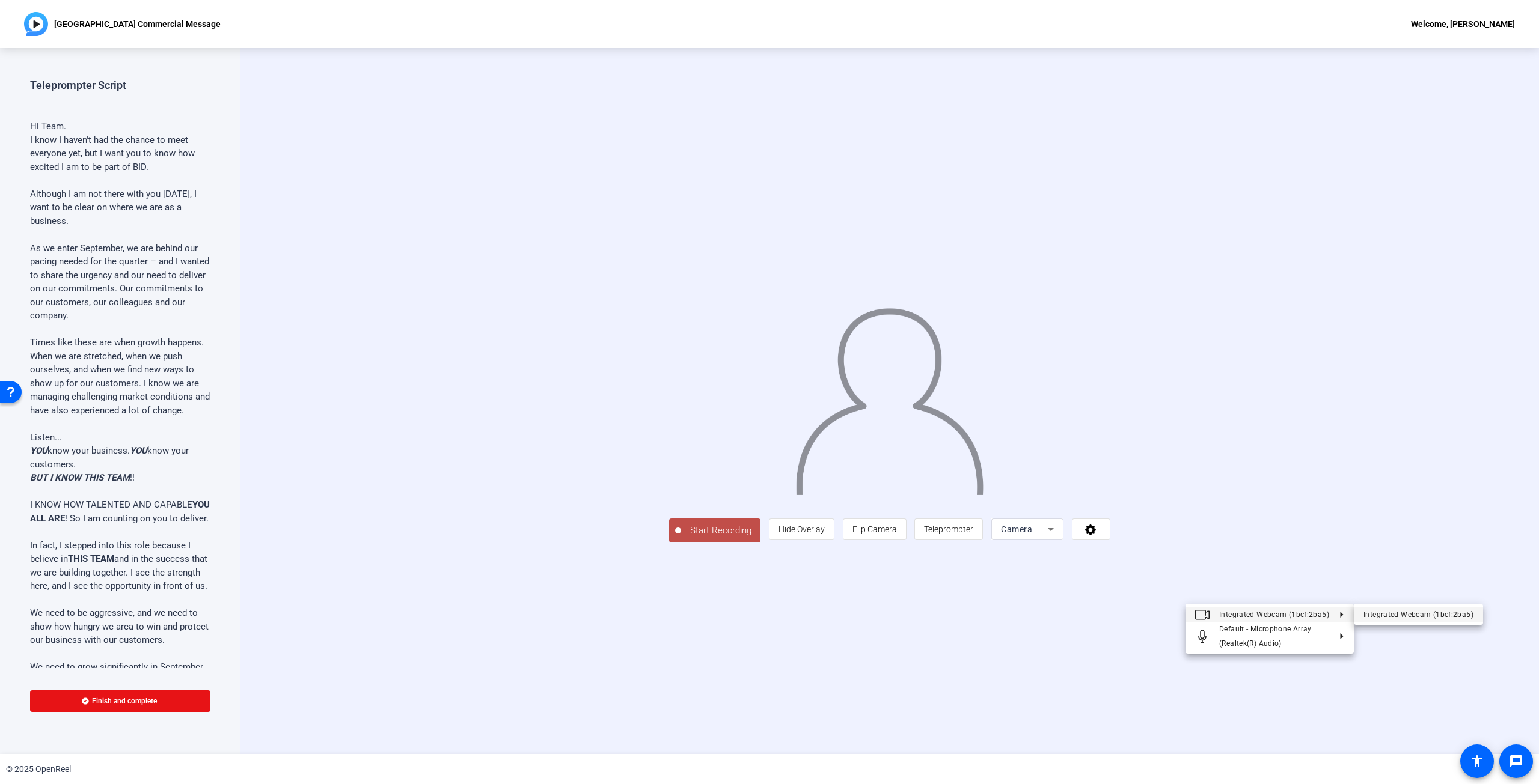
click at [0, 0] on div "Integrated Webcam (1bcf:2ba5)" at bounding box center [0, 0] width 0 height 0
click at [769, 351] on span "Teleprompter" at bounding box center [948, 530] width 50 height 10
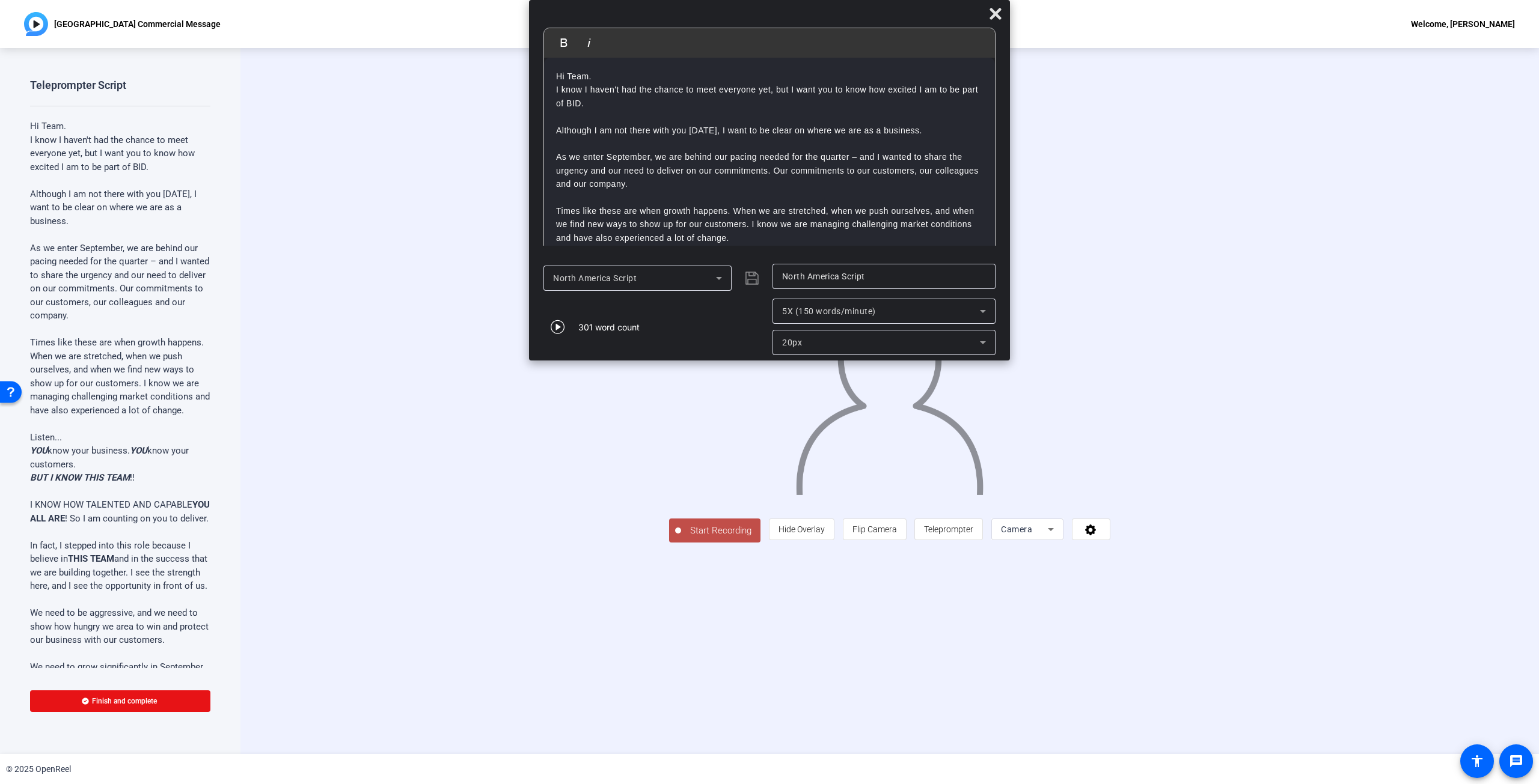
drag, startPoint x: 839, startPoint y: 4, endPoint x: 781, endPoint y: 3, distance: 58.0
click at [769, 3] on div "Bold Italic Hi Team. I know I haven't had the chance to meet everyone yet, but …" at bounding box center [770, 180] width 481 height 361
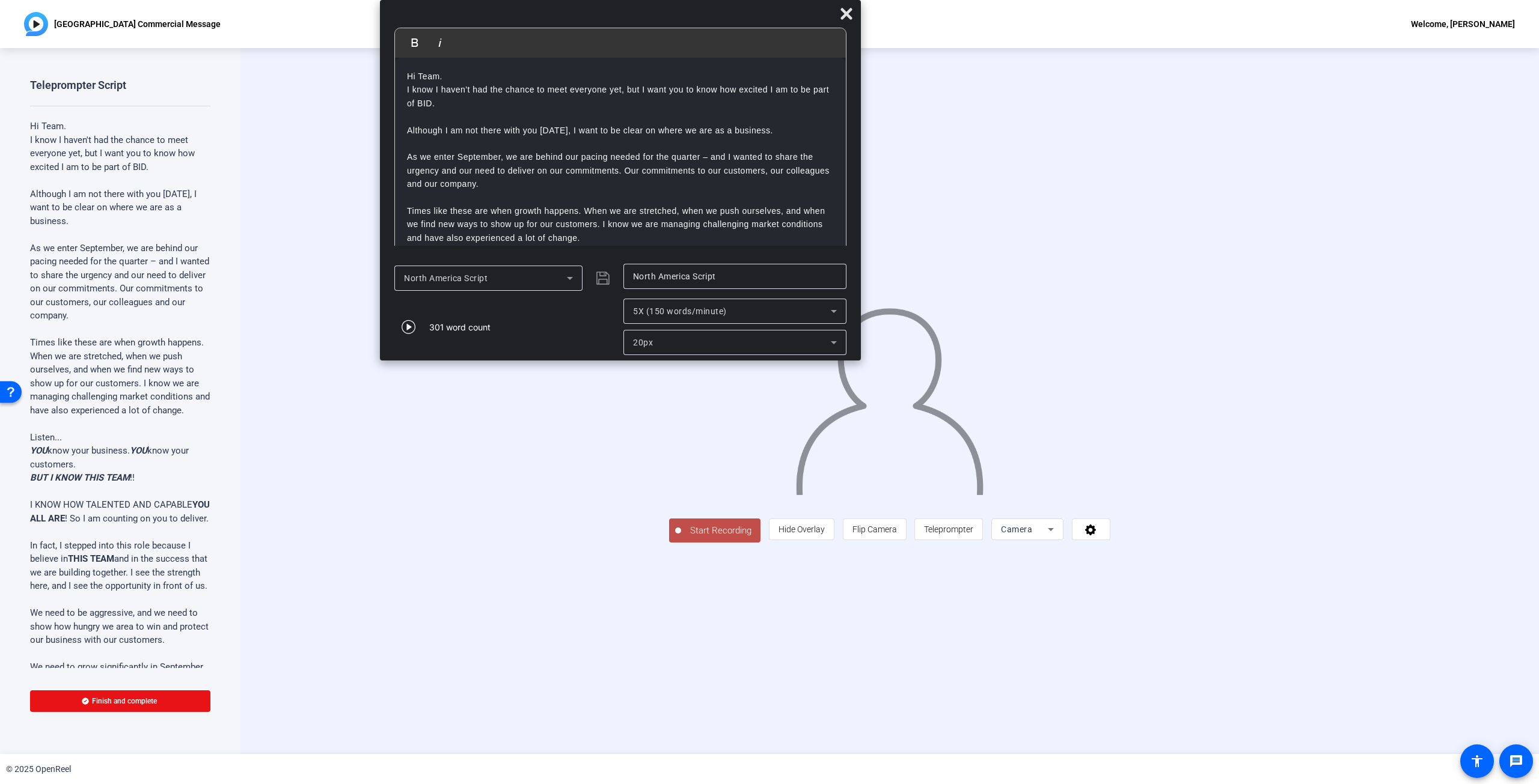
drag, startPoint x: 835, startPoint y: 14, endPoint x: 686, endPoint y: -5, distance: 150.2
click at [686, 0] on html "Accessibility Screen-Reader Guide, Feedback, and Issue Reporting | New window N…" at bounding box center [770, 392] width 1539 height 784
click at [681, 351] on span "Start Recording" at bounding box center [721, 531] width 79 height 14
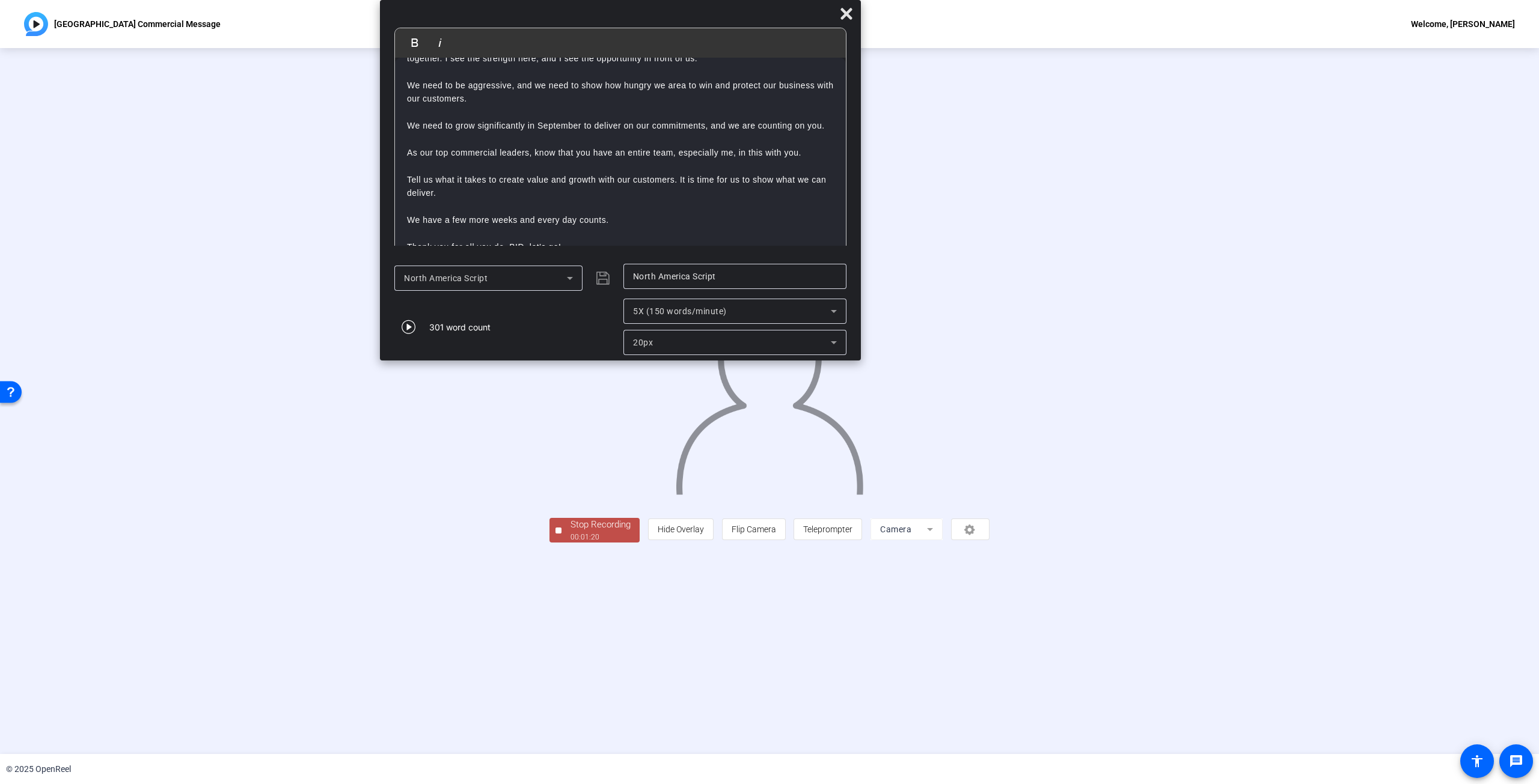
scroll to position [310, 0]
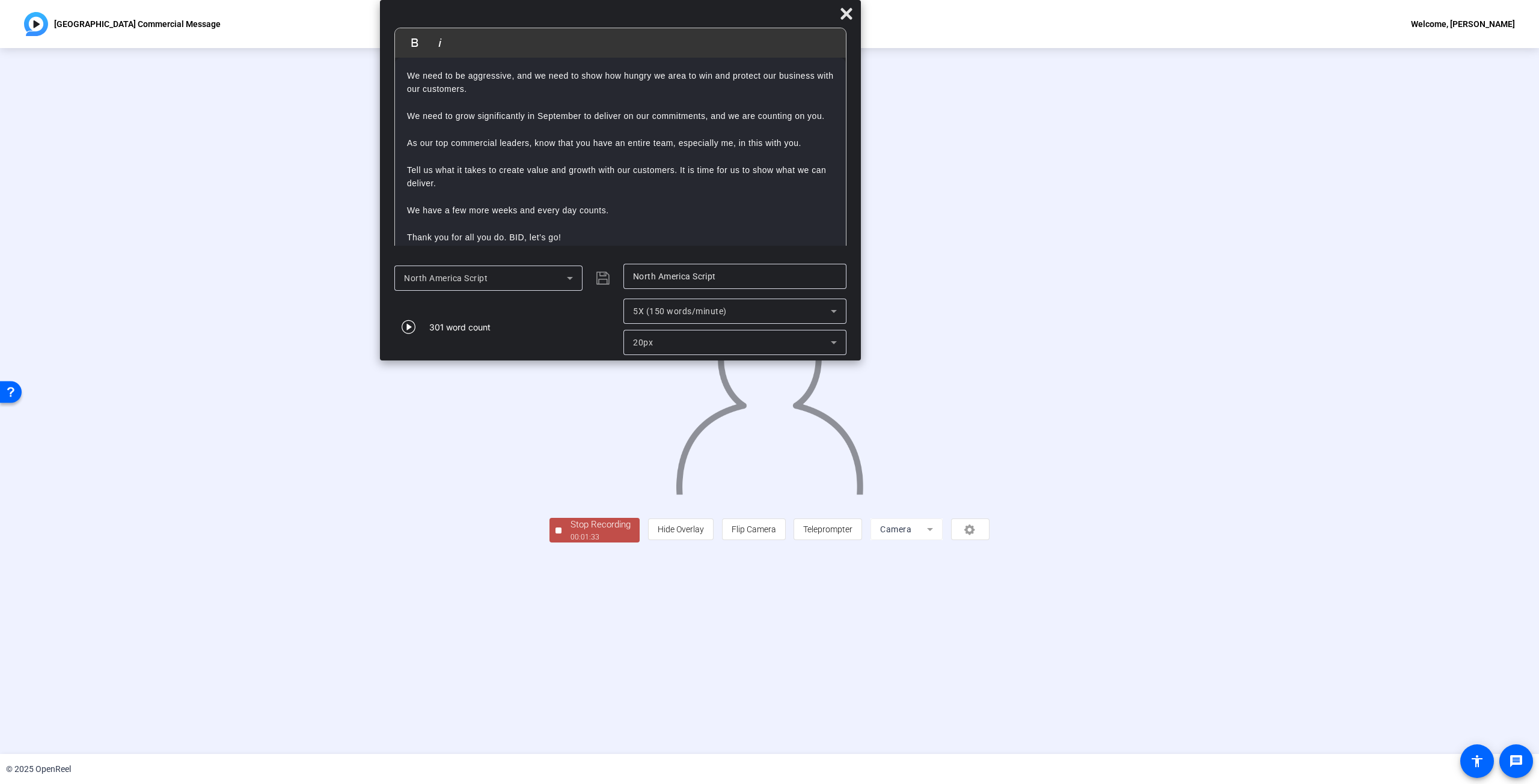
click at [571, 351] on div "Stop Recording" at bounding box center [600, 525] width 60 height 14
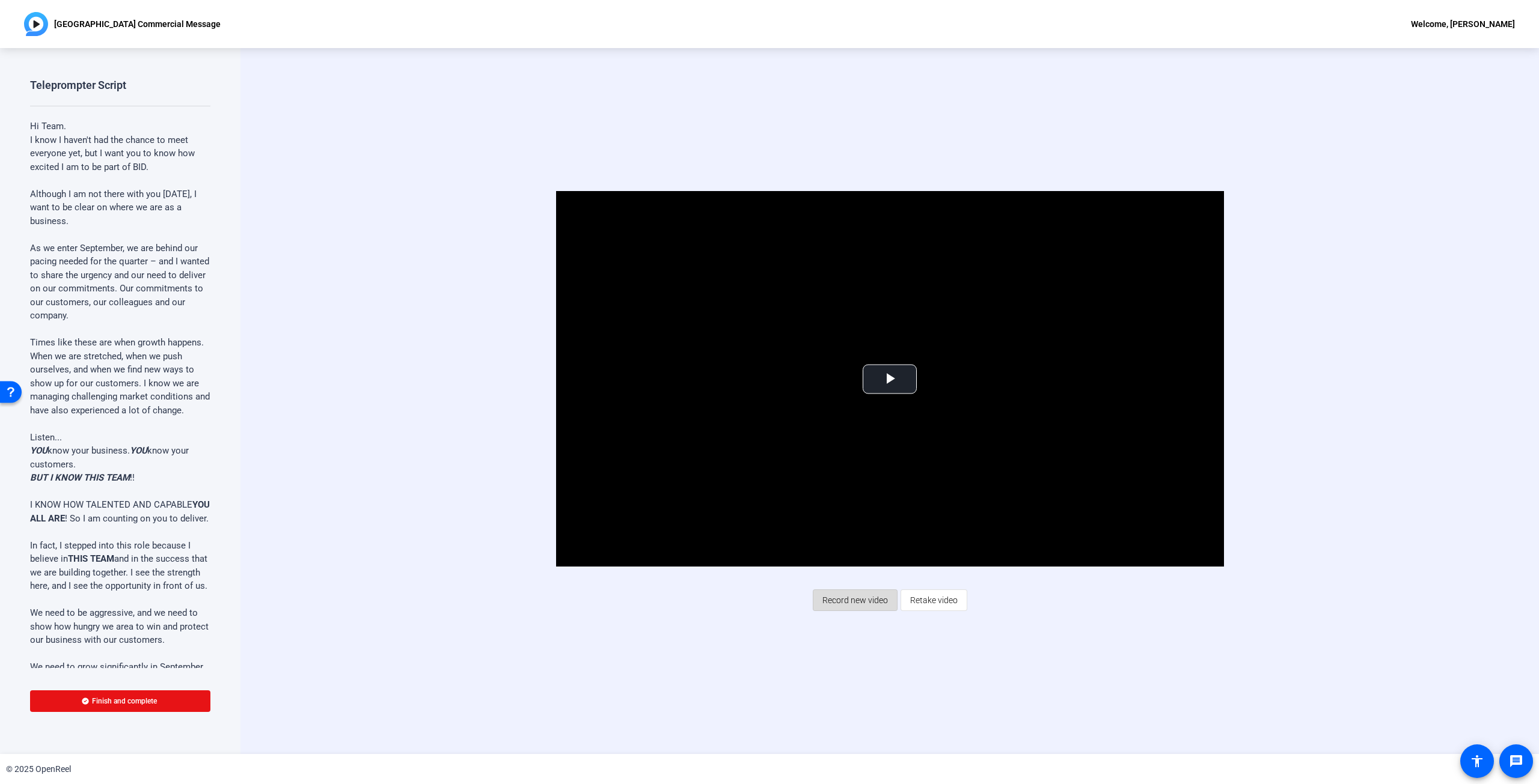
click at [769, 351] on span "Record new video" at bounding box center [855, 600] width 66 height 23
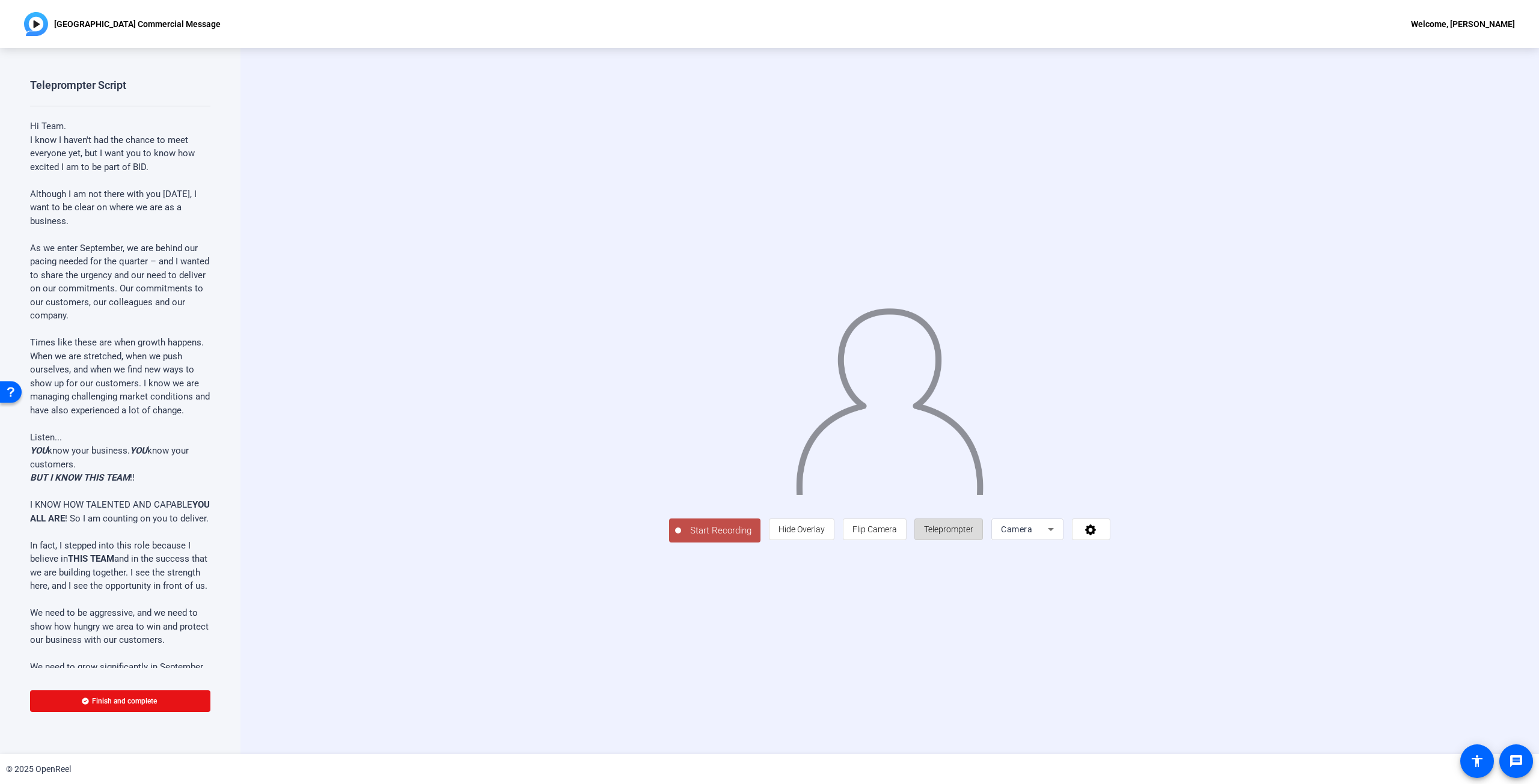
click at [769, 351] on span "Teleprompter" at bounding box center [948, 530] width 50 height 10
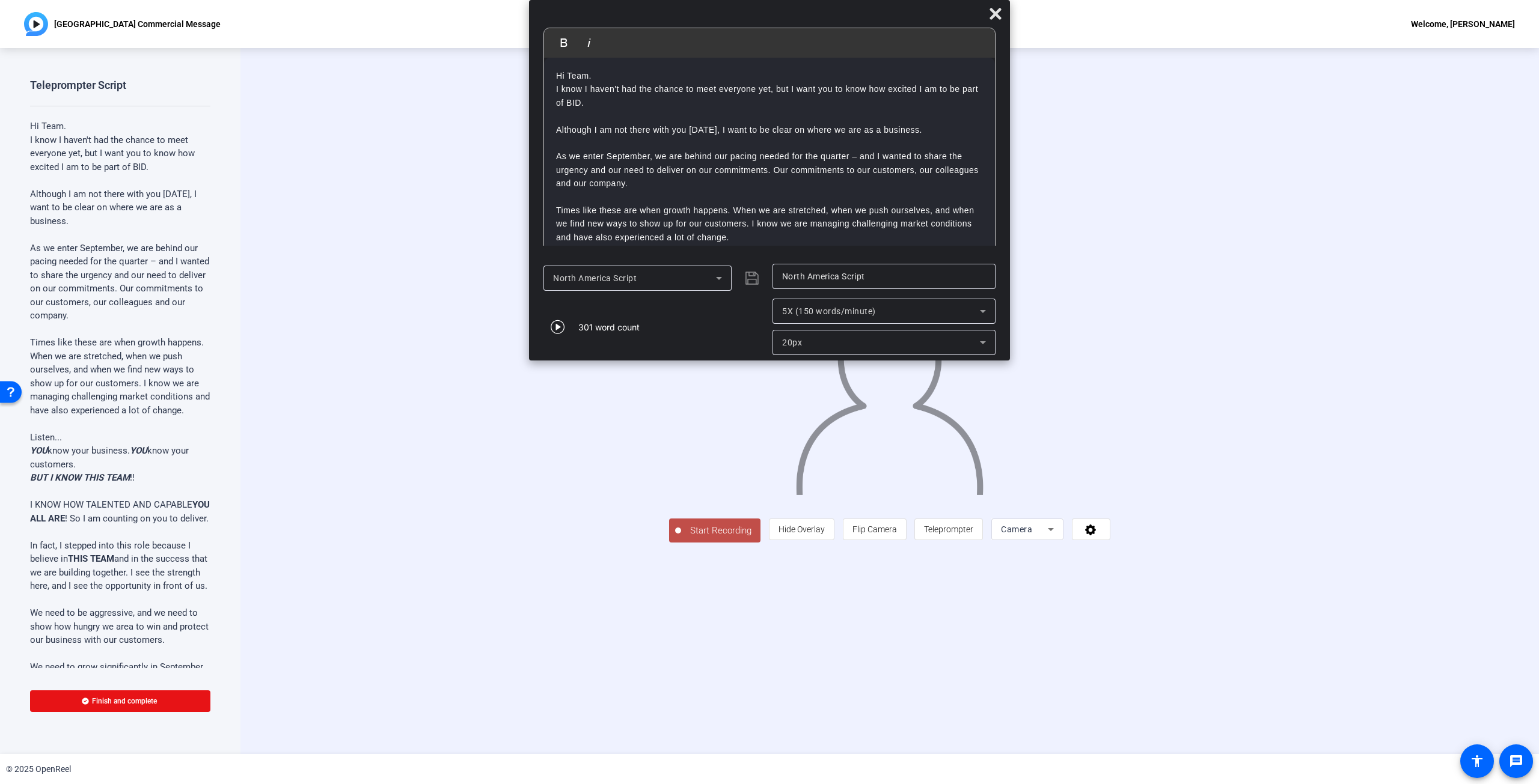
scroll to position [0, 0]
click at [752, 276] on div "North America Script" at bounding box center [654, 278] width 223 height 29
click at [559, 327] on icon "button" at bounding box center [557, 327] width 14 height 14
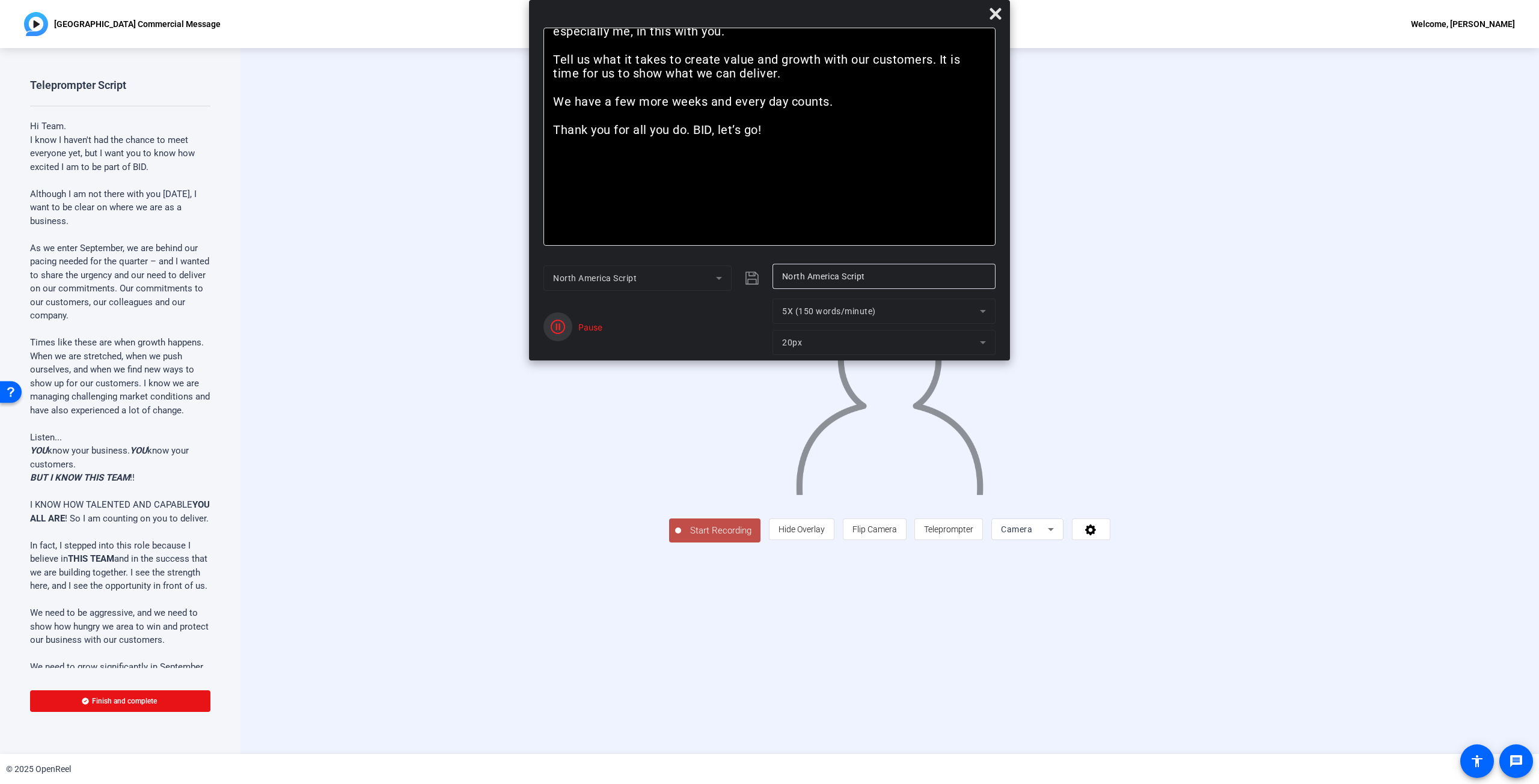
click at [559, 327] on icon "button" at bounding box center [557, 327] width 14 height 14
click at [607, 332] on span "Reset" at bounding box center [600, 333] width 23 height 11
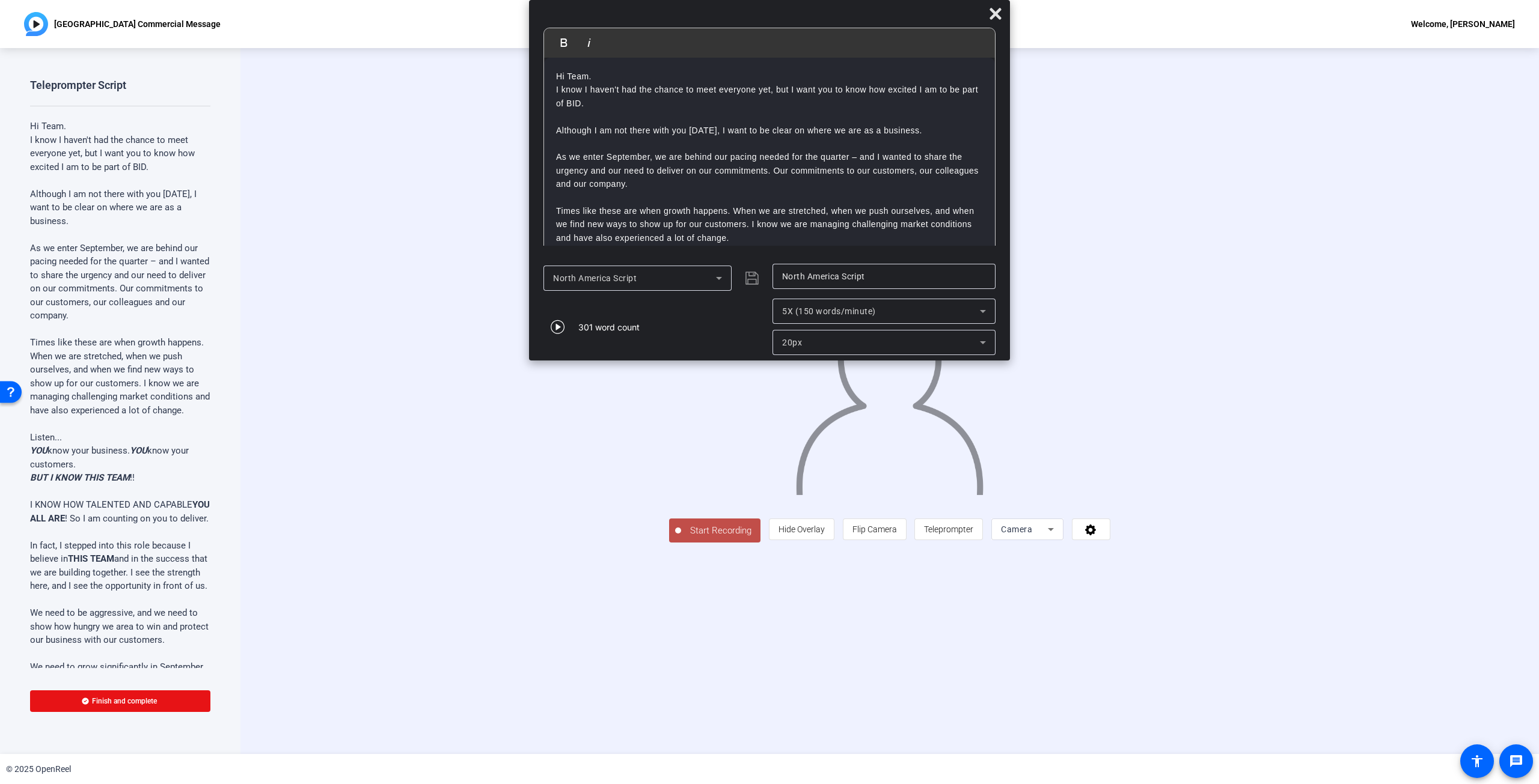
click at [607, 332] on div "301 word count" at bounding box center [609, 327] width 62 height 13
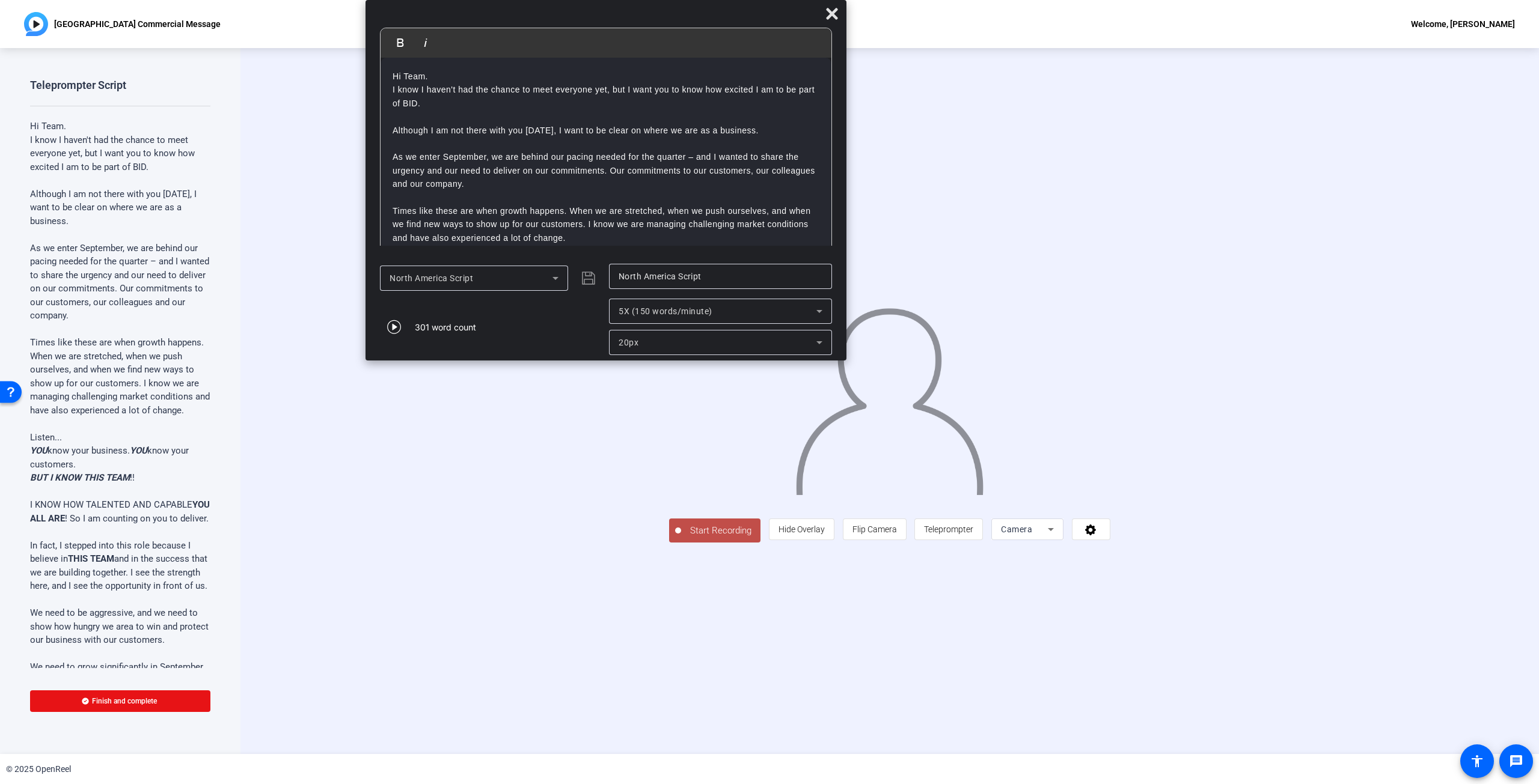
drag, startPoint x: 771, startPoint y: 13, endPoint x: 608, endPoint y: 11, distance: 163.0
click at [608, 11] on div at bounding box center [606, 16] width 481 height 21
click at [681, 351] on span "Start Recording" at bounding box center [721, 531] width 79 height 14
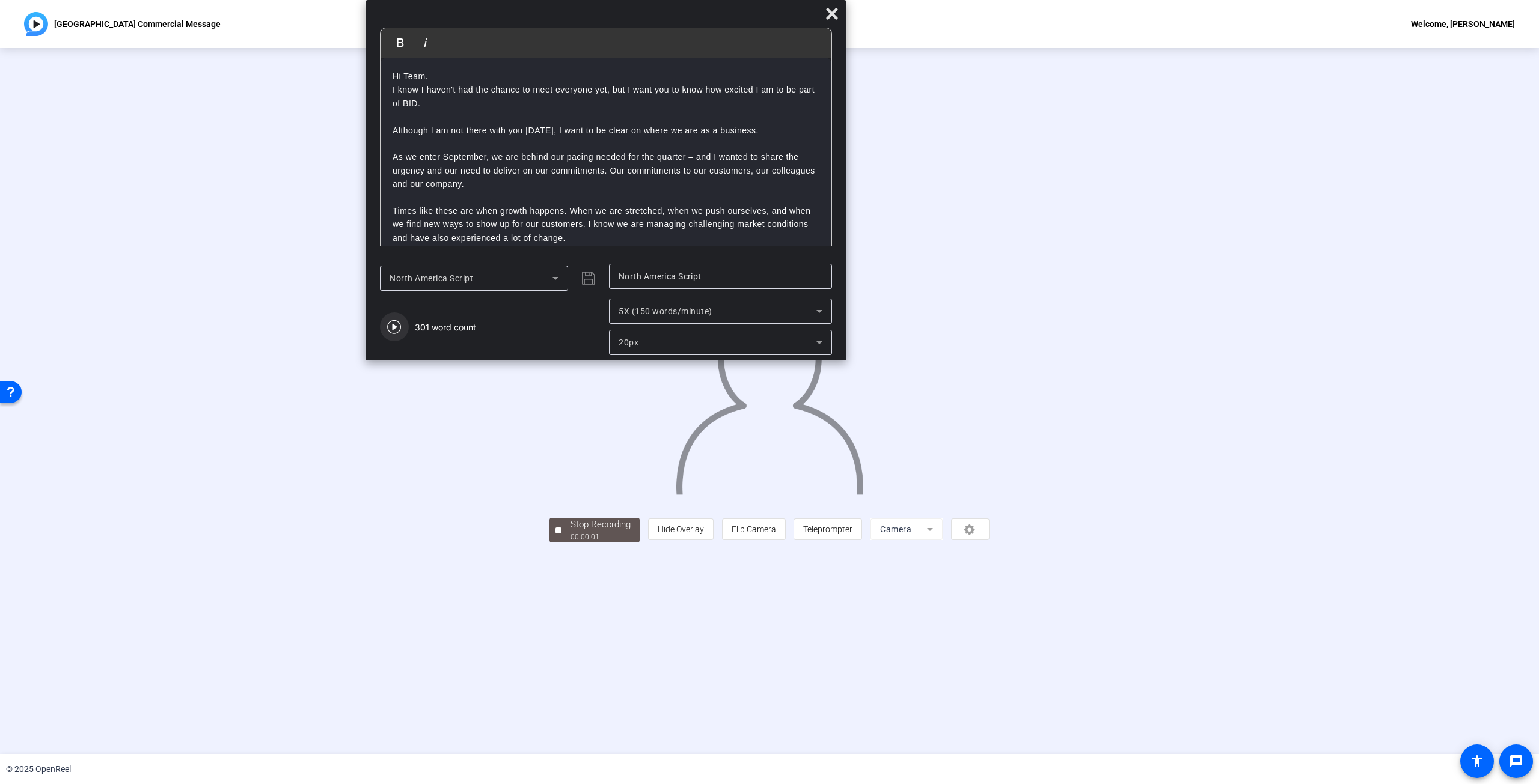
click at [397, 320] on icon "button" at bounding box center [394, 327] width 14 height 14
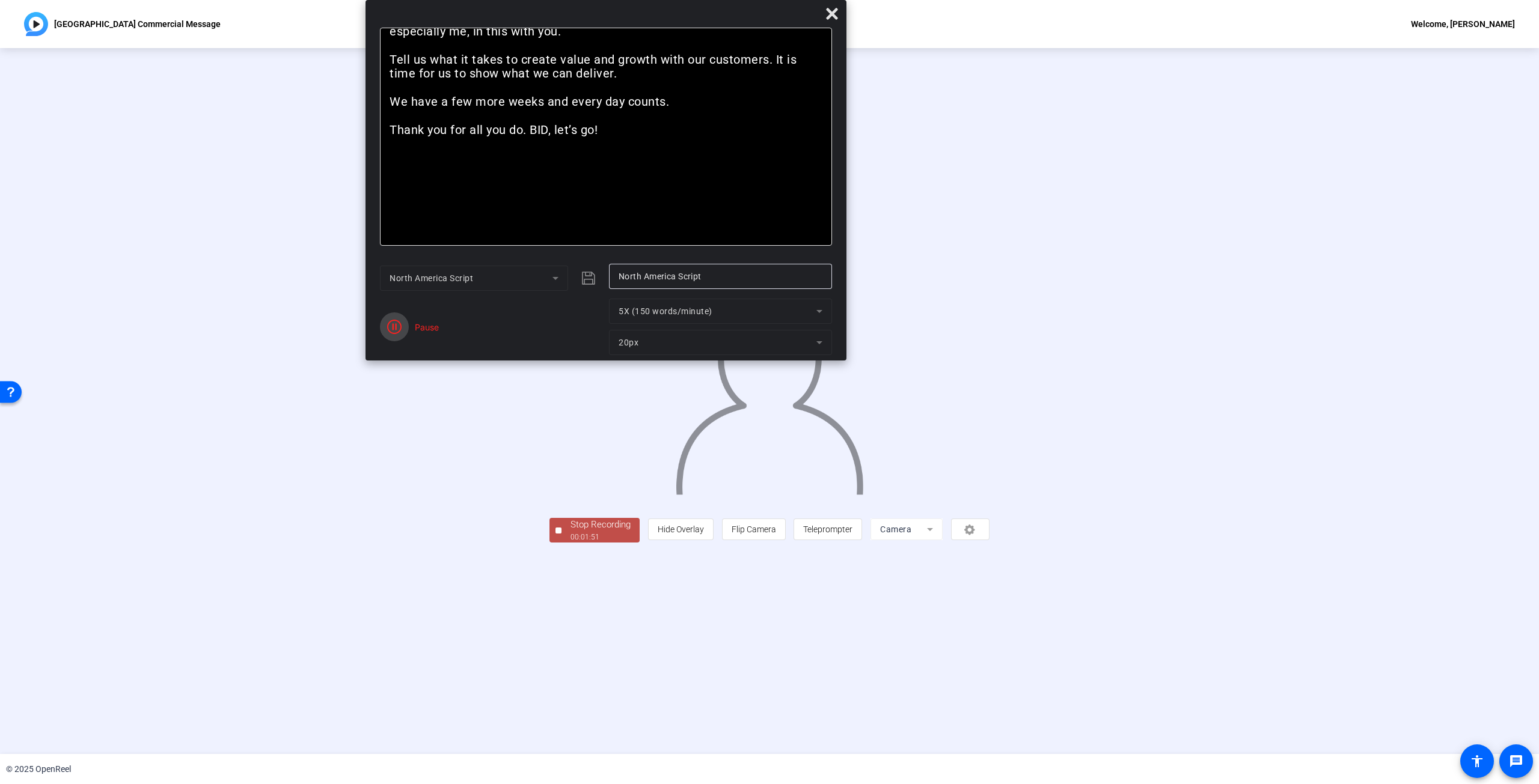
click at [408, 324] on span "button" at bounding box center [394, 327] width 29 height 29
click at [451, 334] on span at bounding box center [436, 333] width 44 height 29
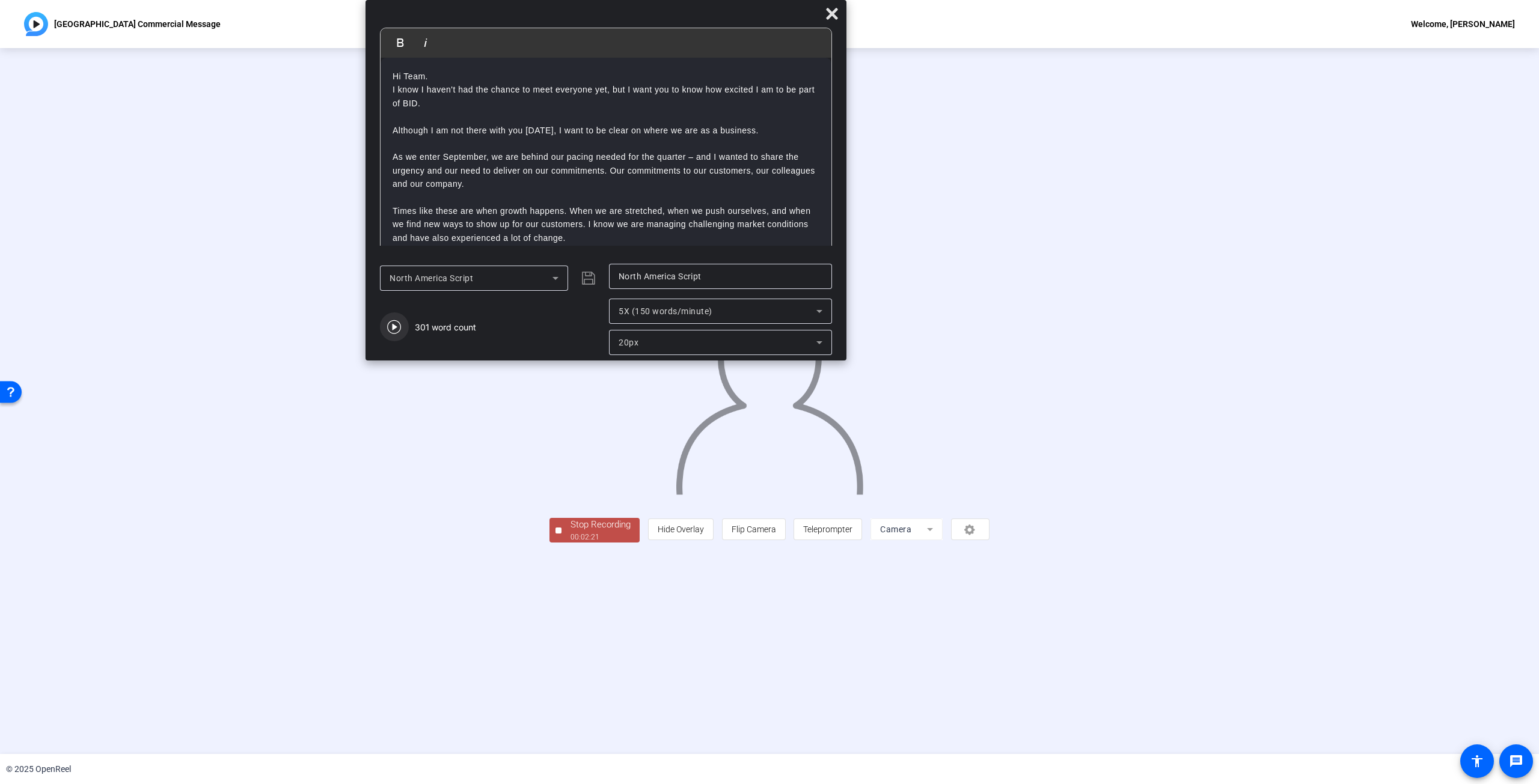
click at [400, 322] on icon "button" at bounding box center [394, 327] width 14 height 14
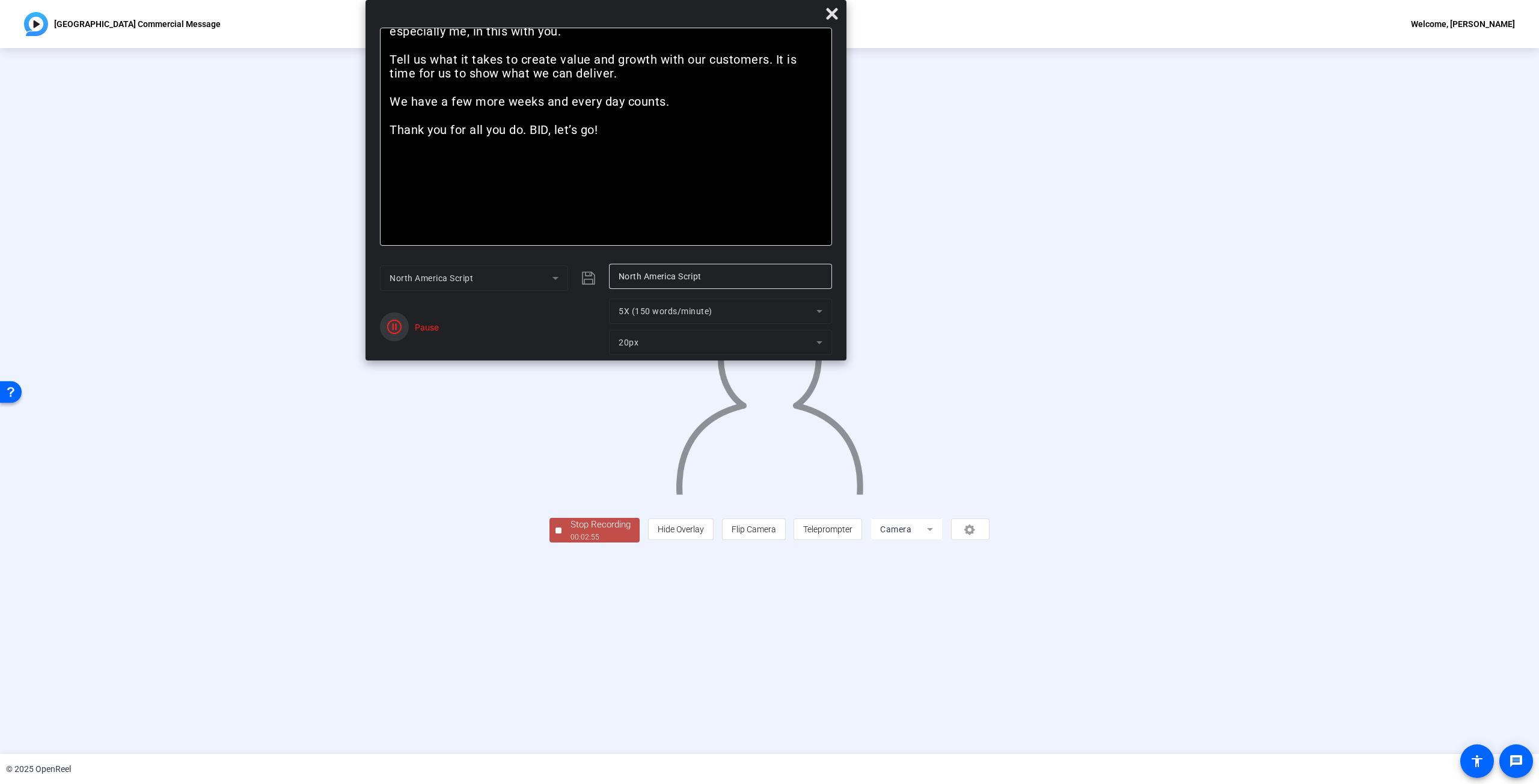
click at [400, 322] on icon "button" at bounding box center [394, 327] width 14 height 14
click at [448, 326] on span at bounding box center [436, 333] width 44 height 29
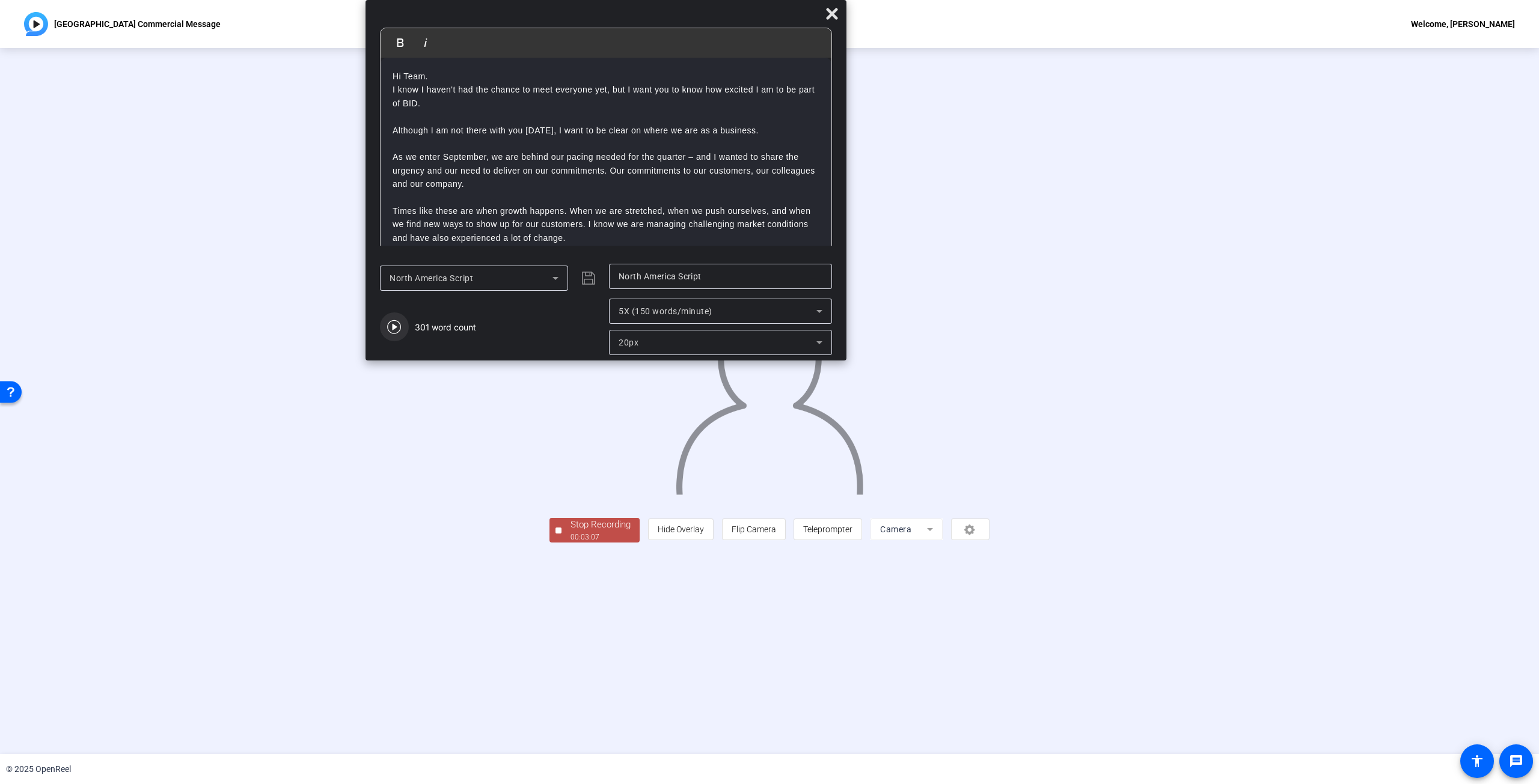
click at [393, 329] on icon "button" at bounding box center [394, 327] width 14 height 14
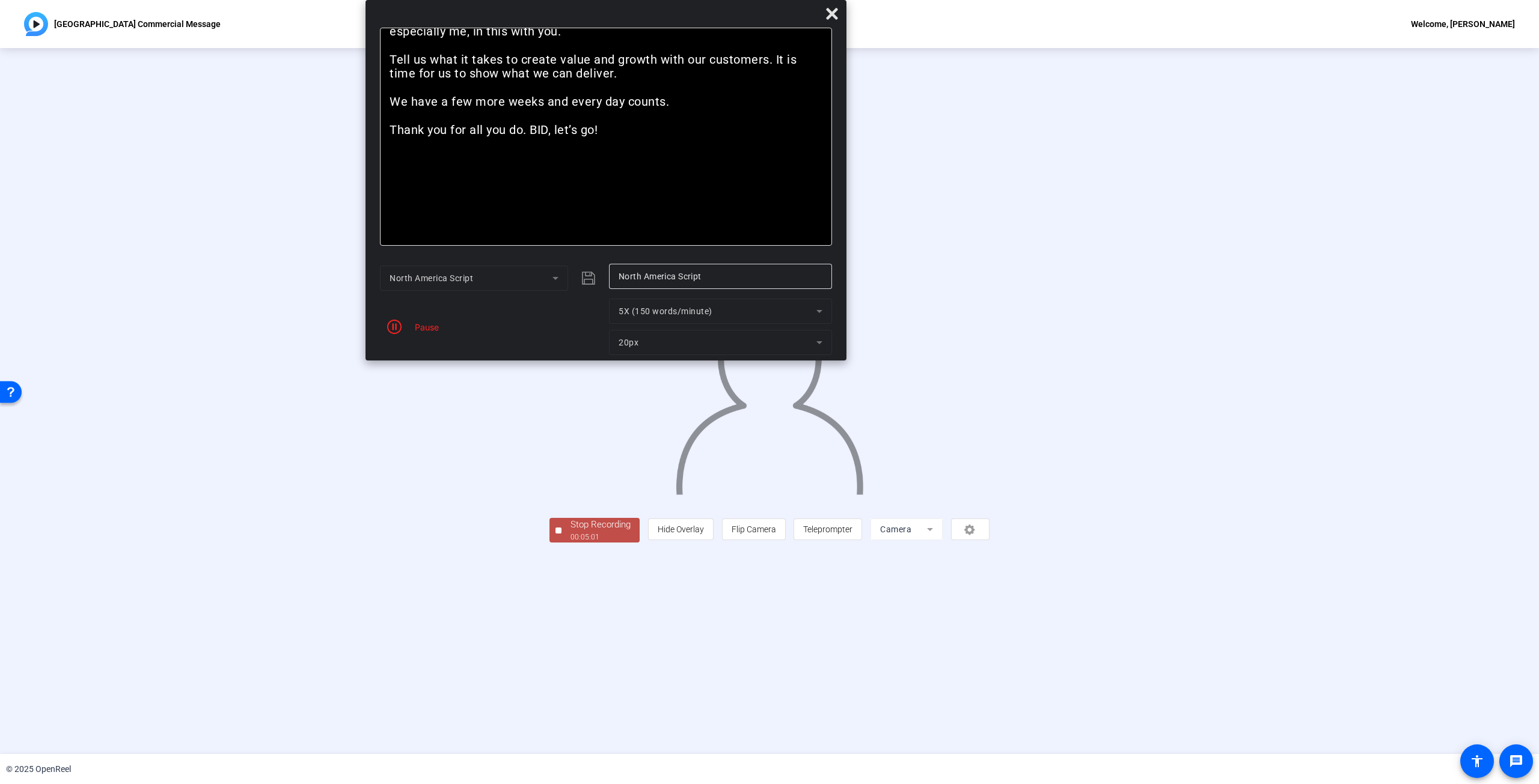
click at [571, 351] on div "Stop Recording" at bounding box center [600, 525] width 60 height 14
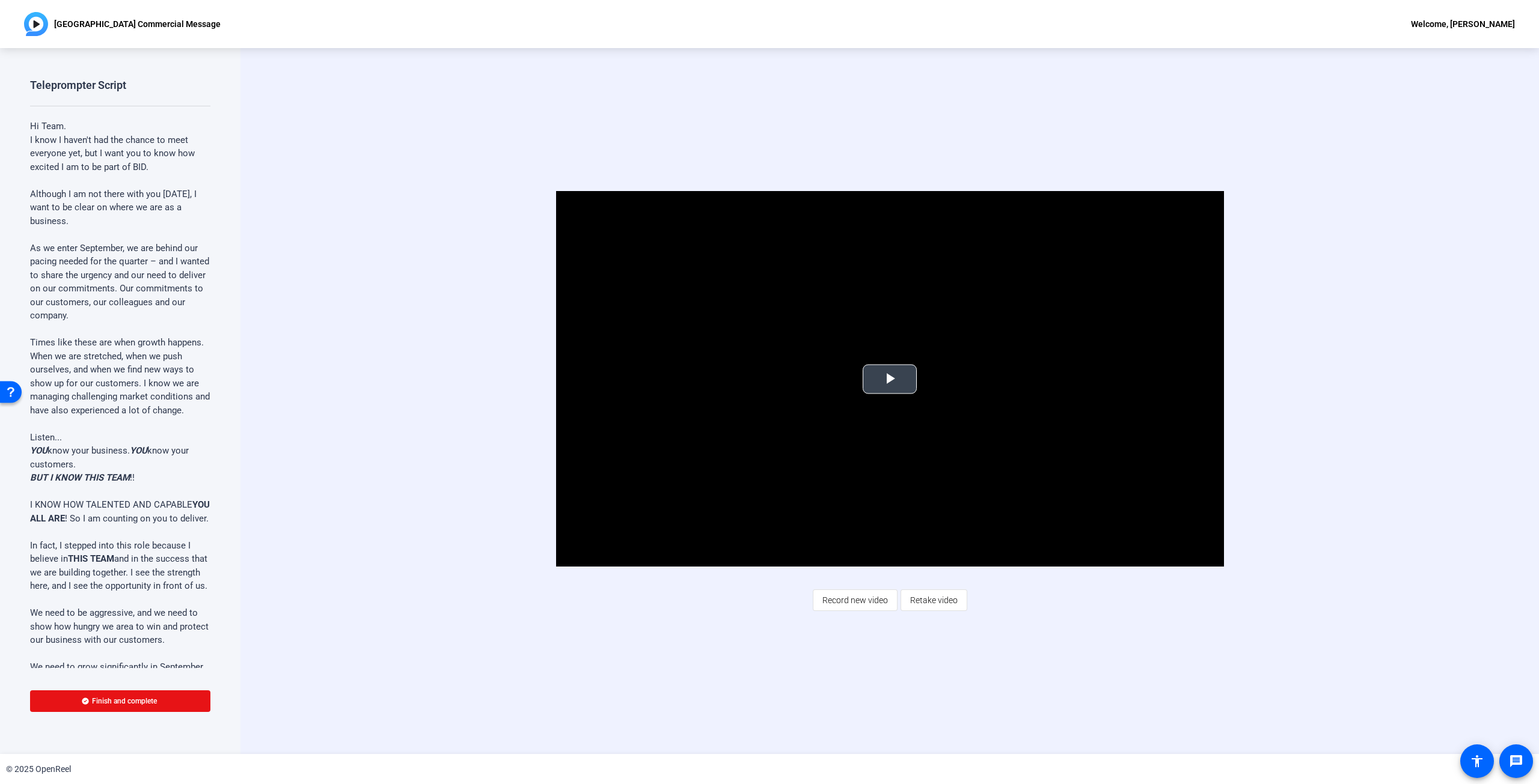
click at [769, 351] on span "Video Player" at bounding box center [890, 379] width 0 height 0
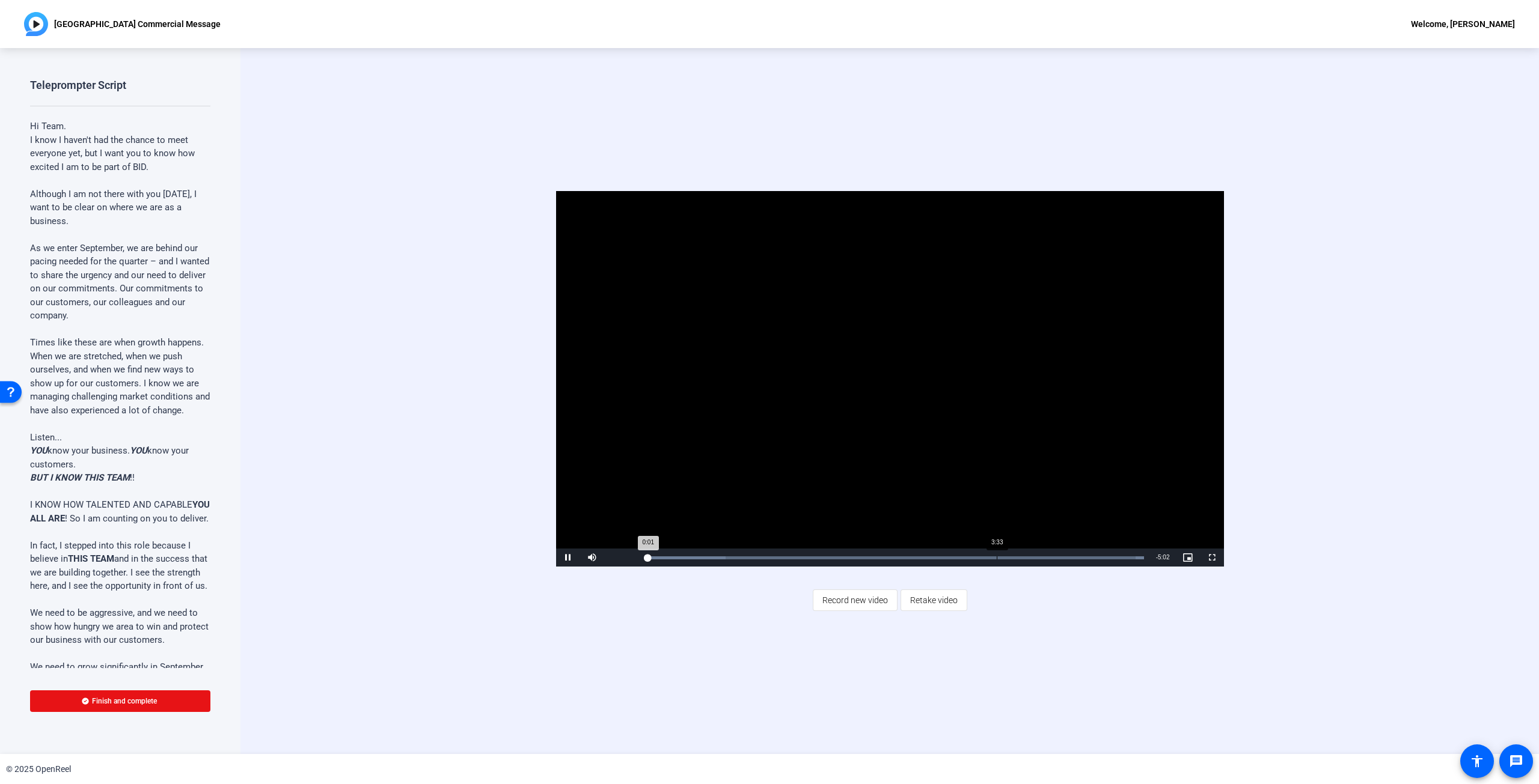
click at [769, 351] on div "3:33" at bounding box center [997, 558] width 1 height 3
click at [769, 351] on div "3:26" at bounding box center [985, 558] width 1 height 3
click at [769, 351] on div "Loaded : 100.00% 3:58 3:26" at bounding box center [895, 557] width 510 height 18
click at [769, 351] on div "Loaded : 100.00% 3:47 4:01" at bounding box center [895, 558] width 498 height 3
click at [769, 351] on div "Loaded : 100.00% 3:40 3:51" at bounding box center [895, 557] width 510 height 18
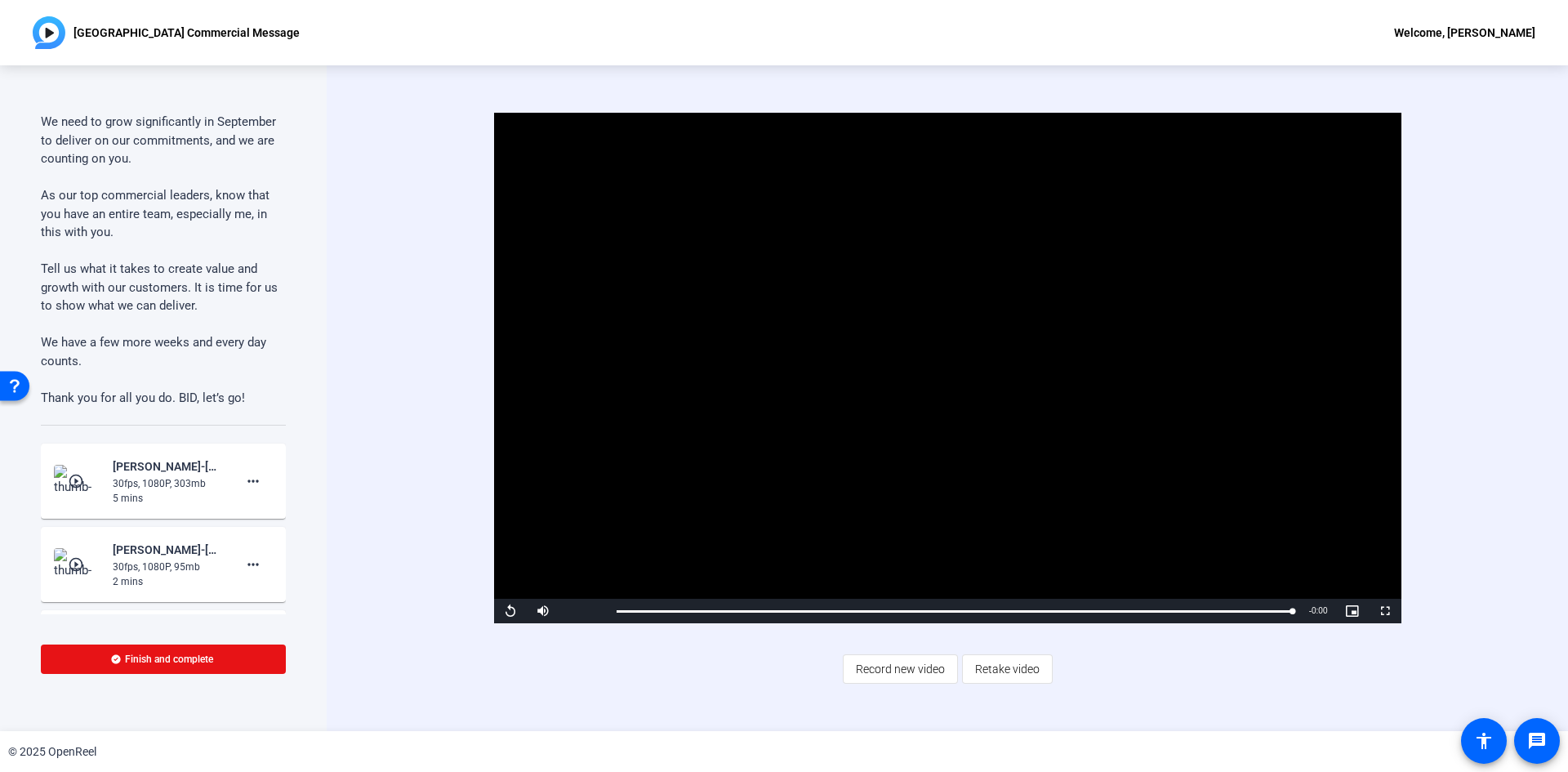
scroll to position [1019, 0]
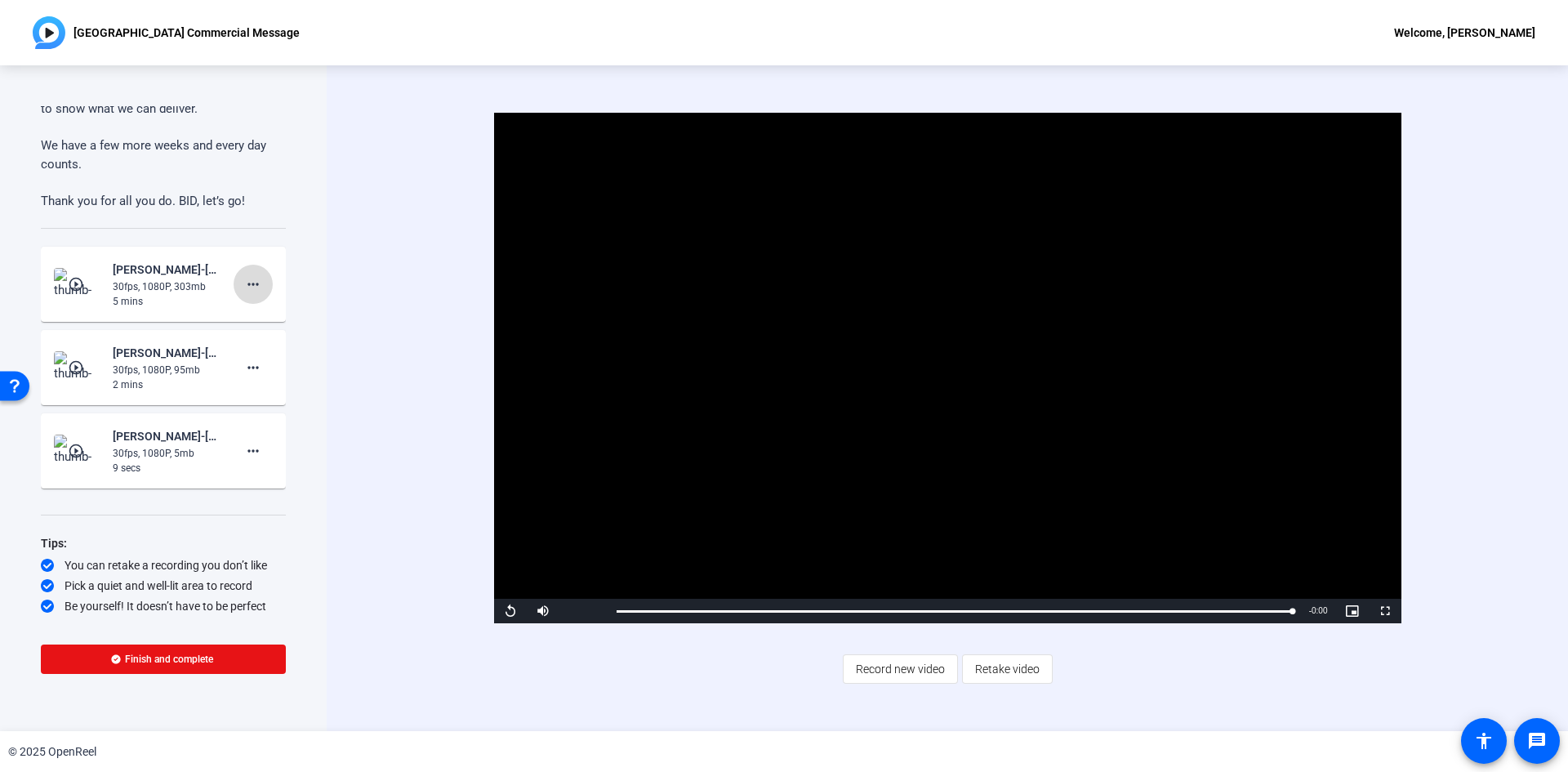
click at [247, 286] on mat-icon "more_horiz" at bounding box center [253, 285] width 19 height 19
click at [405, 264] on div at bounding box center [784, 386] width 1568 height 772
click at [161, 477] on span "Finish and complete" at bounding box center [169, 660] width 88 height 13
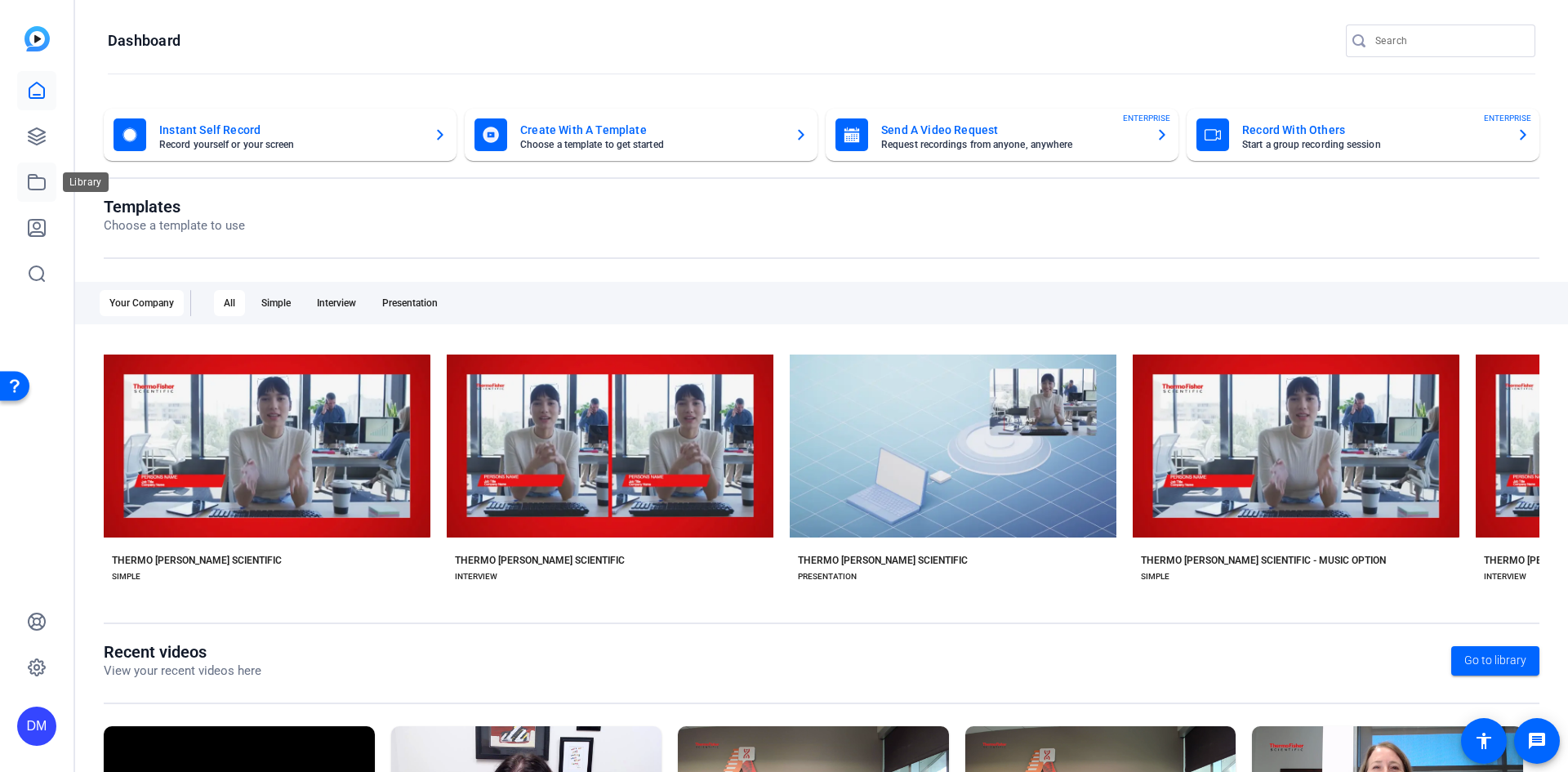
click at [29, 183] on icon at bounding box center [37, 182] width 16 height 14
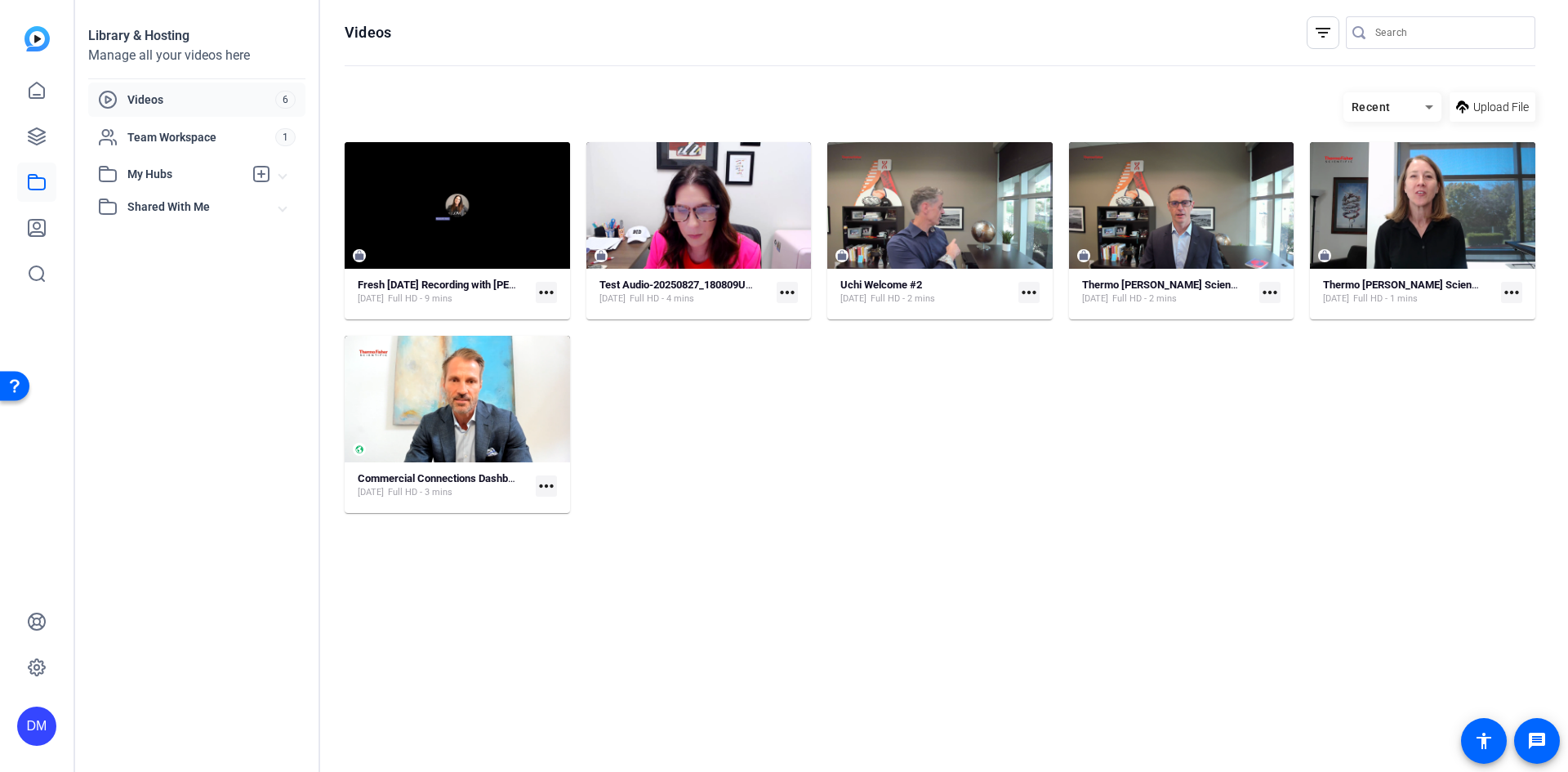
click at [151, 96] on span "Videos" at bounding box center [202, 99] width 148 height 16
click at [28, 135] on icon at bounding box center [37, 137] width 19 height 19
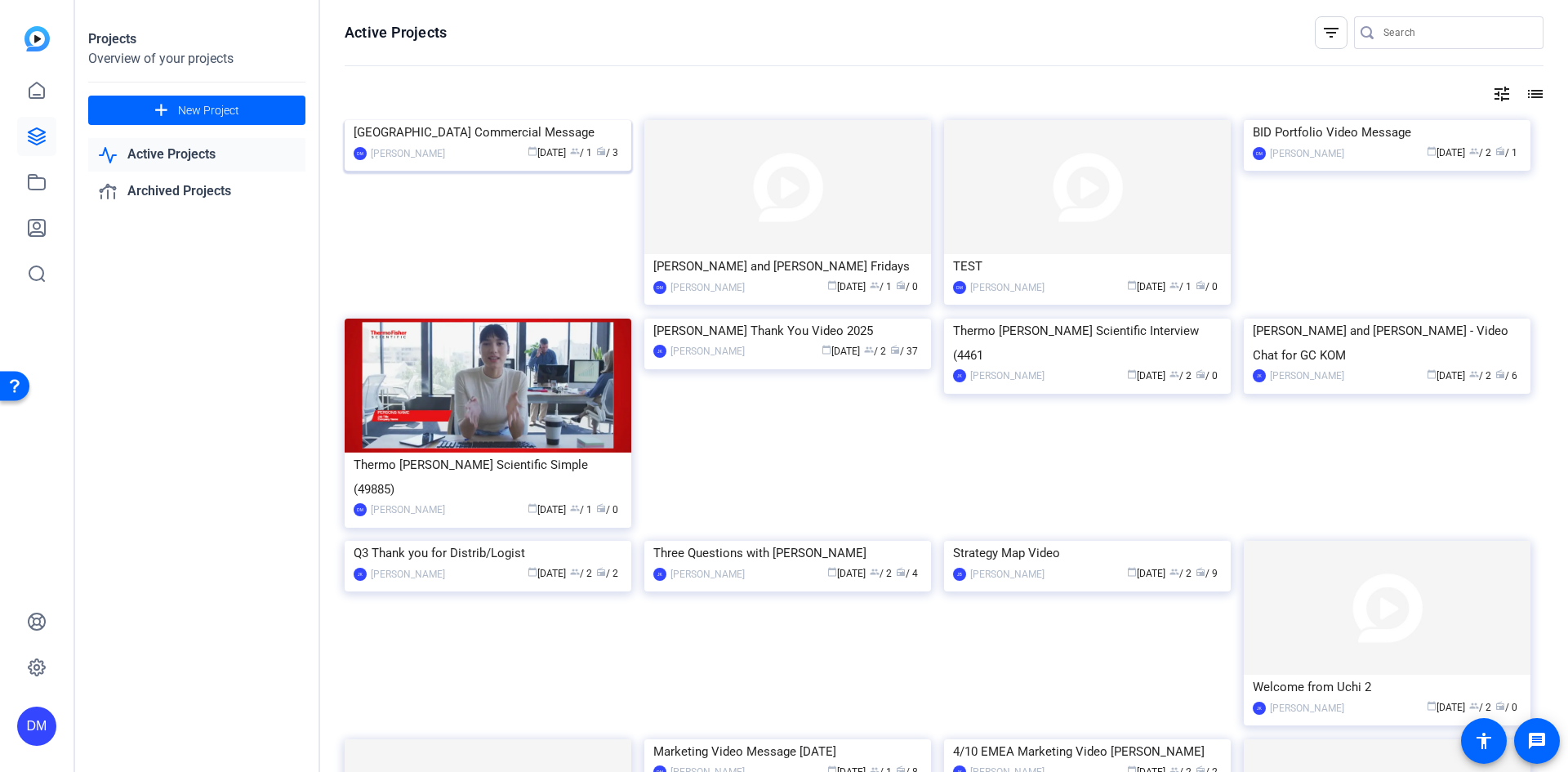
click at [520, 120] on img at bounding box center [488, 120] width 286 height 0
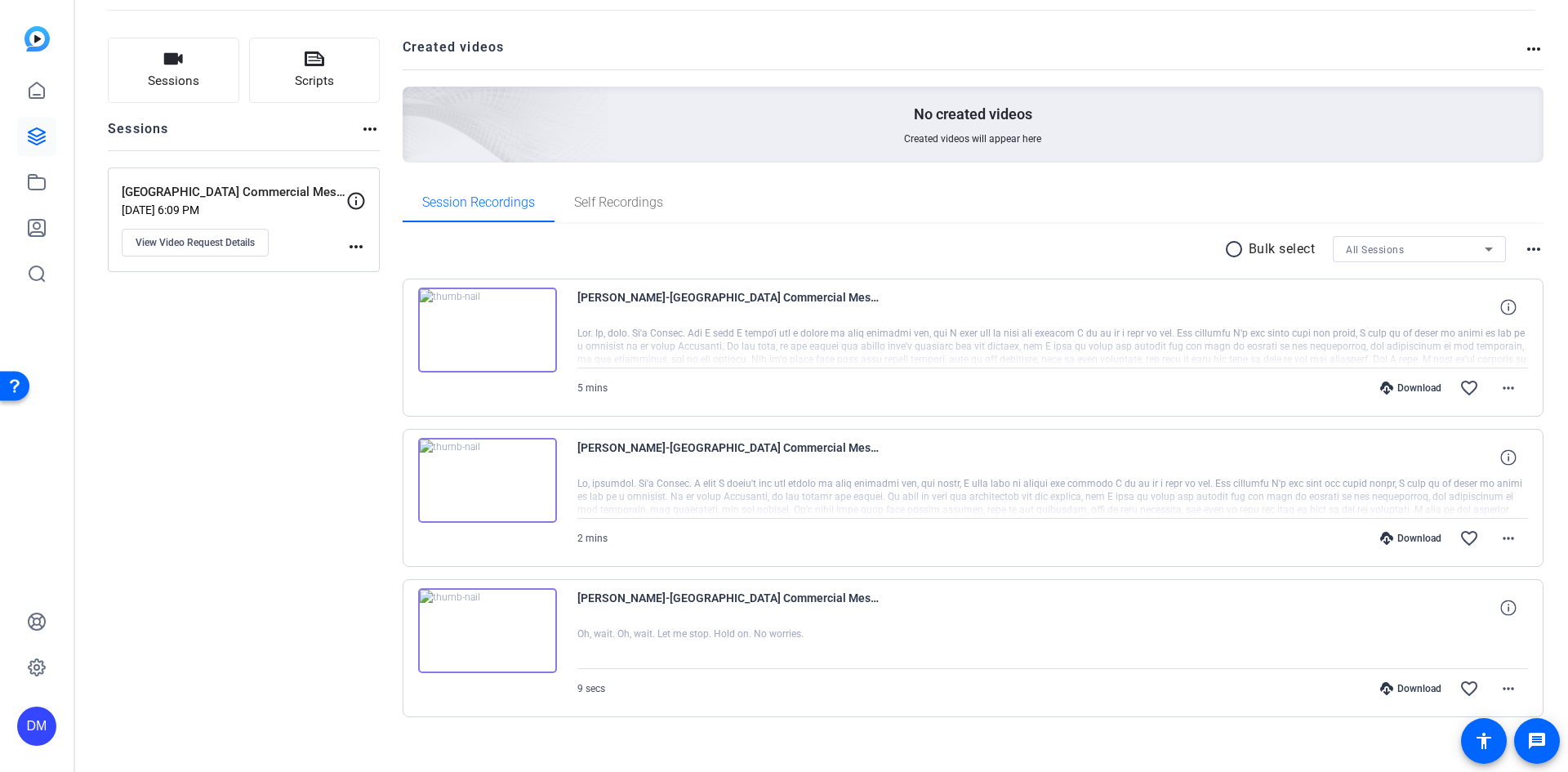
scroll to position [82, 0]
click at [1410, 389] on div "Download" at bounding box center [1410, 387] width 78 height 13
click at [39, 91] on icon at bounding box center [37, 90] width 19 height 19
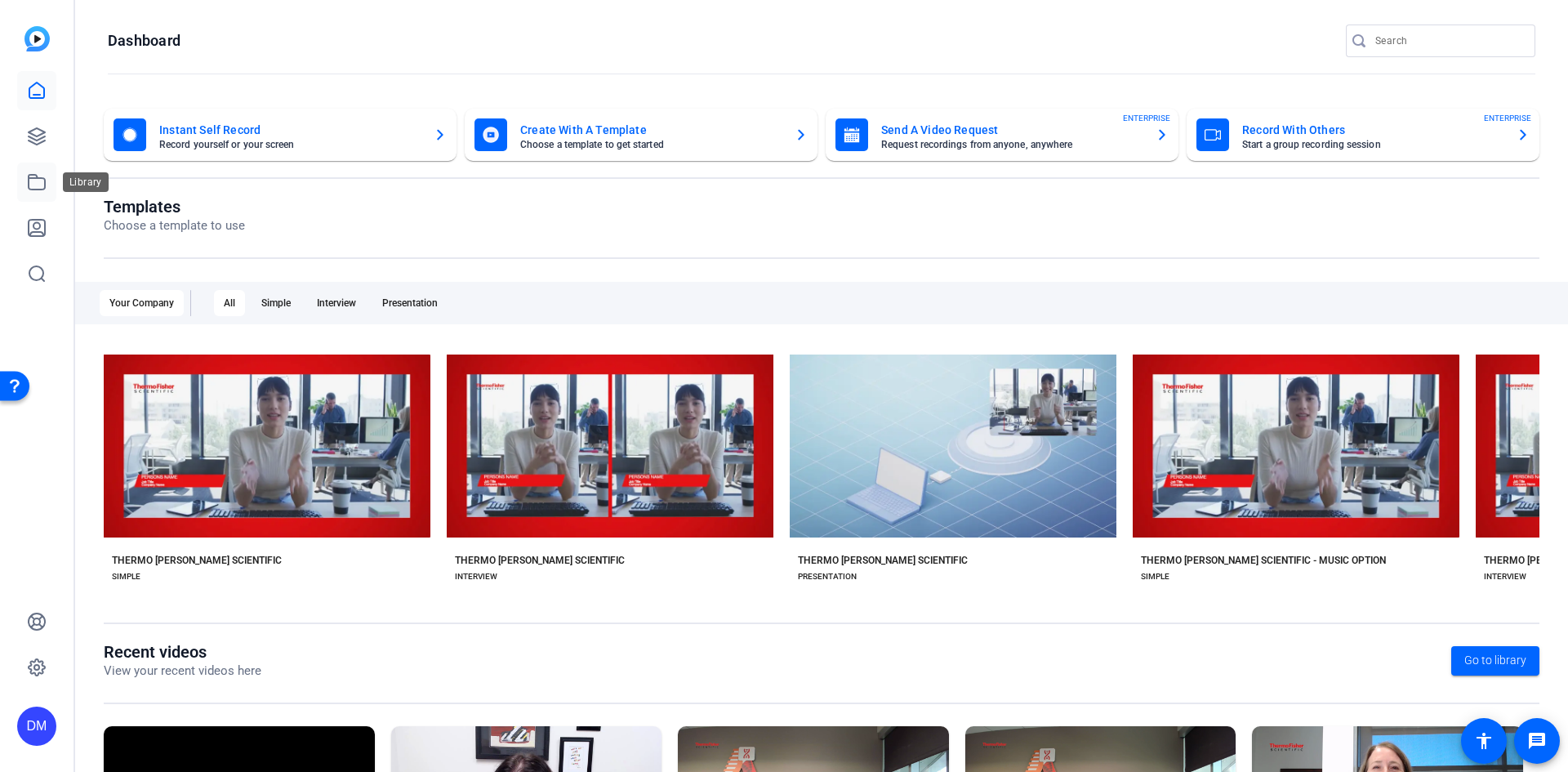
click at [35, 178] on icon at bounding box center [37, 182] width 16 height 14
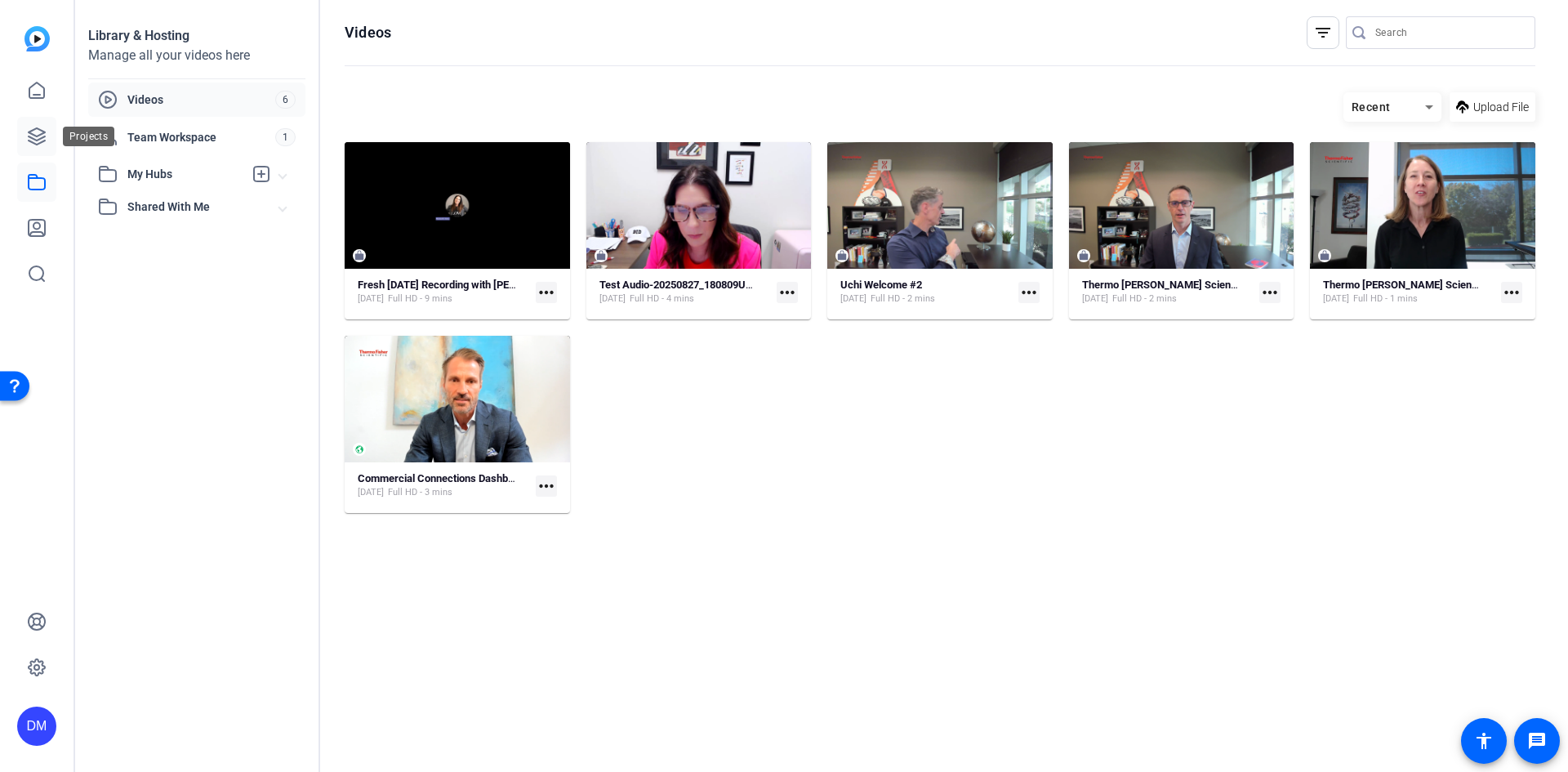
click at [32, 138] on icon at bounding box center [37, 136] width 16 height 16
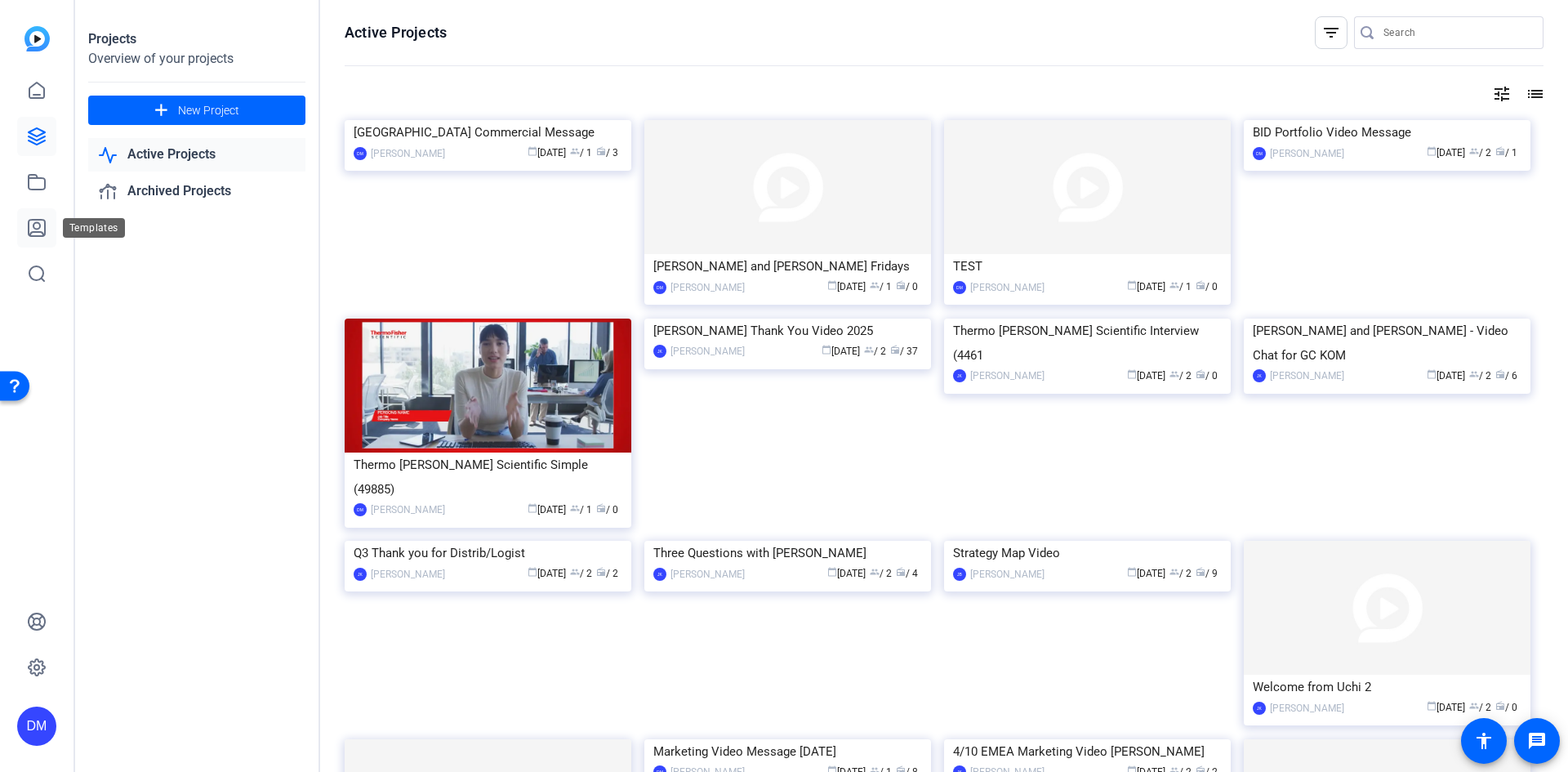
click at [38, 227] on icon at bounding box center [37, 228] width 19 height 19
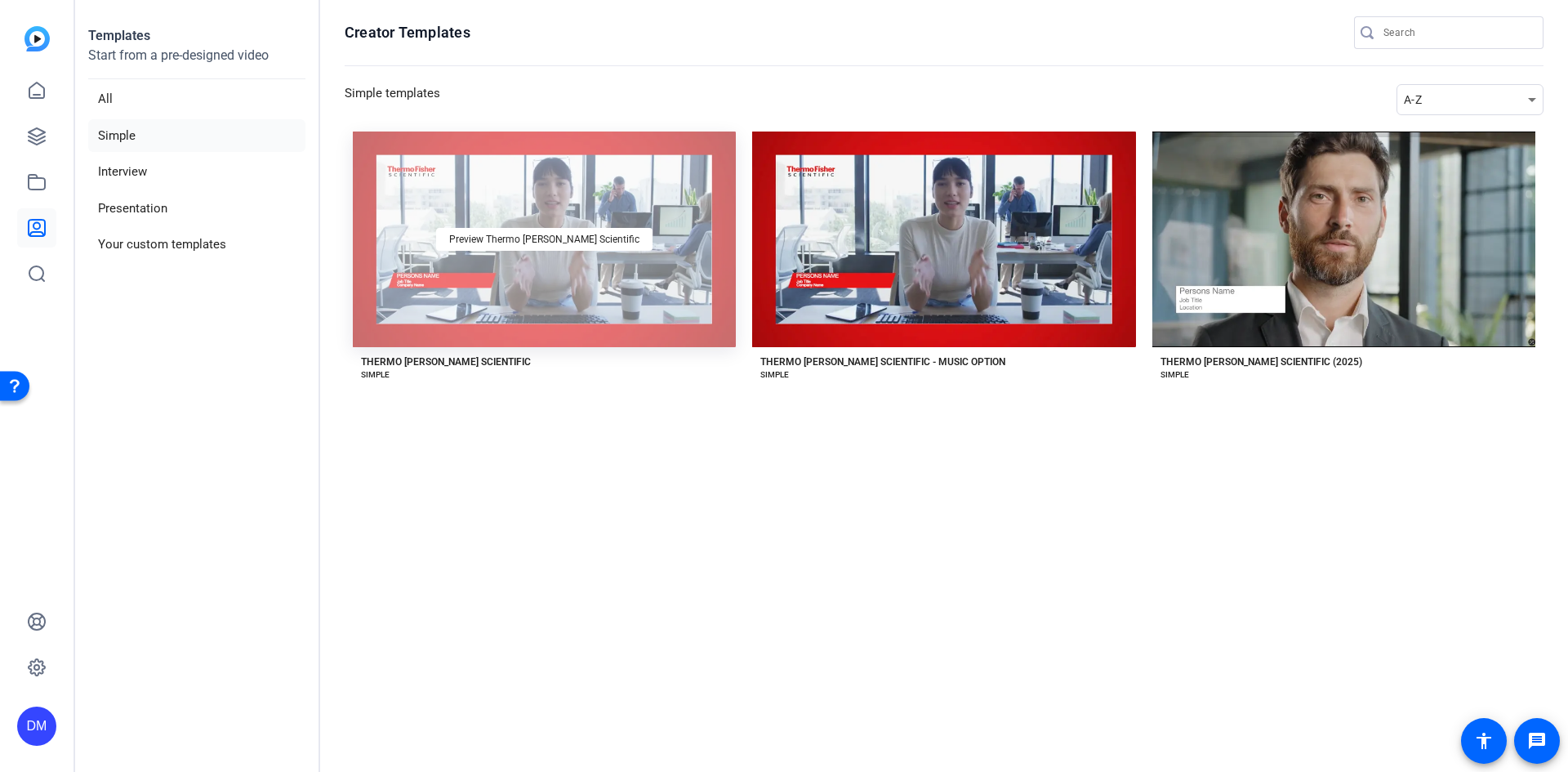
click at [591, 204] on div "Preview Thermo [PERSON_NAME] Scientific" at bounding box center [544, 239] width 383 height 215
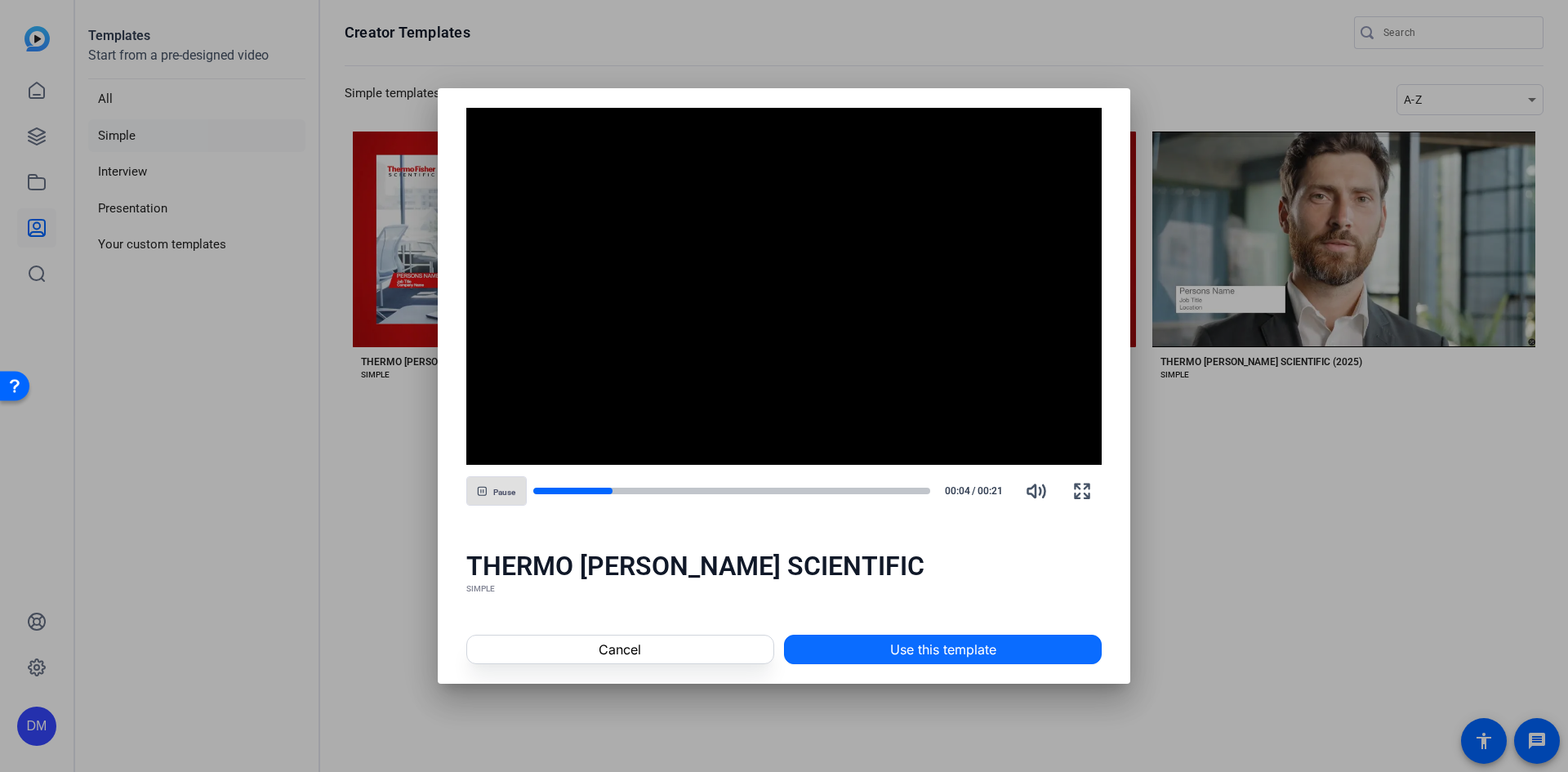
click at [954, 648] on span "Use this template" at bounding box center [943, 649] width 106 height 19
